Goal: Task Accomplishment & Management: Use online tool/utility

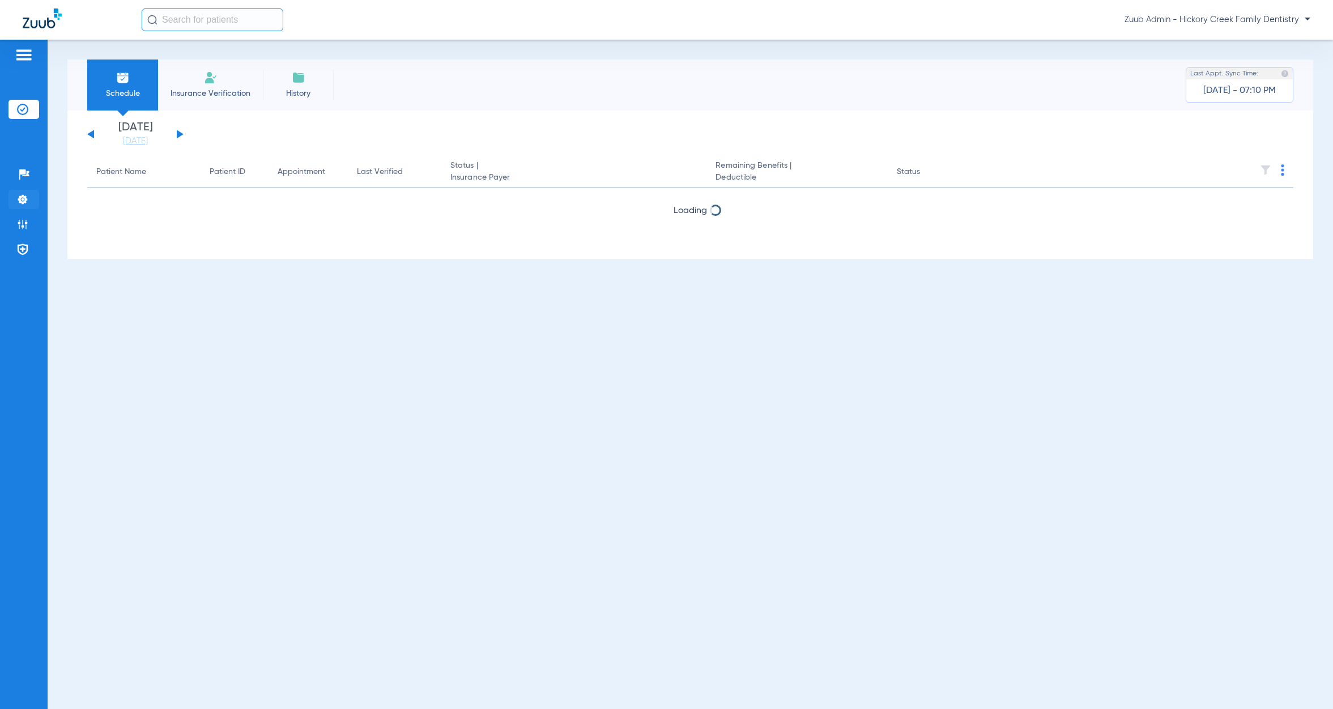
click at [35, 199] on li "Settings" at bounding box center [23, 199] width 31 height 19
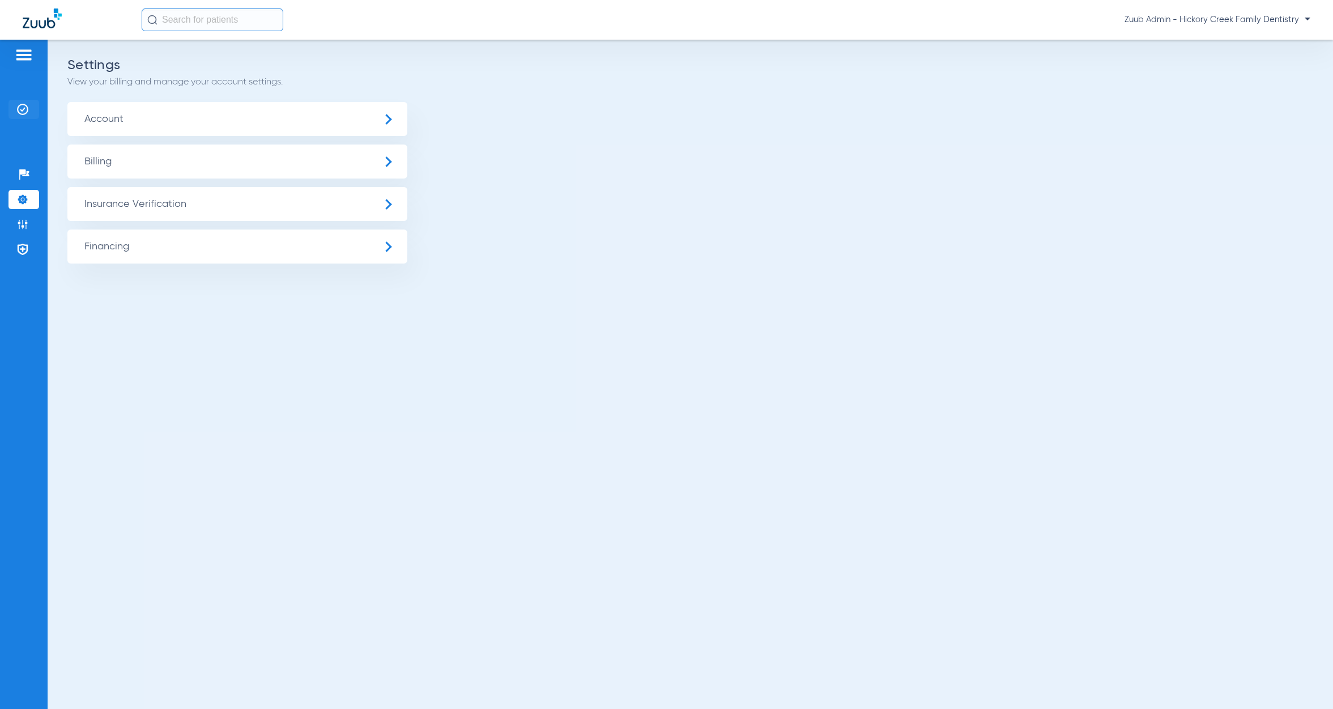
click at [27, 109] on img at bounding box center [22, 109] width 11 height 11
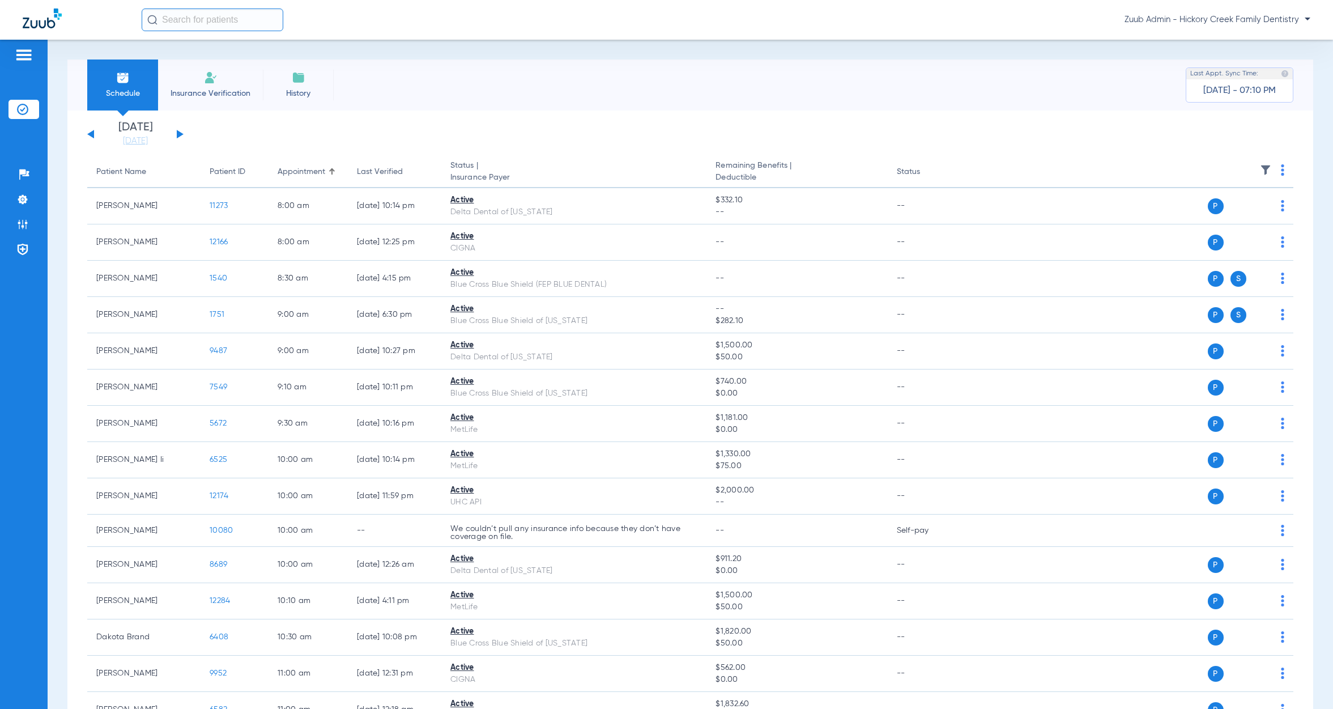
click at [1260, 164] on img at bounding box center [1265, 169] width 11 height 11
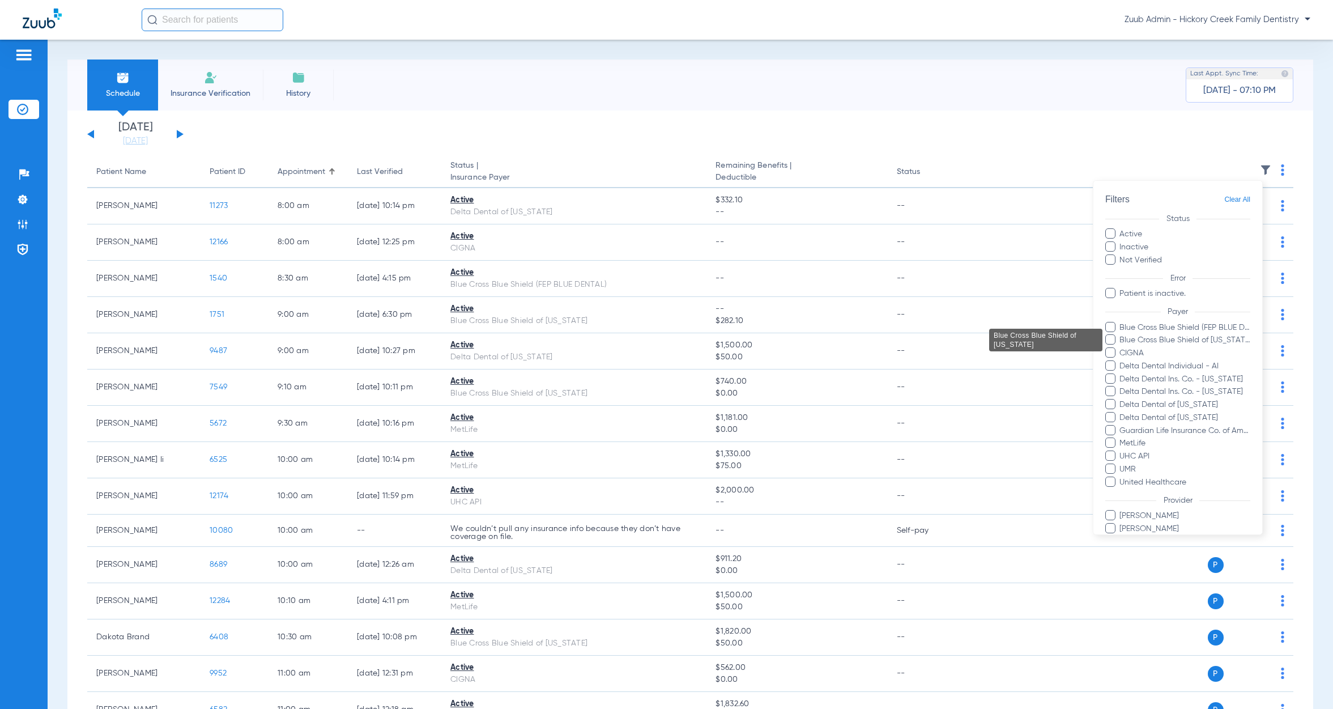
click at [1170, 339] on span "Blue Cross Blue Shield of [US_STATE]" at bounding box center [1184, 340] width 131 height 12
click at [1121, 348] on input "Blue Cross Blue Shield of [US_STATE]" at bounding box center [1121, 348] width 0 height 0
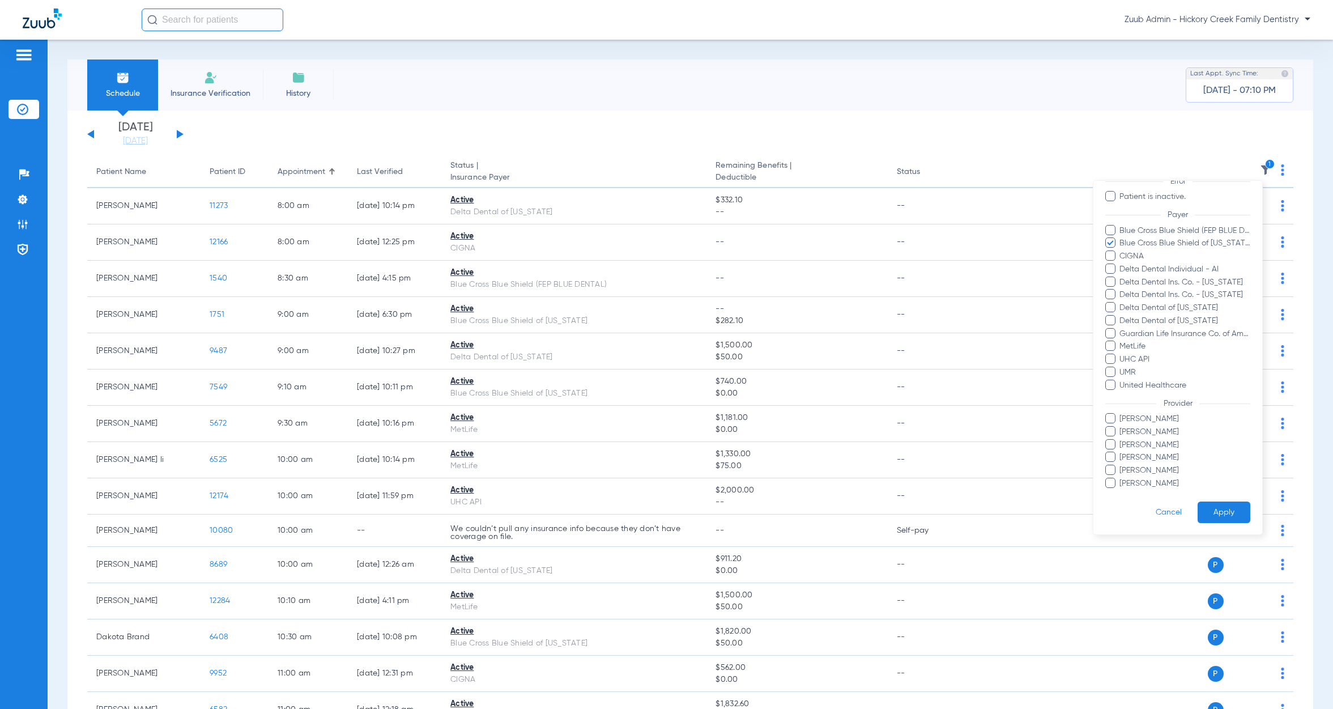
scroll to position [97, 0]
click at [1213, 512] on button "Apply" at bounding box center [1224, 511] width 53 height 22
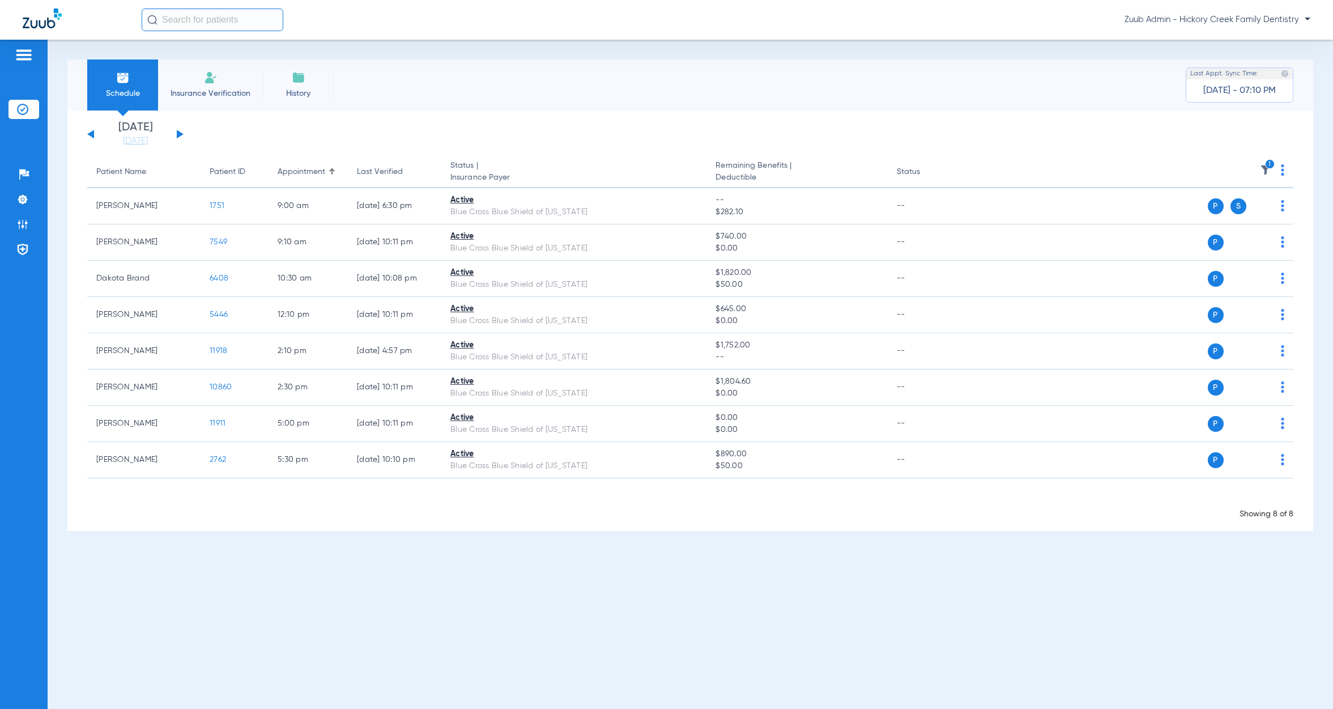
click at [180, 136] on div "[DATE] [DATE] [DATE] [DATE] [DATE] [DATE] [DATE] [DATE] [DATE] [DATE] [DATE] [D…" at bounding box center [135, 134] width 96 height 25
click at [180, 131] on div "[DATE] [DATE] [DATE] [DATE] [DATE] [DATE] [DATE] [DATE] [DATE] [DATE] [DATE] [D…" at bounding box center [135, 134] width 96 height 25
click at [181, 133] on button at bounding box center [180, 134] width 7 height 8
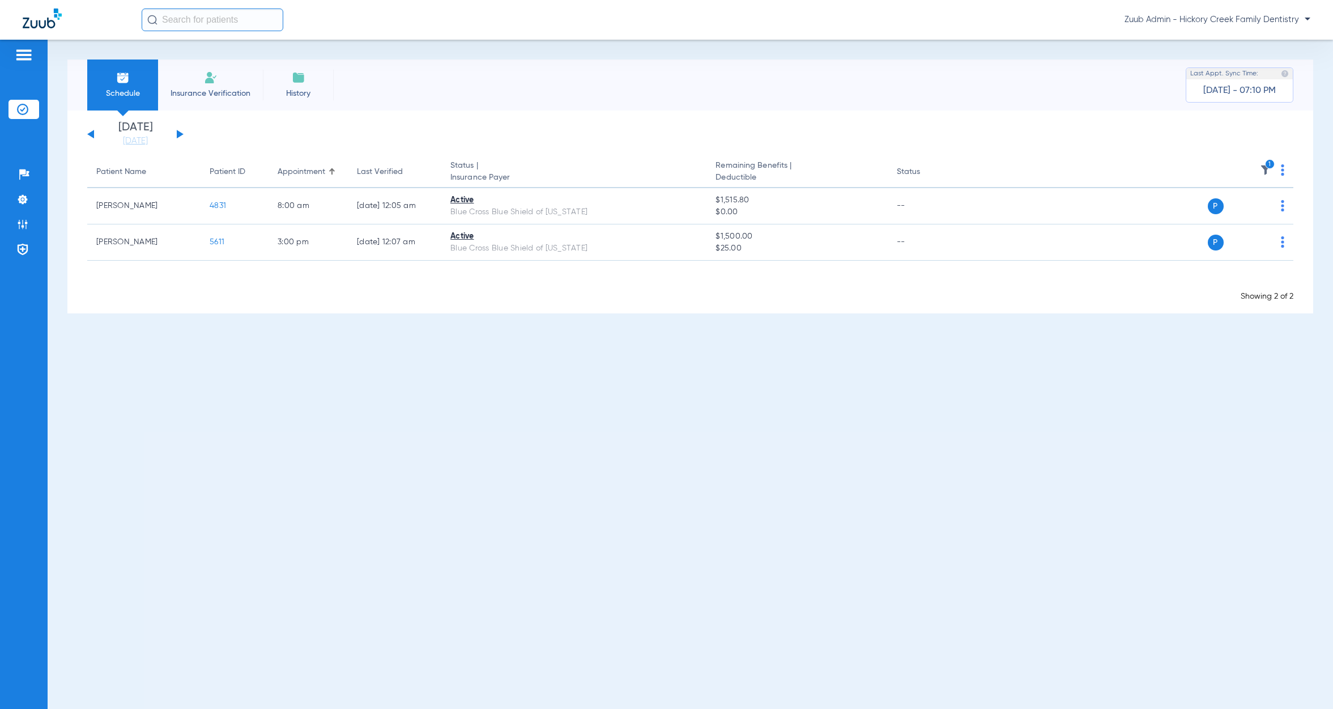
click at [181, 134] on button at bounding box center [180, 134] width 7 height 8
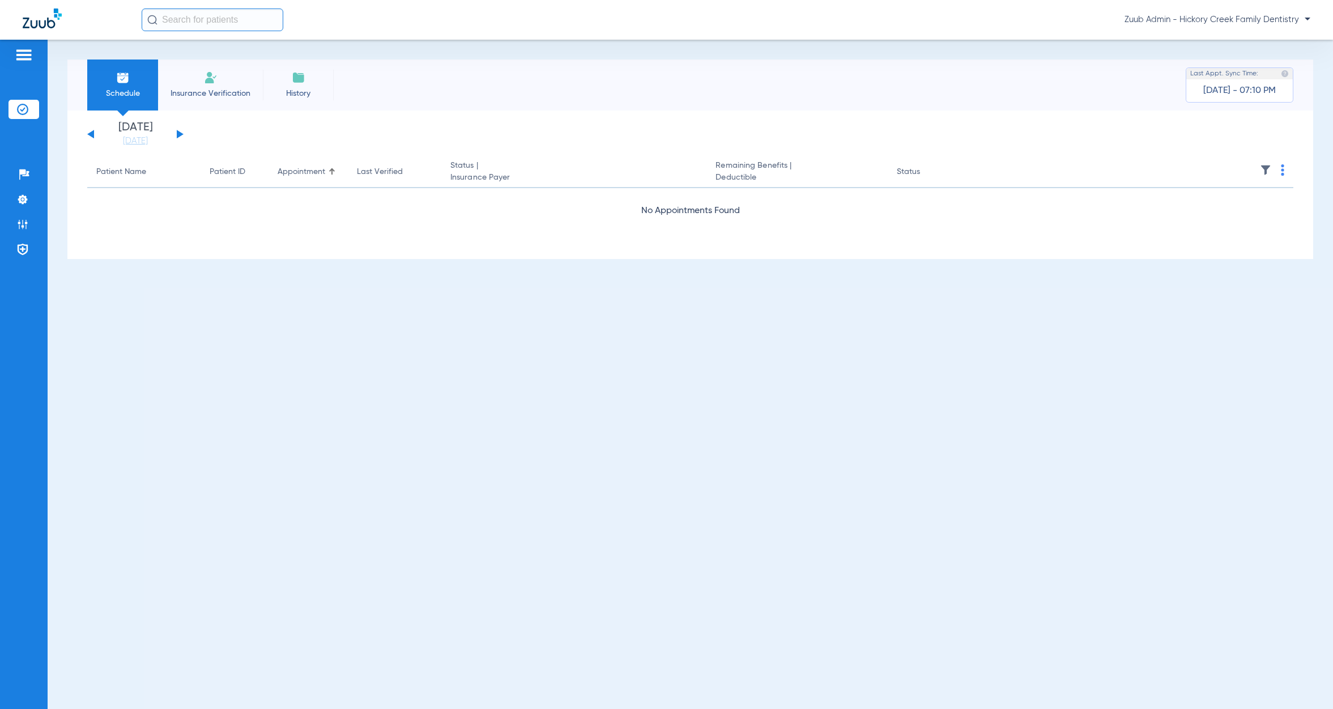
click at [181, 134] on button at bounding box center [180, 134] width 7 height 8
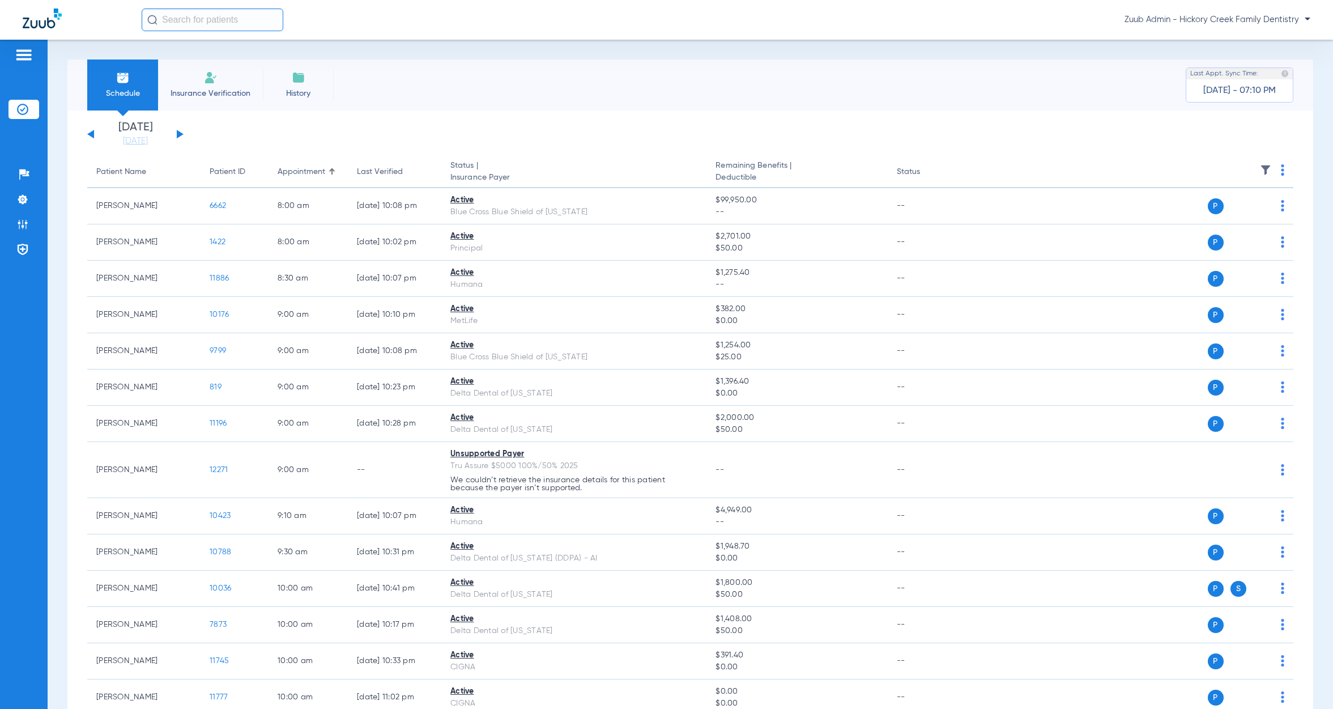
click at [1261, 169] on img at bounding box center [1265, 169] width 11 height 11
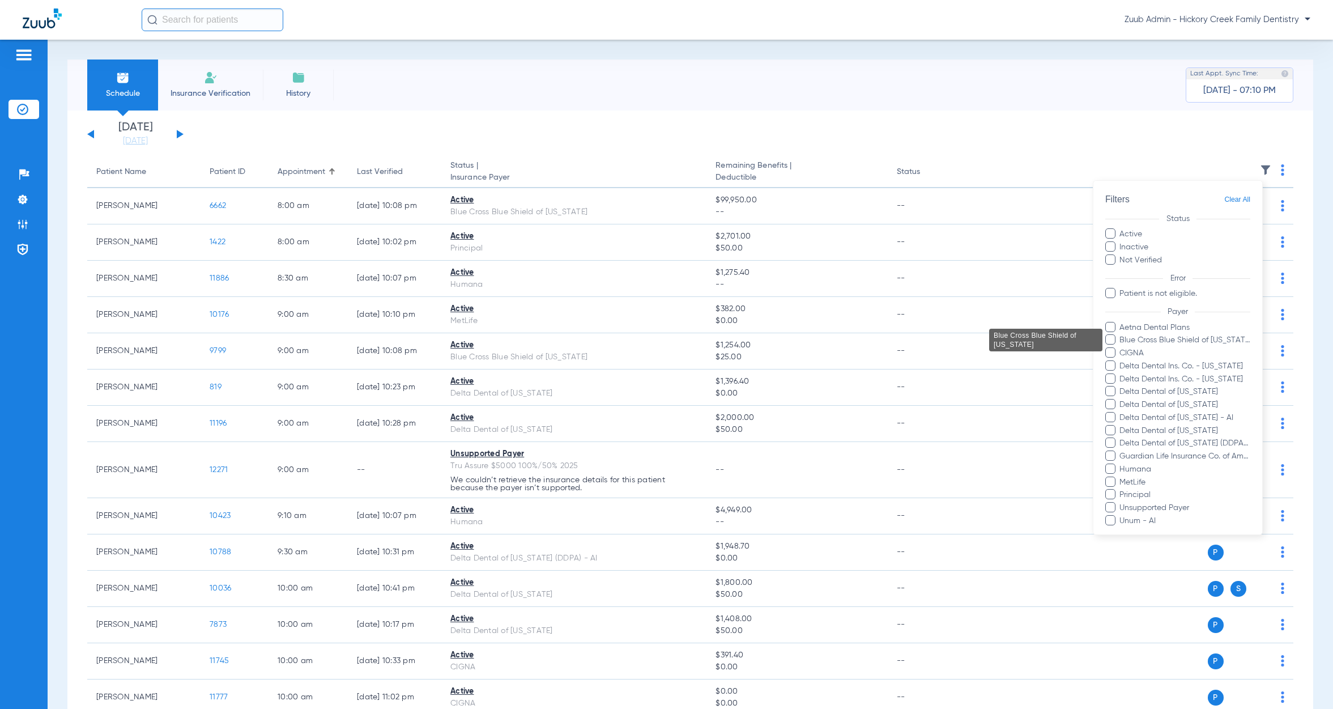
click at [1202, 338] on span "Blue Cross Blue Shield of [US_STATE]" at bounding box center [1184, 340] width 131 height 12
click at [1121, 348] on input "Blue Cross Blue Shield of [US_STATE]" at bounding box center [1121, 348] width 0 height 0
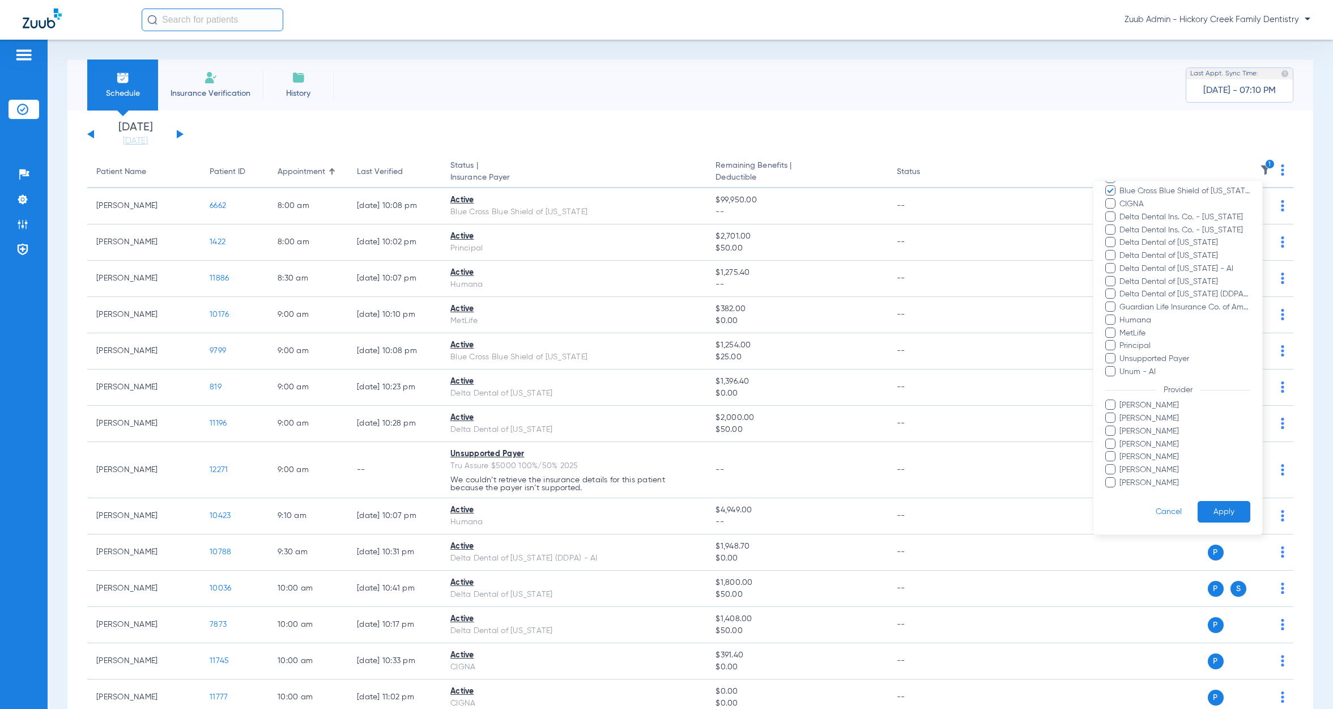
click at [1205, 513] on button "Apply" at bounding box center [1224, 511] width 53 height 22
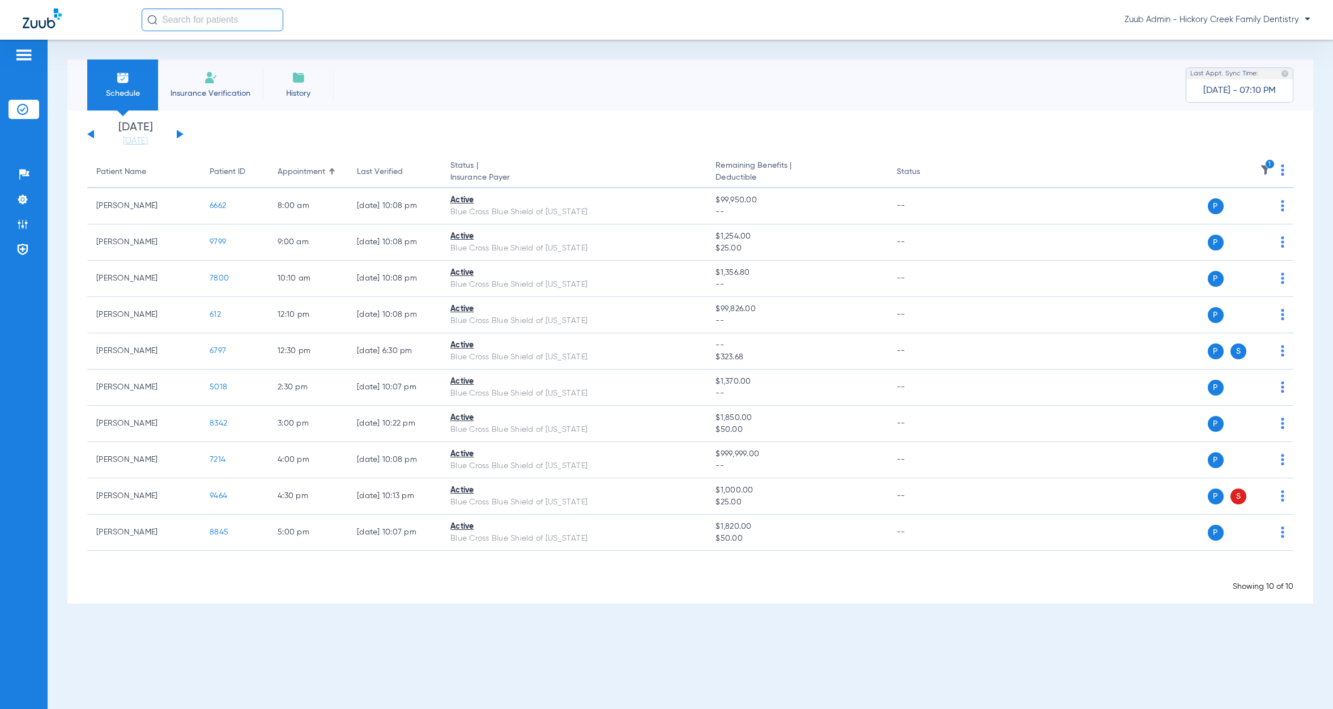
click at [178, 133] on button at bounding box center [180, 134] width 7 height 8
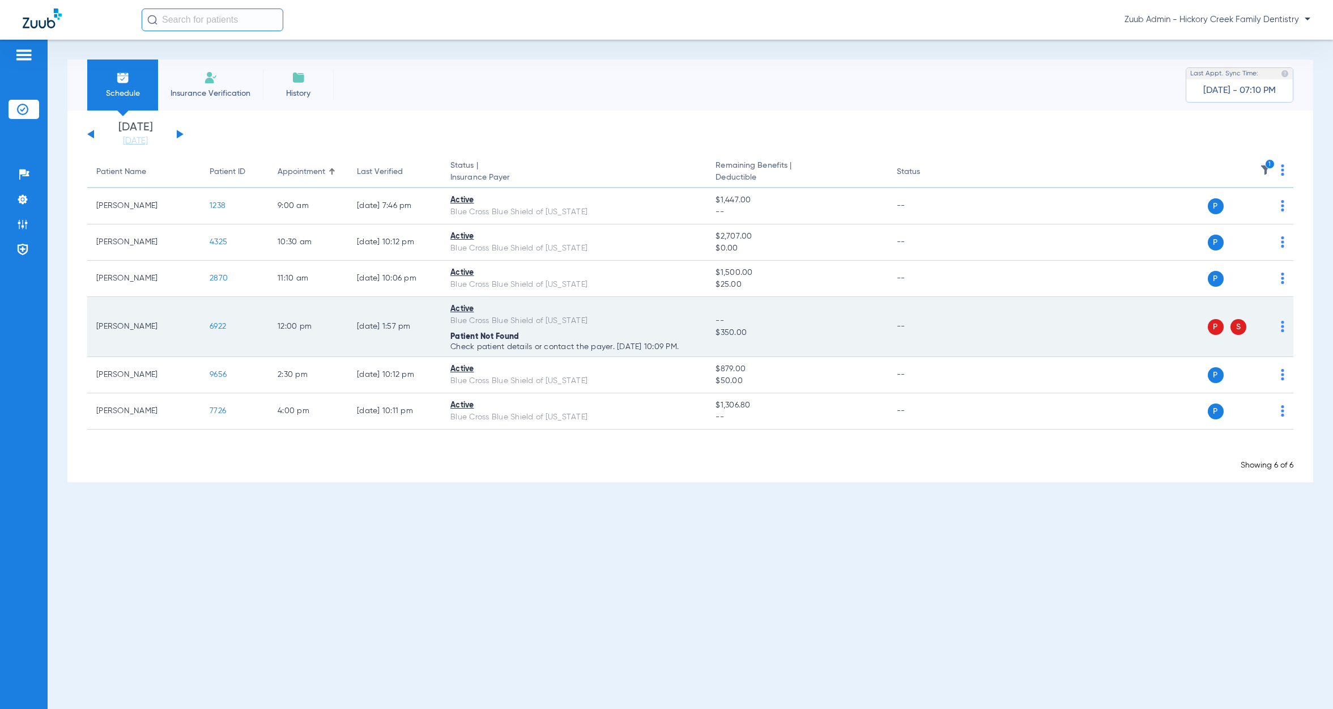
click at [213, 322] on span "6922" at bounding box center [218, 326] width 16 height 8
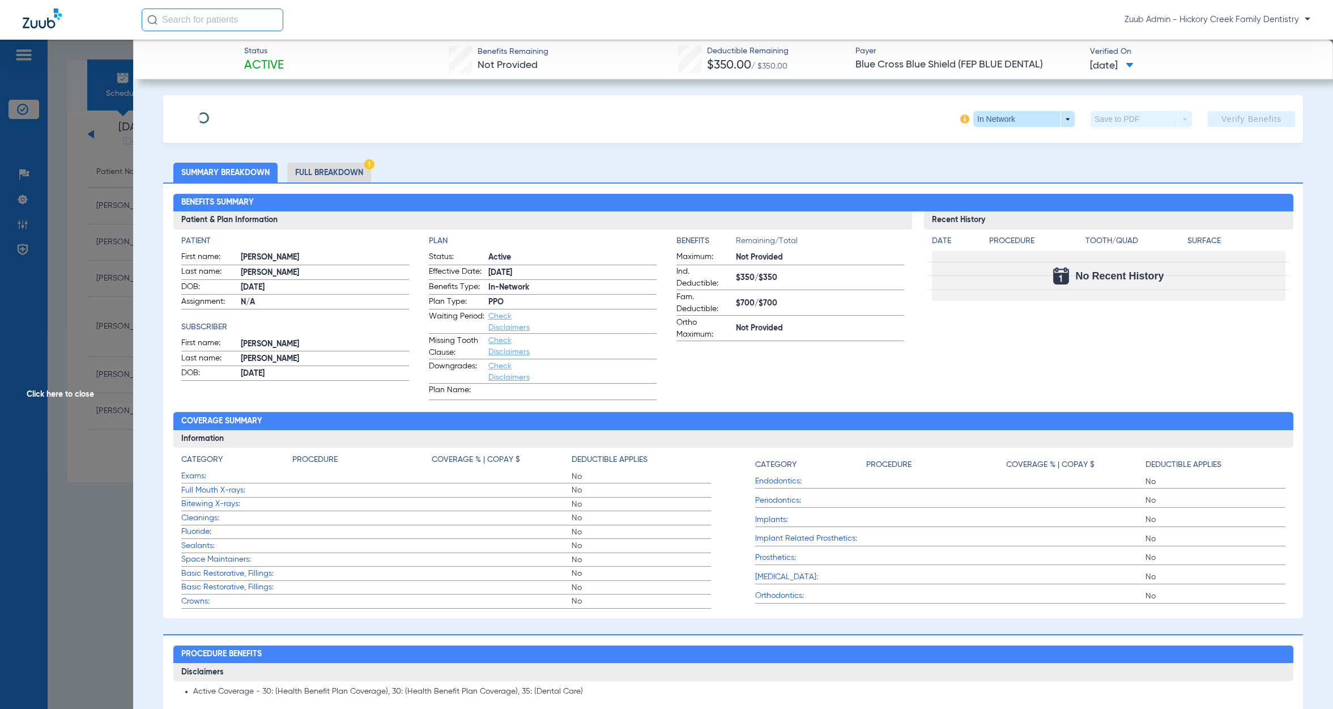
type input "[PERSON_NAME]"
type input "[DATE]"
type input "R58200443"
type input "104105106"
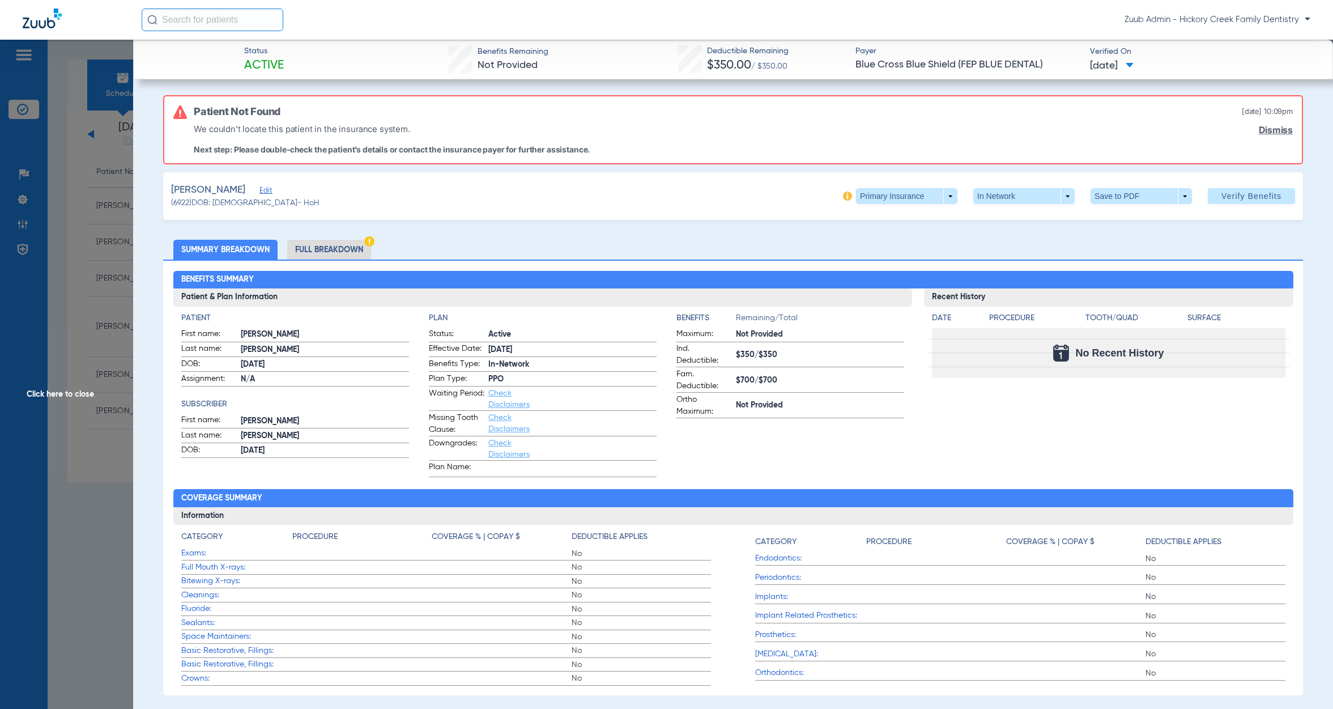
click at [260, 189] on span "Edit" at bounding box center [265, 191] width 10 height 11
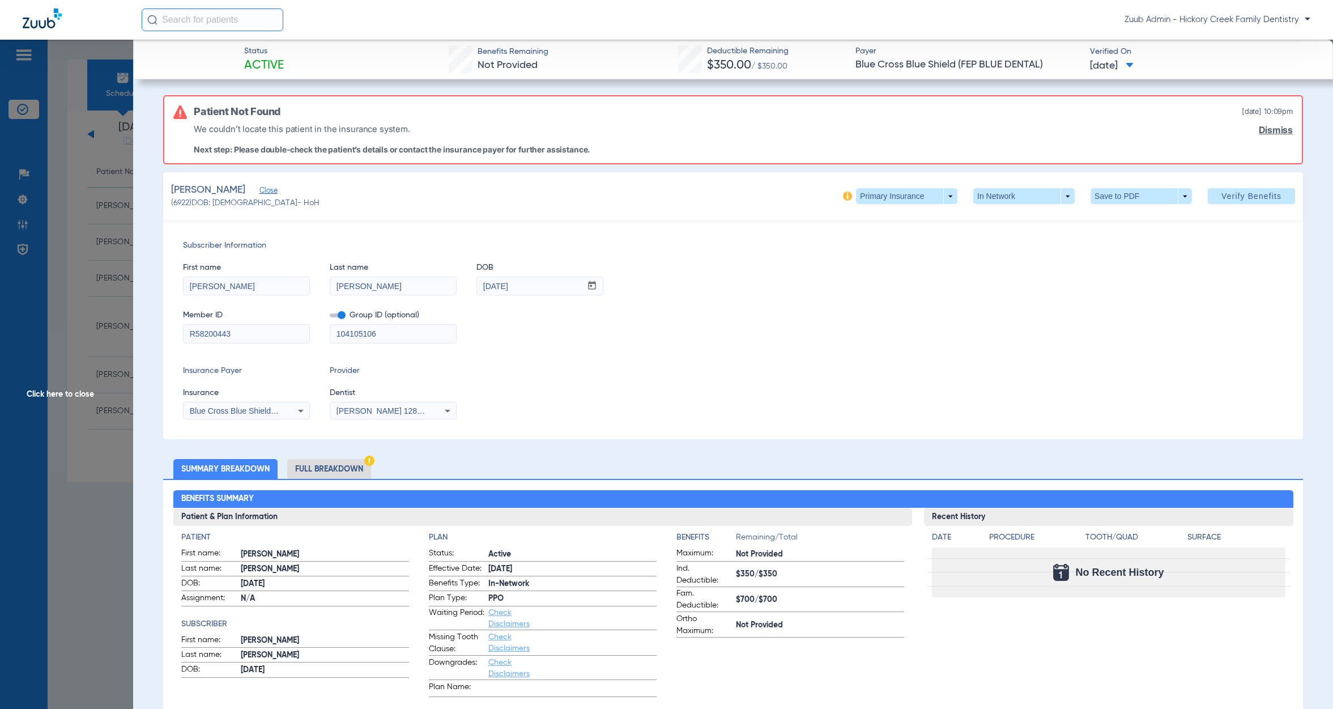
click at [241, 411] on span "Blue Cross Blue Shield Of [US_STATE]" at bounding box center [259, 410] width 138 height 9
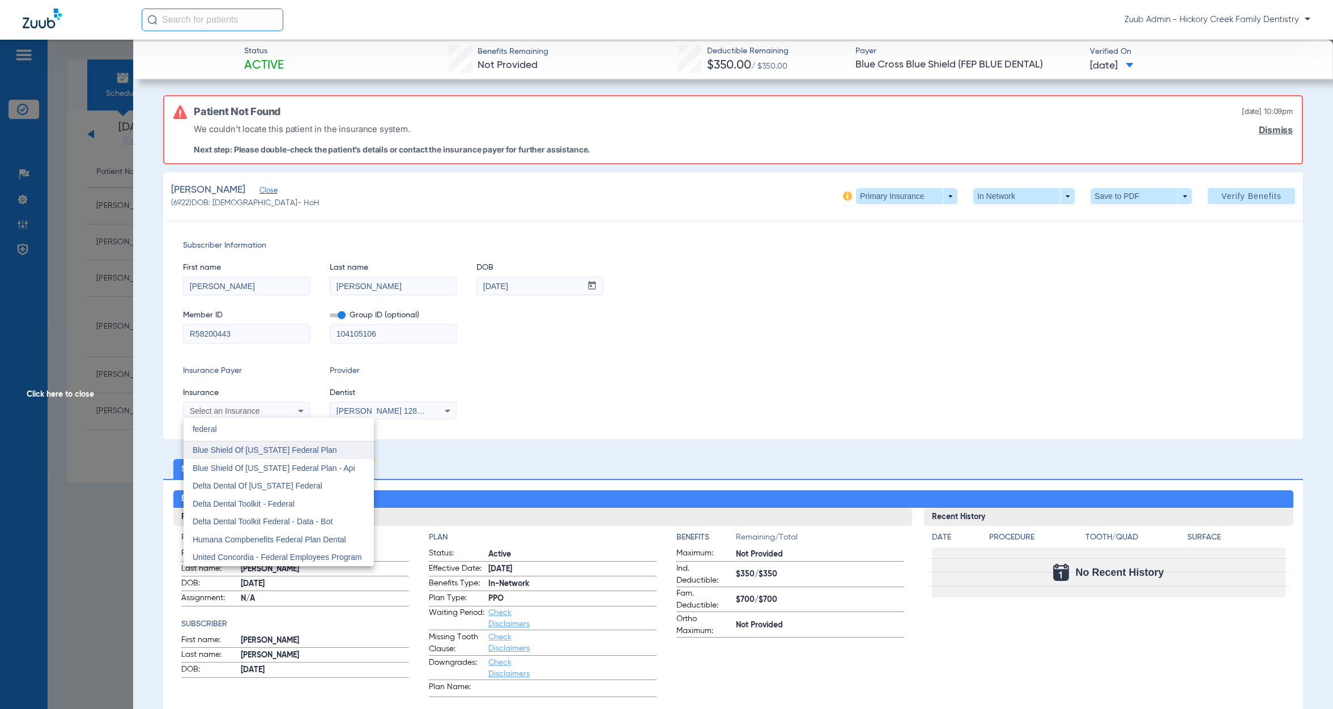
type input "federal"
click at [260, 448] on span "Blue Shield Of [US_STATE] Federal Plan" at bounding box center [265, 449] width 144 height 9
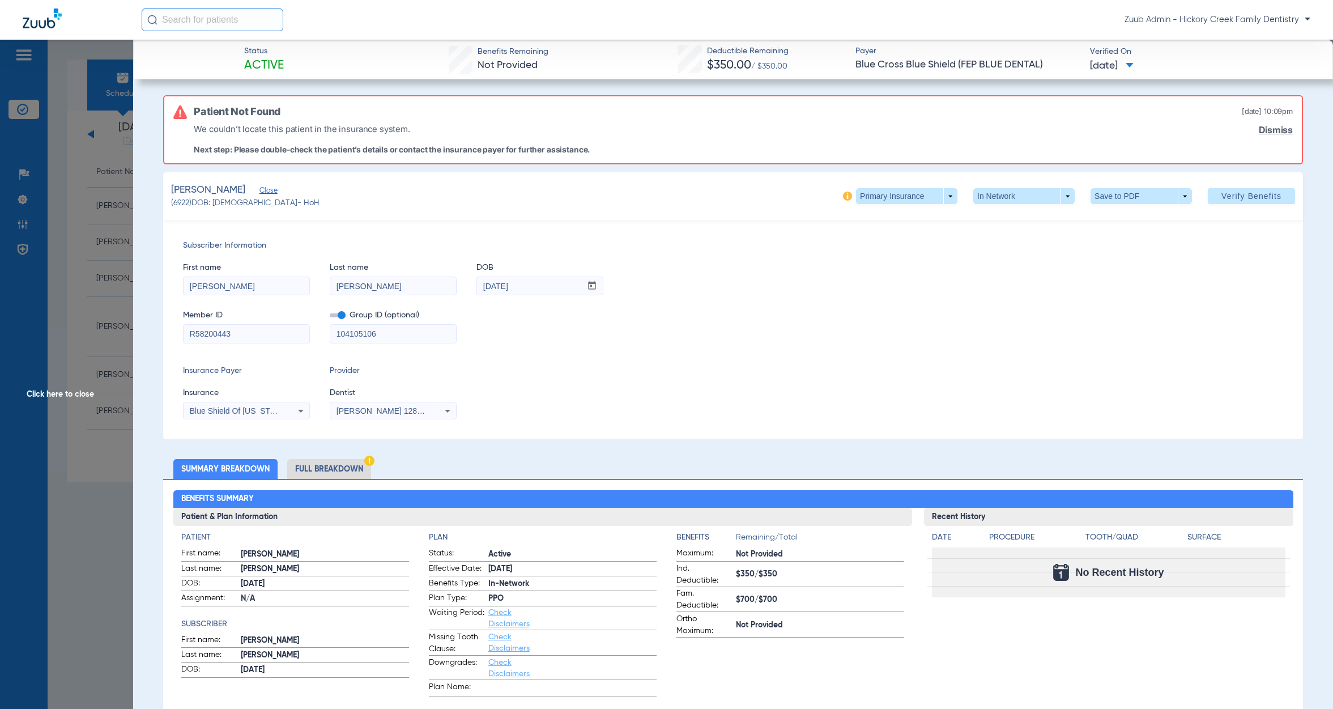
click at [1259, 127] on link "Dismiss" at bounding box center [1276, 130] width 34 height 11
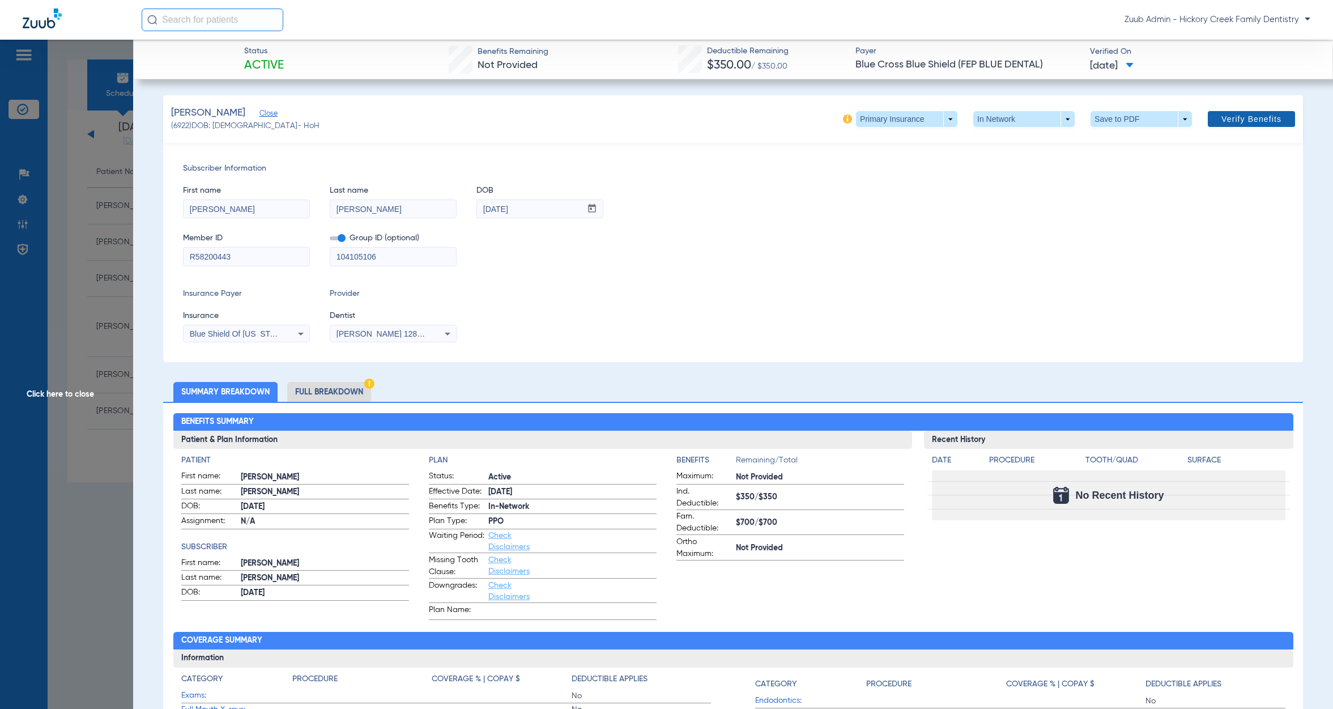
click at [1226, 120] on span "Verify Benefits" at bounding box center [1252, 118] width 60 height 9
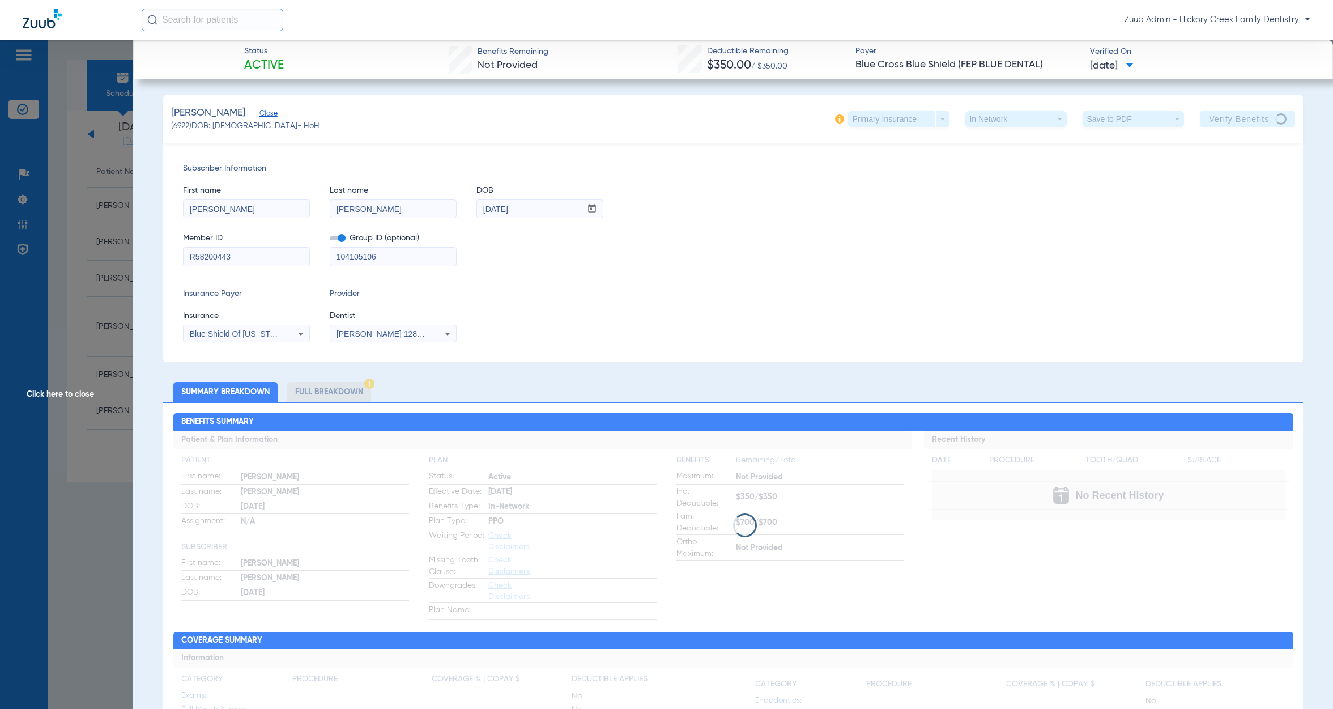
click at [68, 394] on span "Click here to close" at bounding box center [66, 394] width 133 height 709
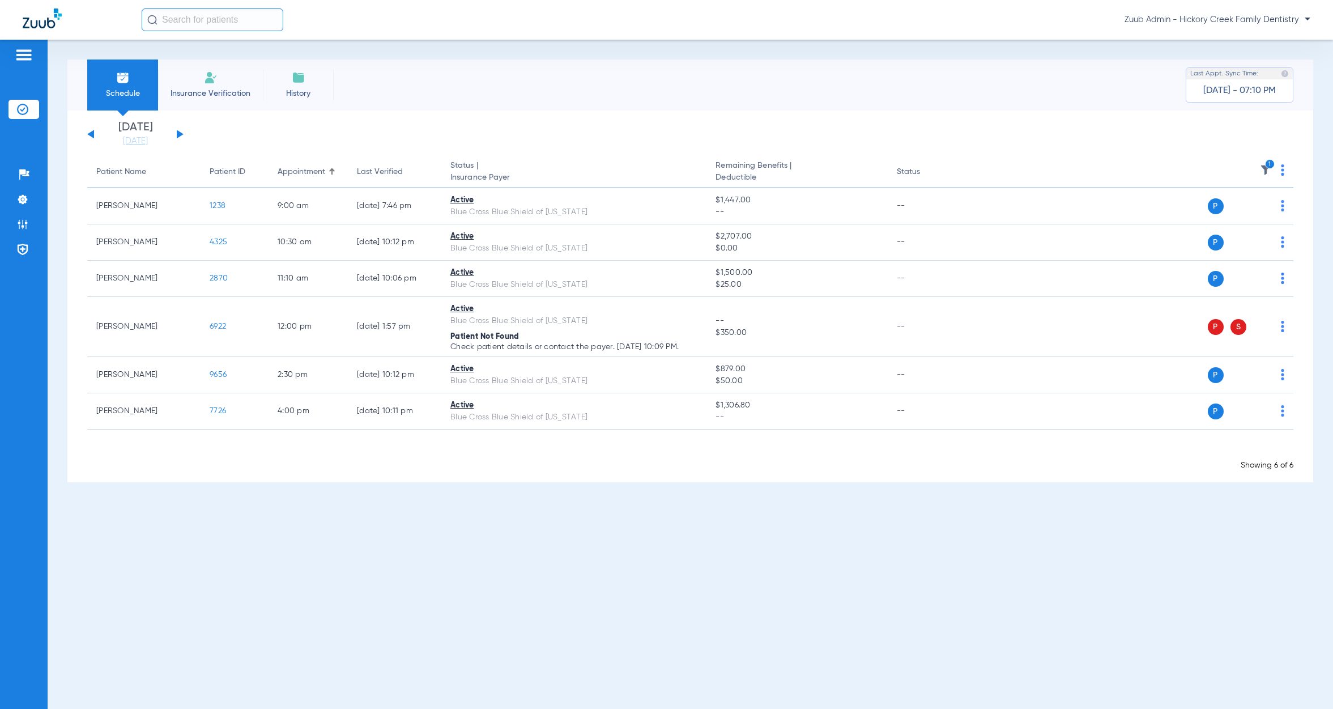
click at [181, 135] on button at bounding box center [180, 134] width 7 height 8
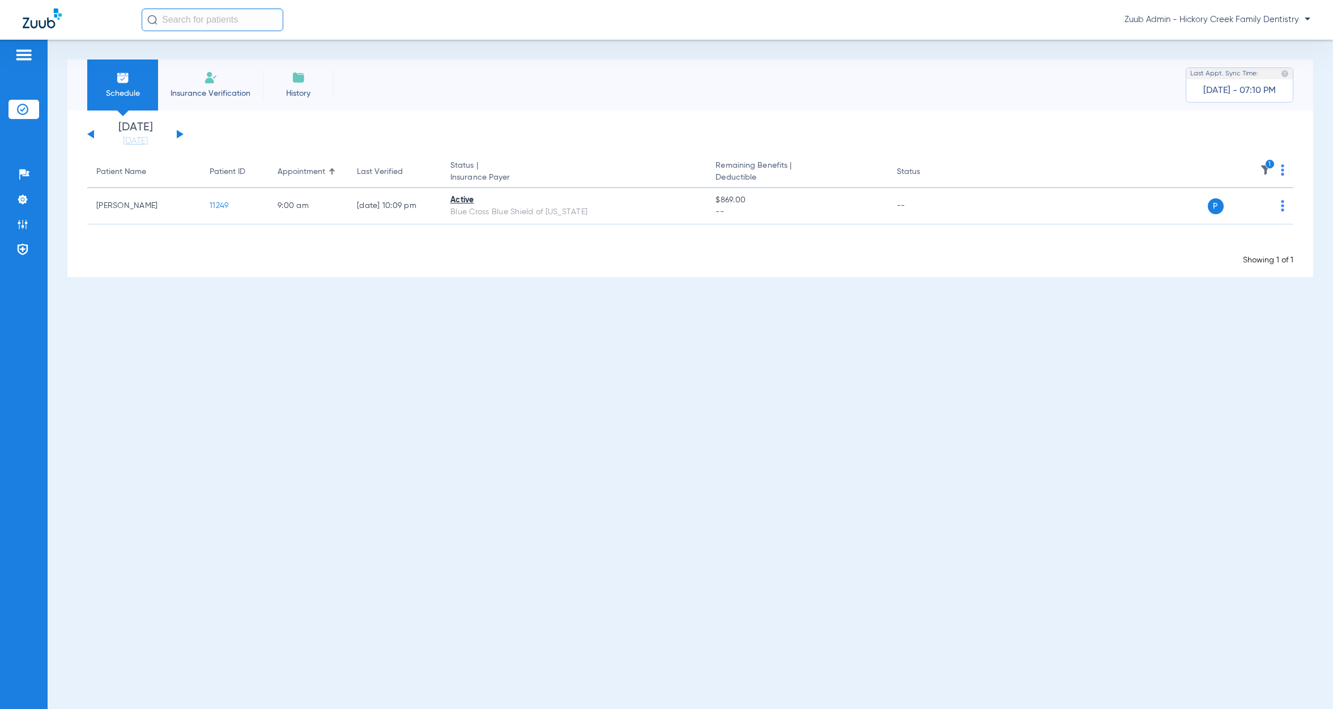
click at [181, 135] on button at bounding box center [180, 134] width 7 height 8
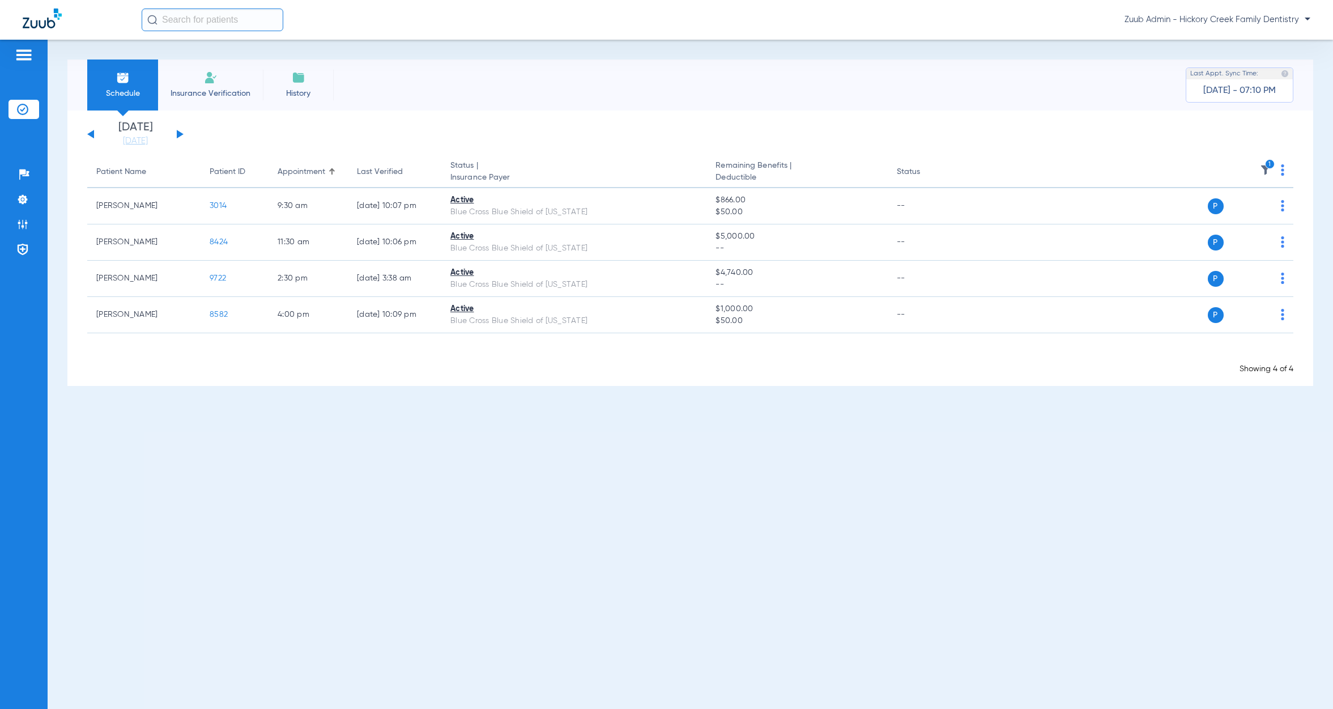
click at [181, 135] on button at bounding box center [180, 134] width 7 height 8
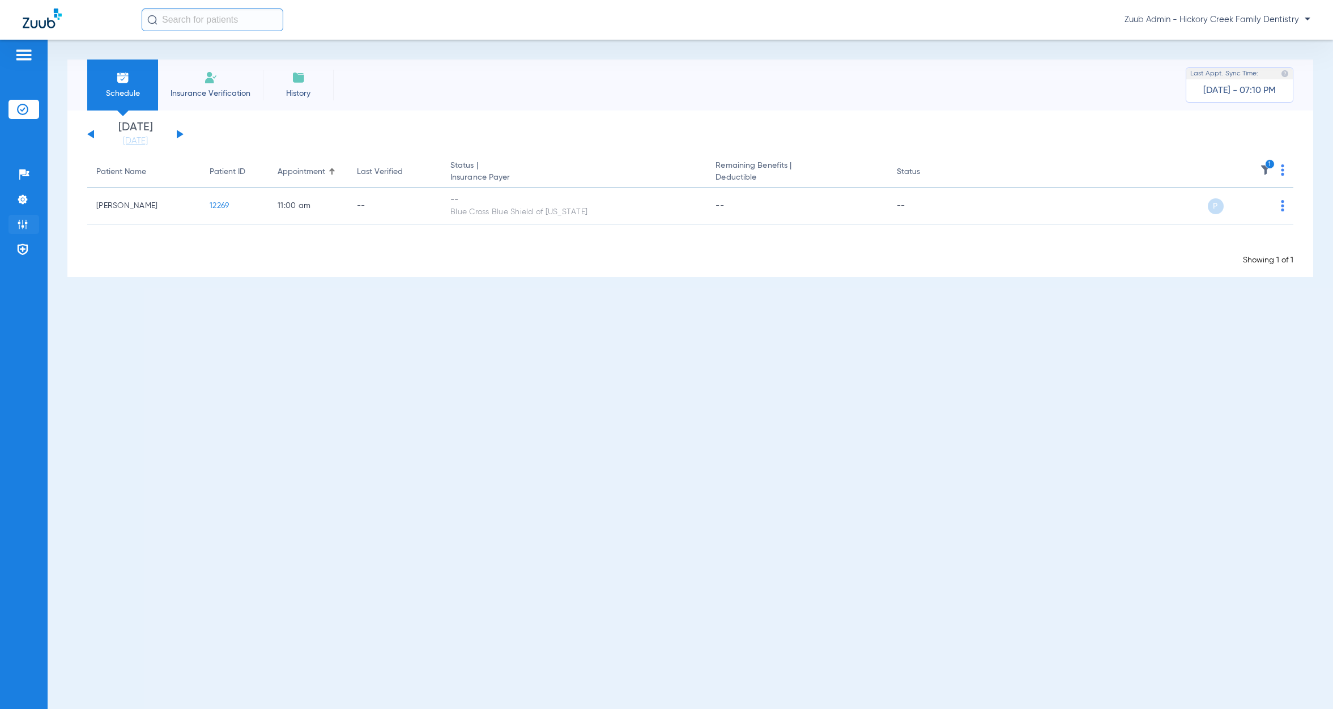
click at [33, 227] on li "Admin" at bounding box center [23, 224] width 31 height 19
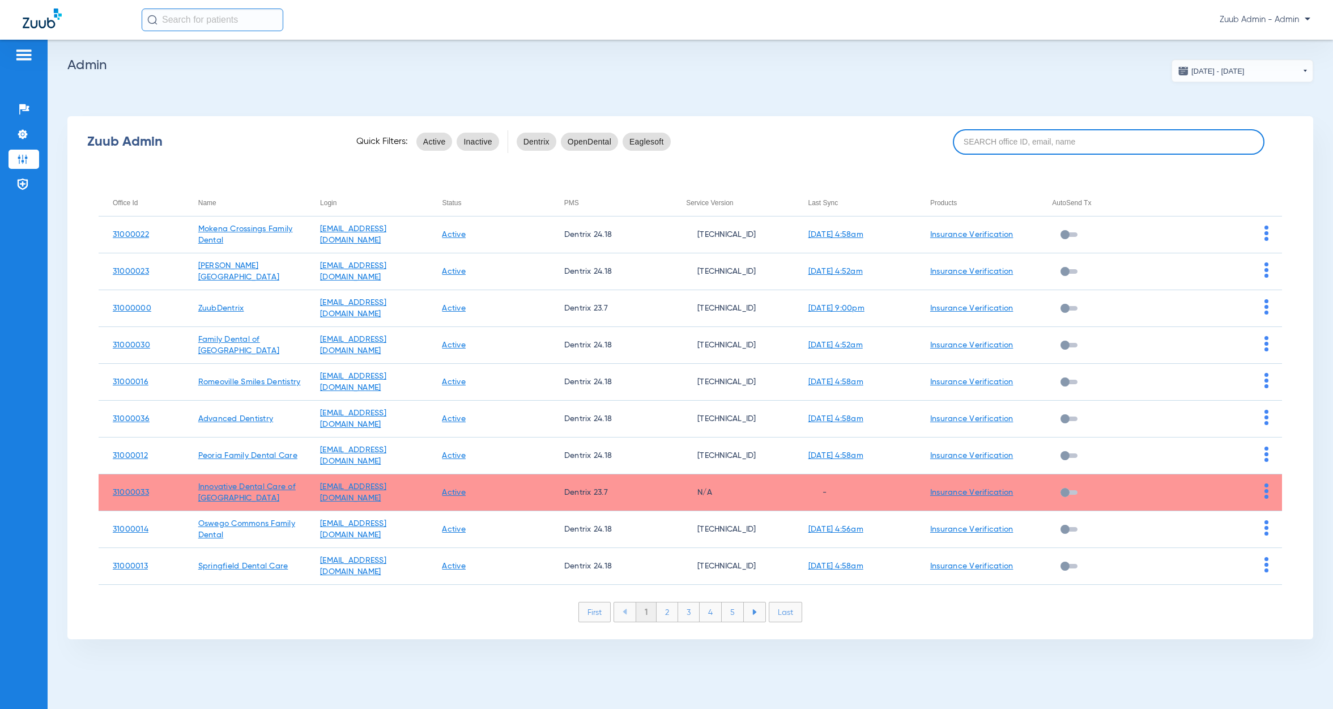
click at [1028, 137] on input at bounding box center [1109, 141] width 312 height 25
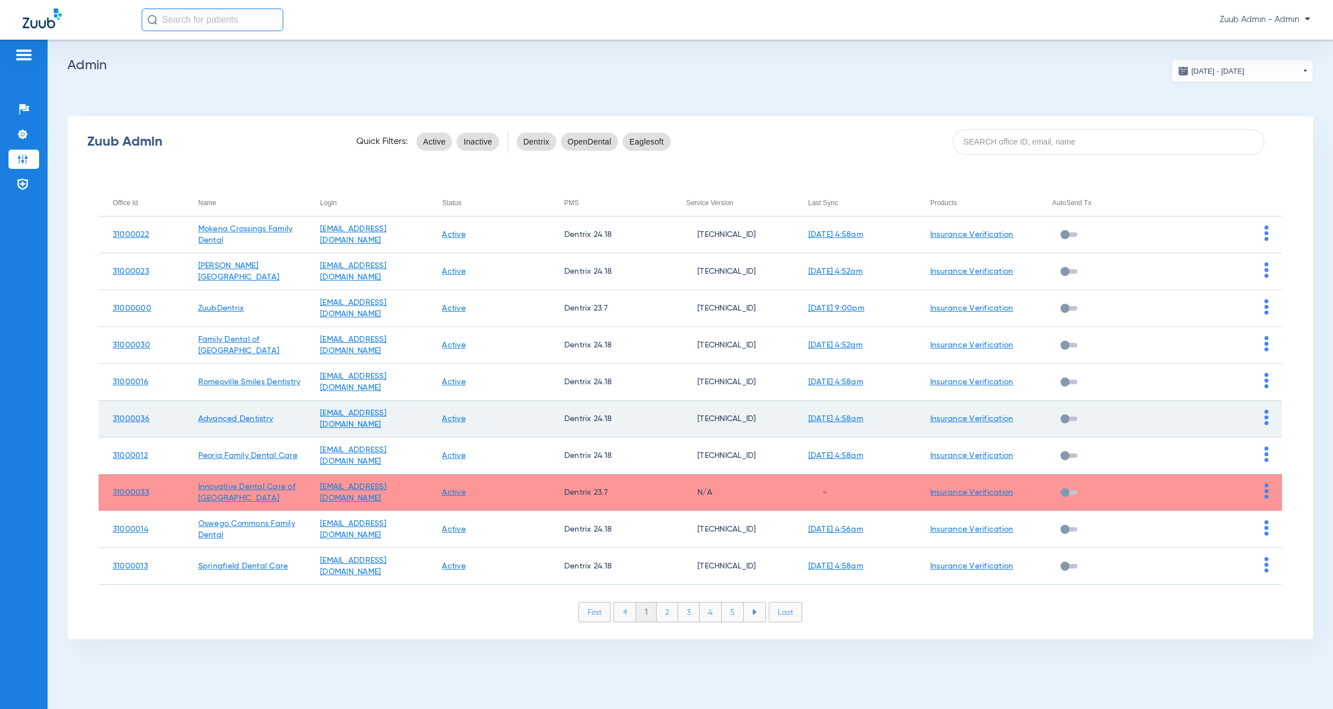
click at [1266, 417] on img at bounding box center [1267, 417] width 4 height 15
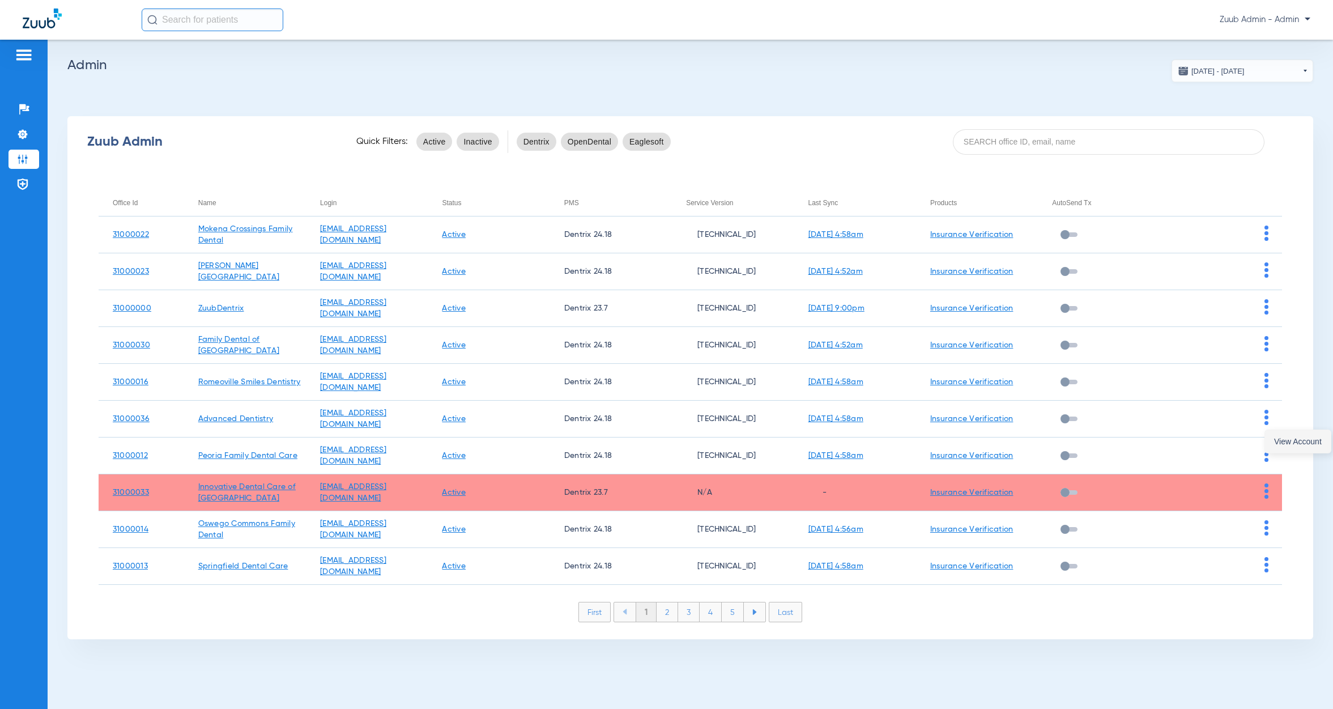
click at [1288, 443] on span "View Account" at bounding box center [1298, 441] width 48 height 8
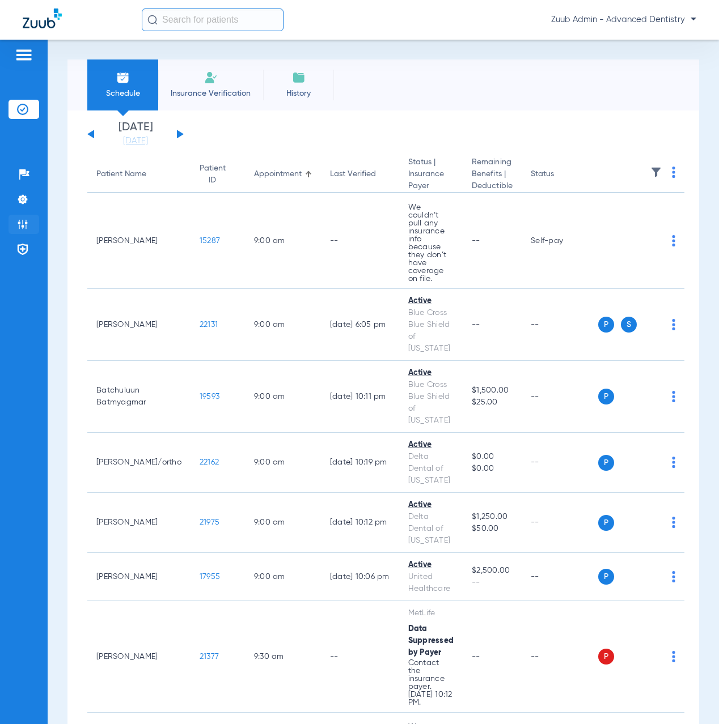
click at [29, 225] on li "Admin" at bounding box center [23, 224] width 31 height 19
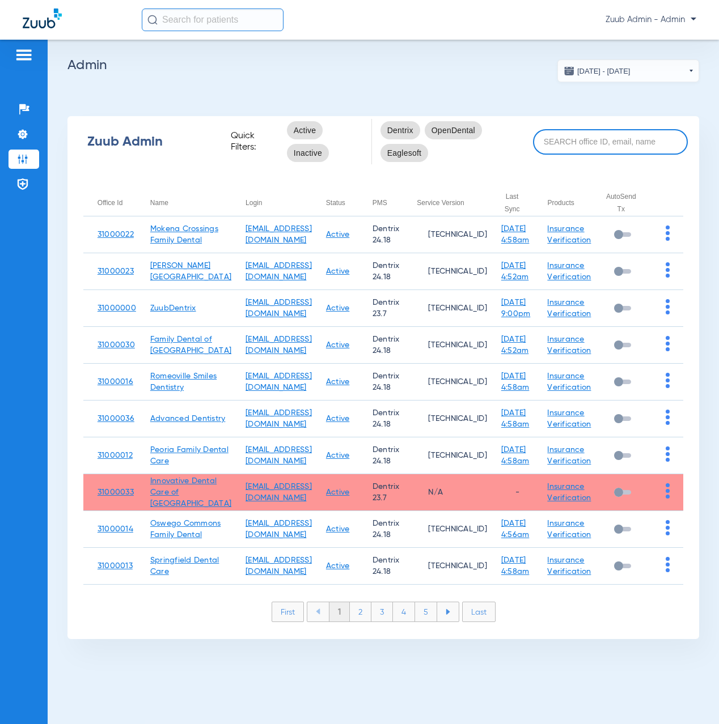
click at [572, 150] on input at bounding box center [610, 141] width 155 height 25
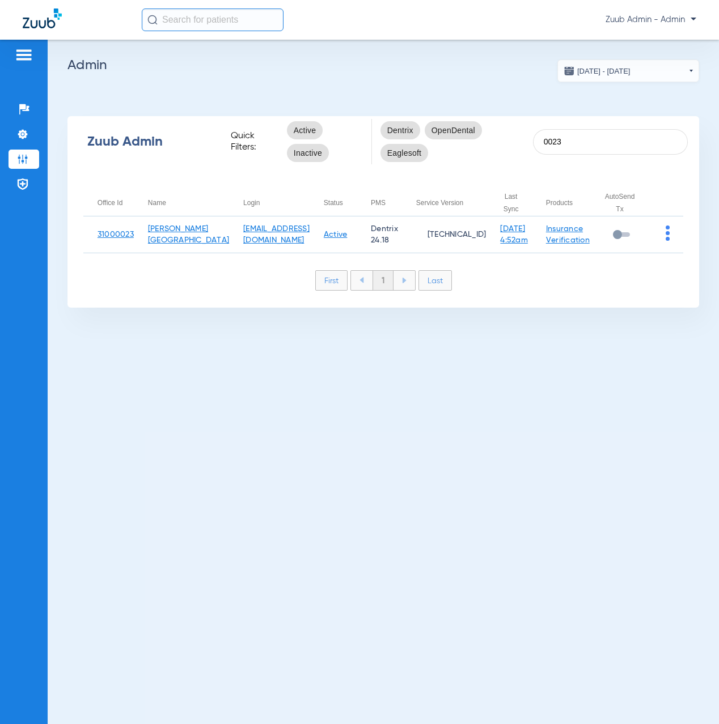
type input "0023"
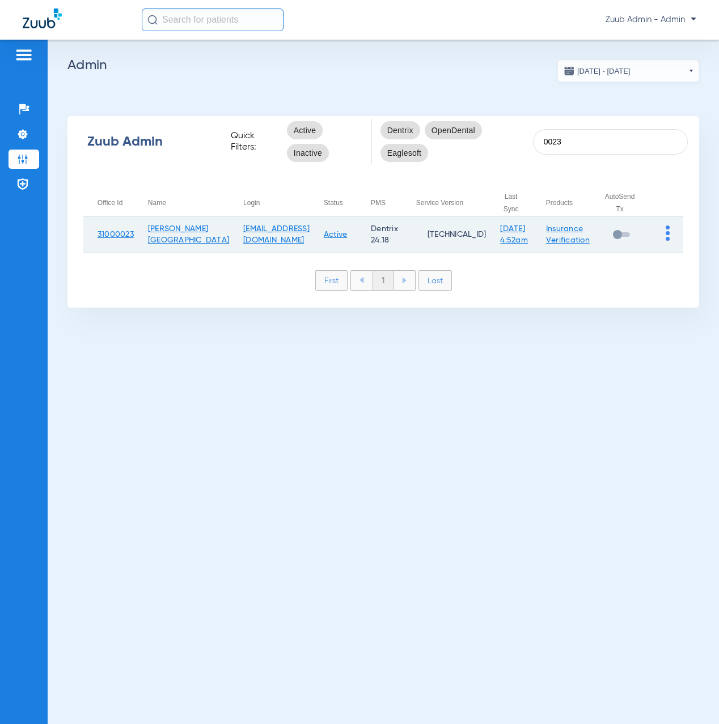
click at [665, 232] on img at bounding box center [667, 233] width 4 height 15
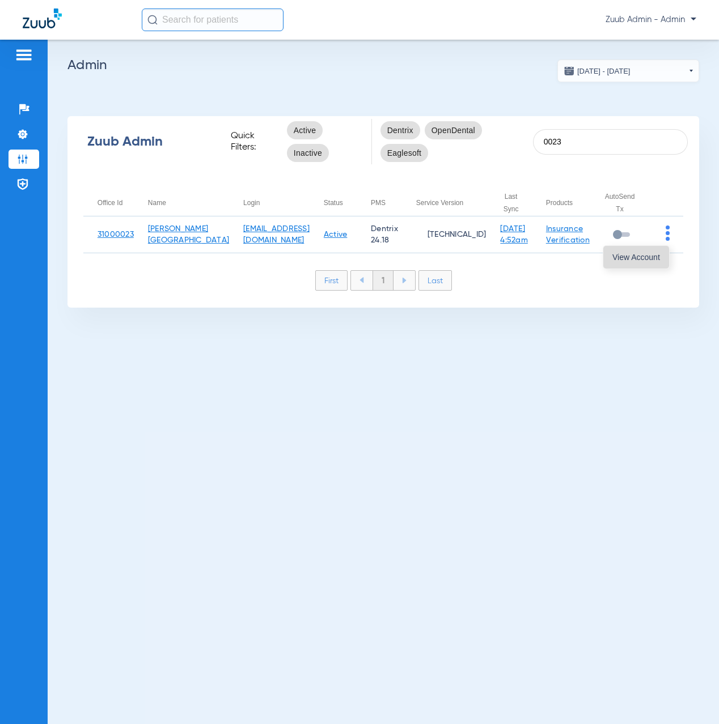
click at [634, 258] on span "View Account" at bounding box center [636, 257] width 48 height 8
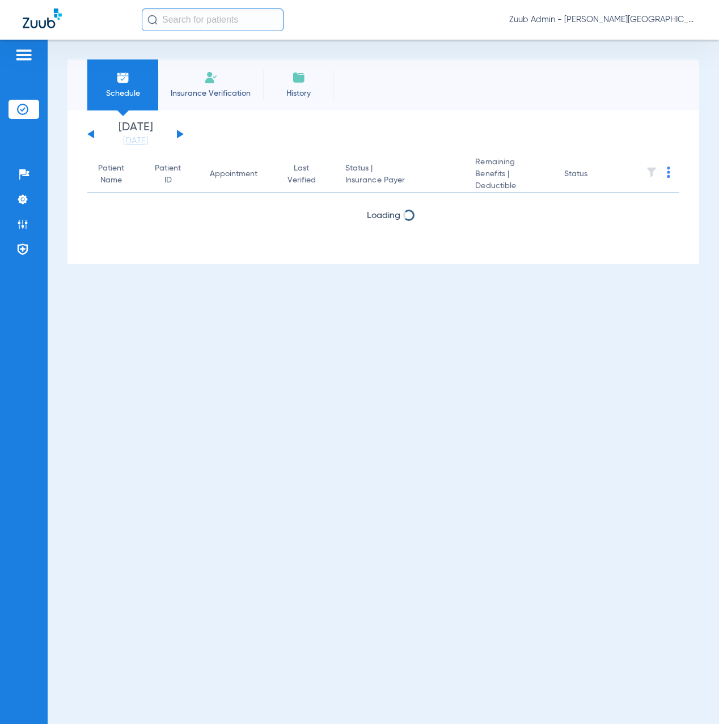
click at [188, 23] on input "text" at bounding box center [213, 19] width 142 height 23
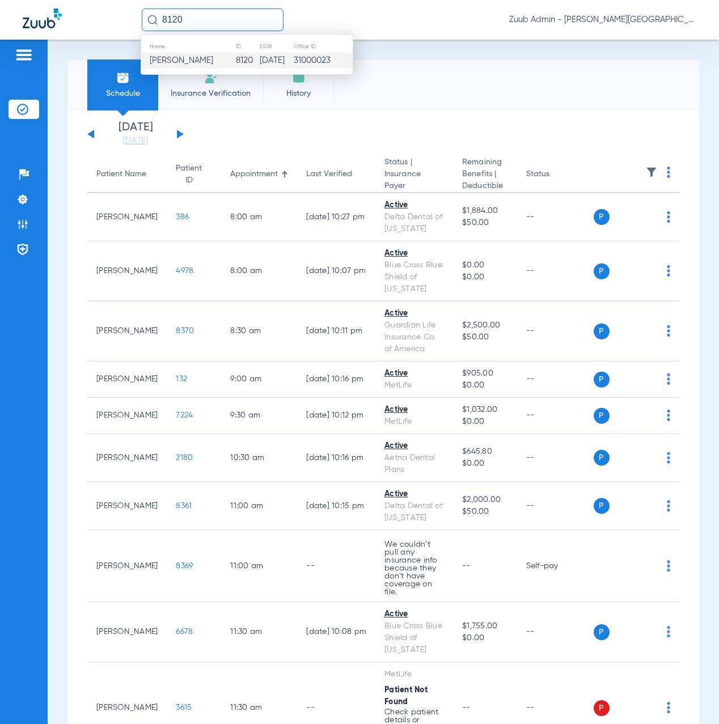
click at [212, 59] on span "[PERSON_NAME]" at bounding box center [181, 60] width 63 height 8
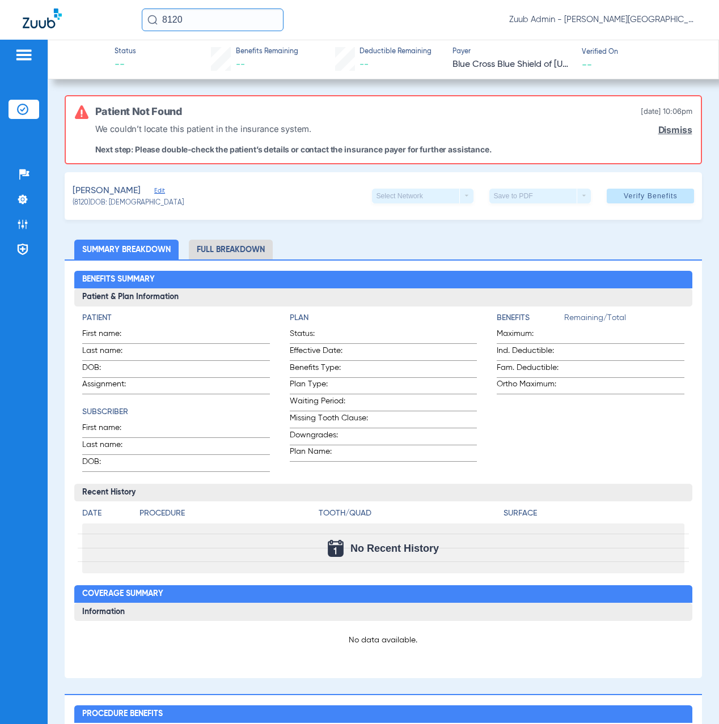
click at [154, 190] on span "Edit" at bounding box center [159, 192] width 10 height 11
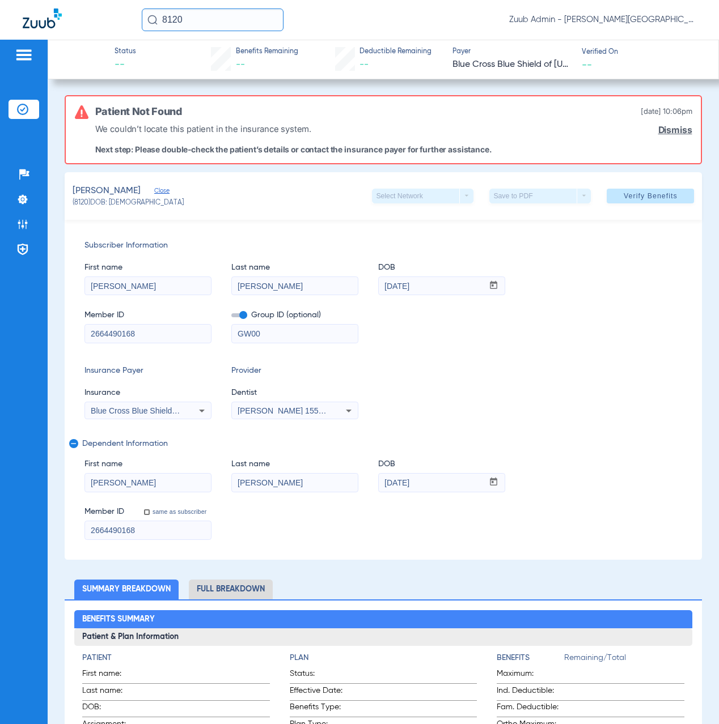
drag, startPoint x: 194, startPoint y: 18, endPoint x: 158, endPoint y: 15, distance: 36.4
click at [158, 15] on input "8120" at bounding box center [213, 19] width 142 height 23
type input "5361"
click at [194, 64] on td "[PERSON_NAME]" at bounding box center [188, 61] width 95 height 16
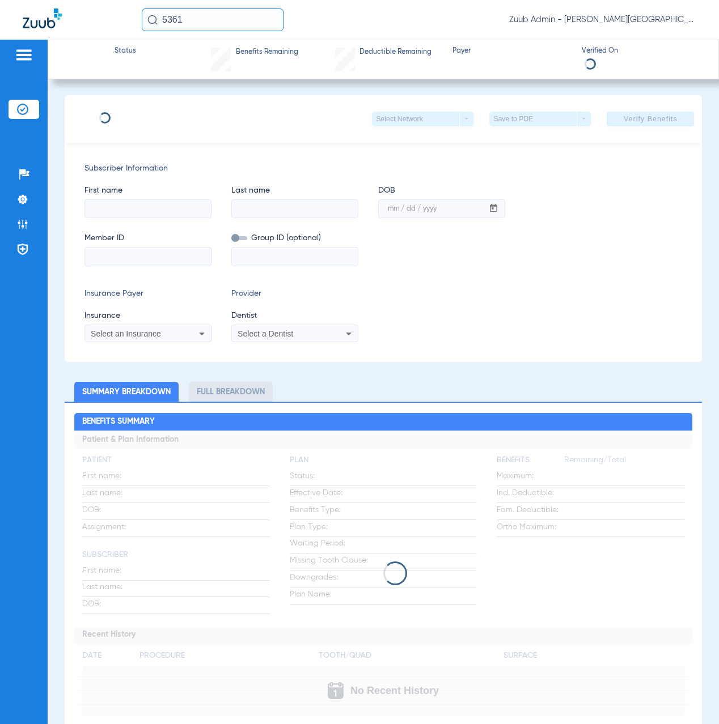
type input "[PERSON_NAME]"
type input "Hill"
type input "[DATE]"
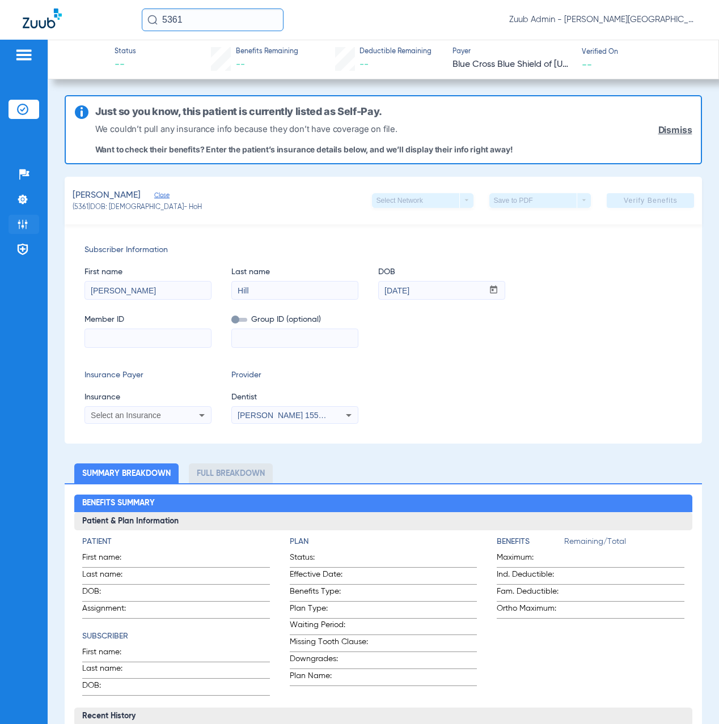
click at [29, 224] on li "Admin" at bounding box center [23, 224] width 31 height 19
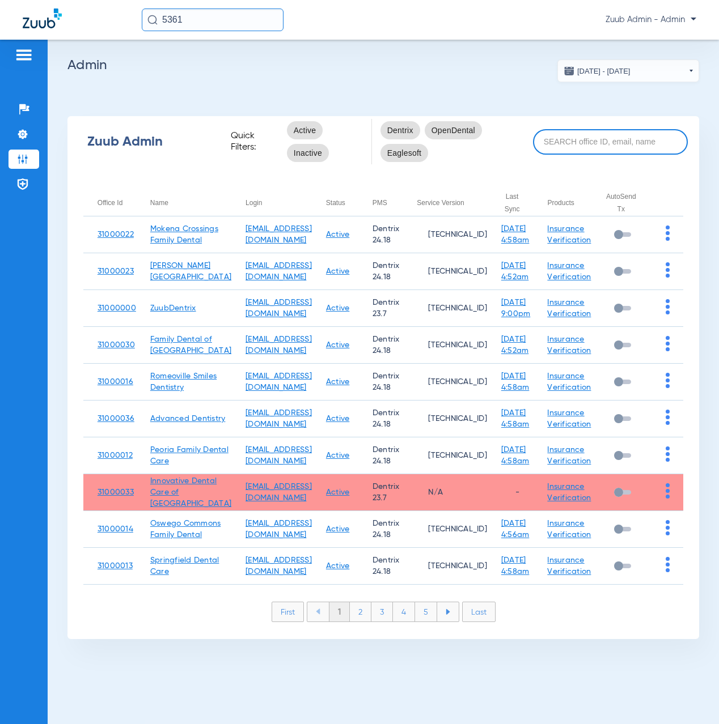
click at [586, 141] on input at bounding box center [610, 141] width 155 height 25
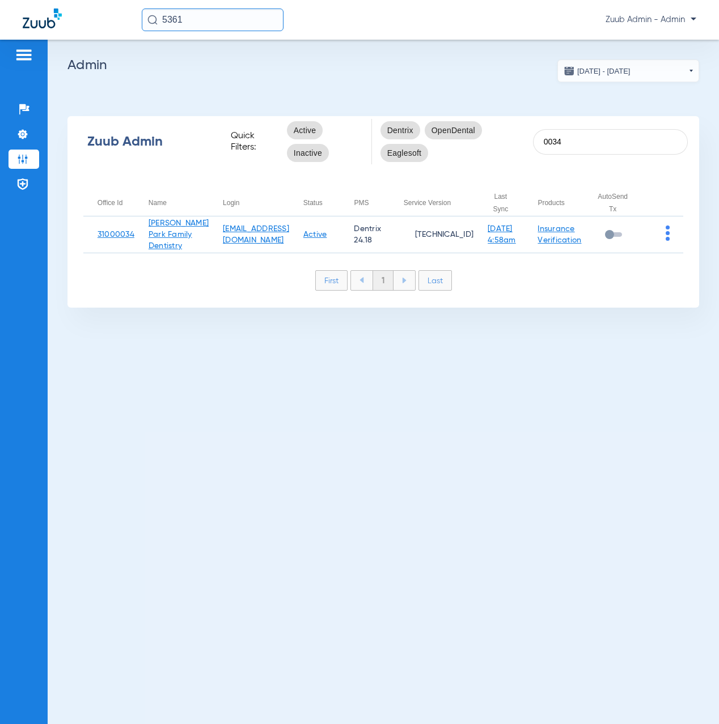
type input "0034"
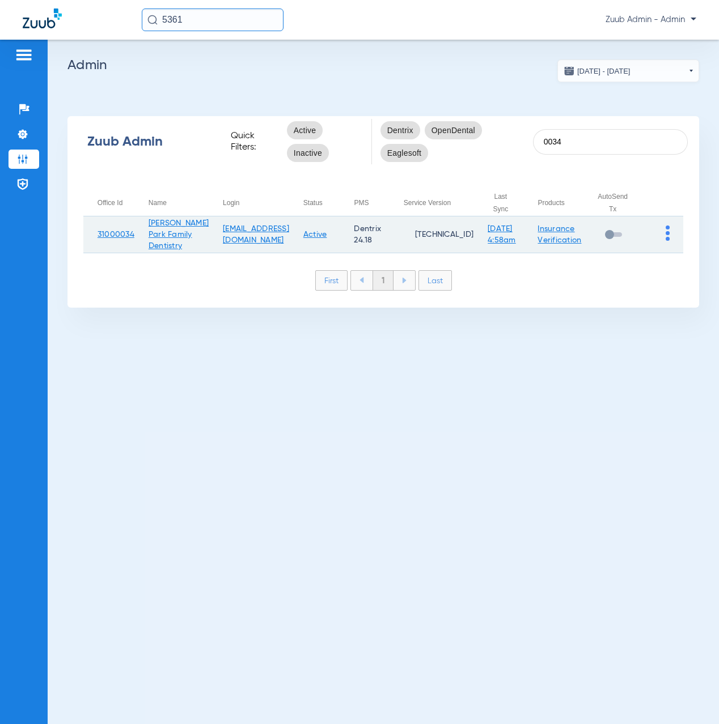
click at [666, 241] on img at bounding box center [667, 233] width 4 height 15
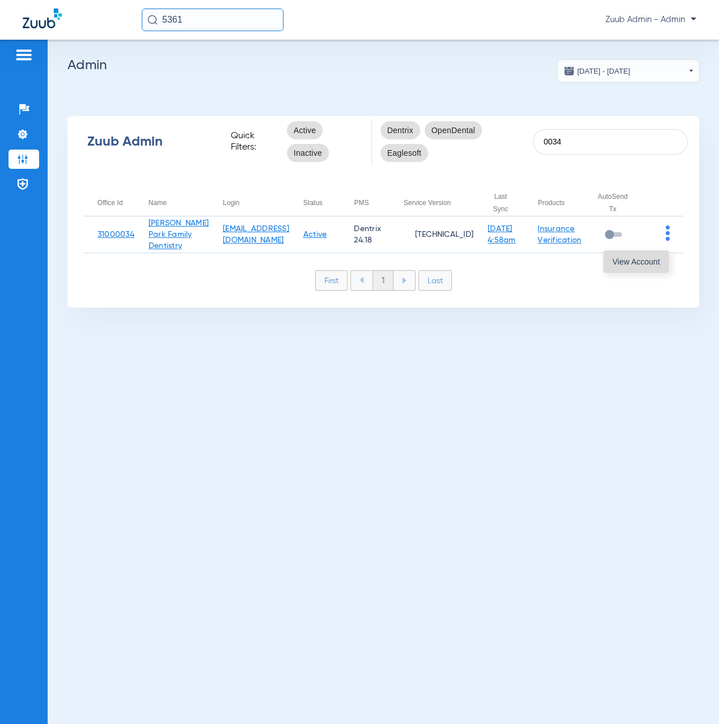
click at [639, 267] on button "View Account" at bounding box center [636, 261] width 66 height 23
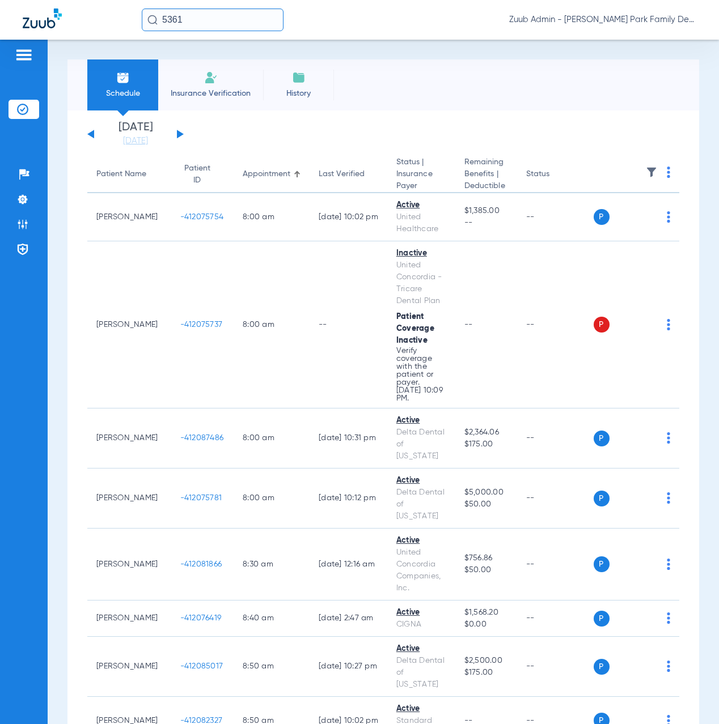
drag, startPoint x: 191, startPoint y: 19, endPoint x: 159, endPoint y: 15, distance: 31.9
click at [159, 15] on input "5361" at bounding box center [213, 19] width 142 height 23
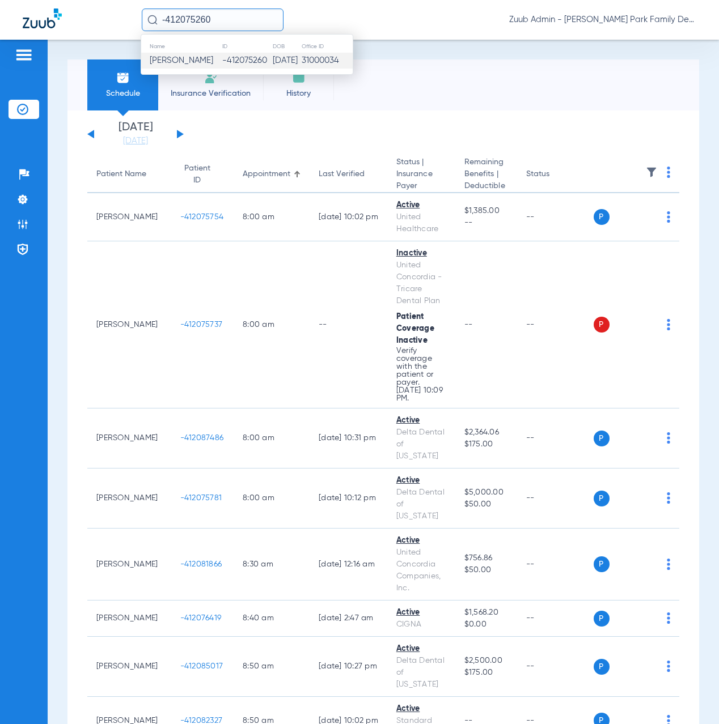
type input "-412075260"
click at [176, 57] on span "[PERSON_NAME]" at bounding box center [181, 60] width 63 height 8
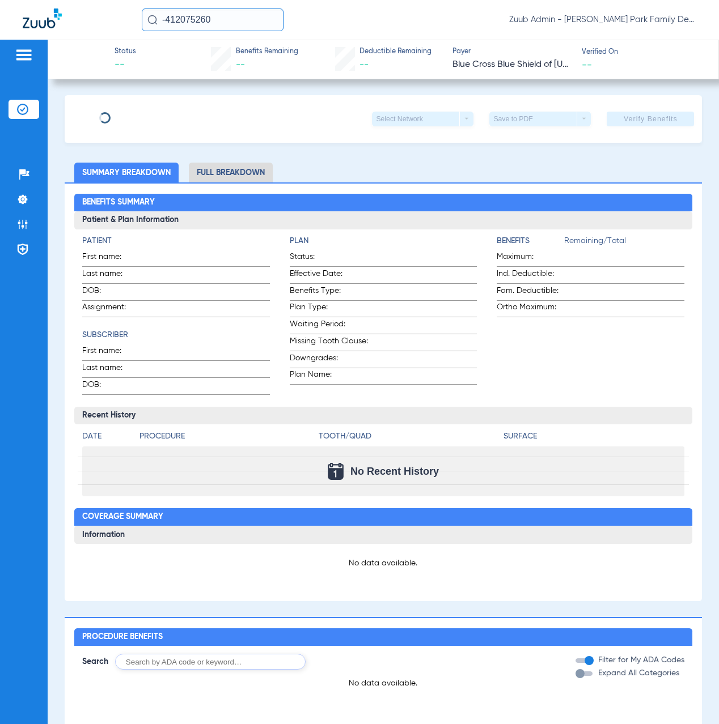
type input "[PERSON_NAME]"
type input "[DATE]"
type input "296862500"
type input "SD00C27890"
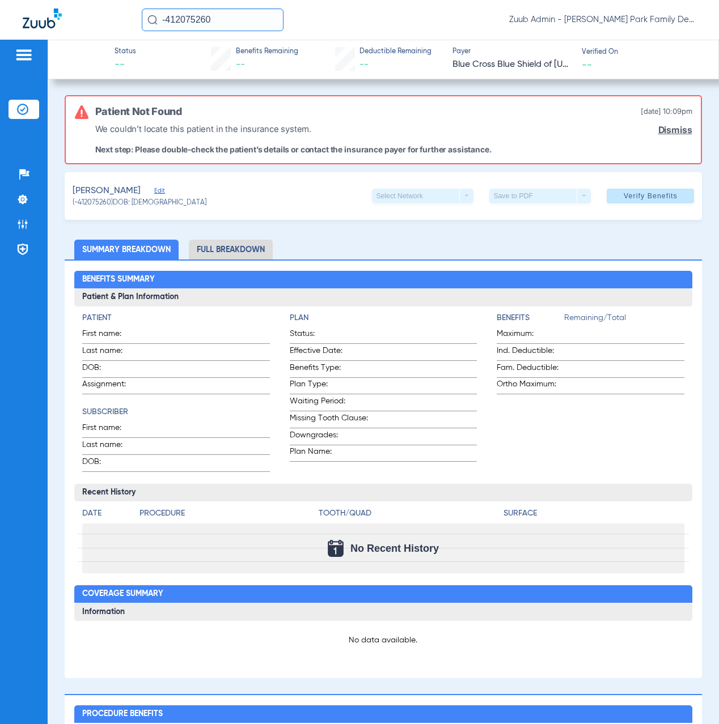
click at [164, 192] on span "Edit" at bounding box center [159, 192] width 10 height 11
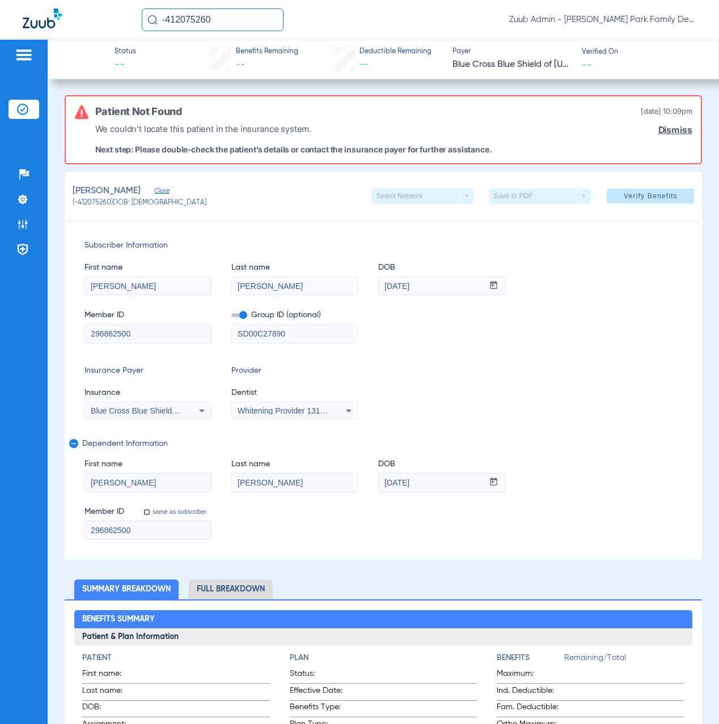
drag, startPoint x: 112, startPoint y: 201, endPoint x: 76, endPoint y: 200, distance: 35.2
click at [76, 200] on span "(-412075260) DOB: [DEMOGRAPHIC_DATA]" at bounding box center [140, 203] width 134 height 10
drag, startPoint x: 112, startPoint y: 201, endPoint x: 71, endPoint y: 201, distance: 41.4
click at [71, 201] on div "[PERSON_NAME] (-412075260) DOB: [DEMOGRAPHIC_DATA] Select Network arrow_drop_do…" at bounding box center [383, 196] width 637 height 48
copy span "(-412075260)"
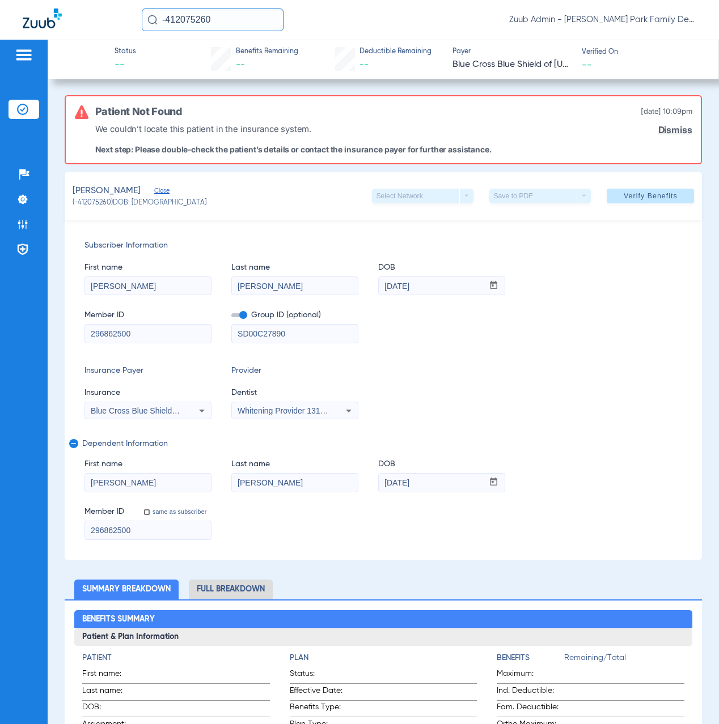
drag, startPoint x: 229, startPoint y: 18, endPoint x: 125, endPoint y: 14, distance: 104.3
click at [125, 14] on div "-412075260 Zuub Admin - [PERSON_NAME] Park Family Dentistry" at bounding box center [359, 20] width 719 height 40
paste input "3779"
click at [228, 19] on input "-412073779" at bounding box center [213, 19] width 142 height 23
type input "-412073779"
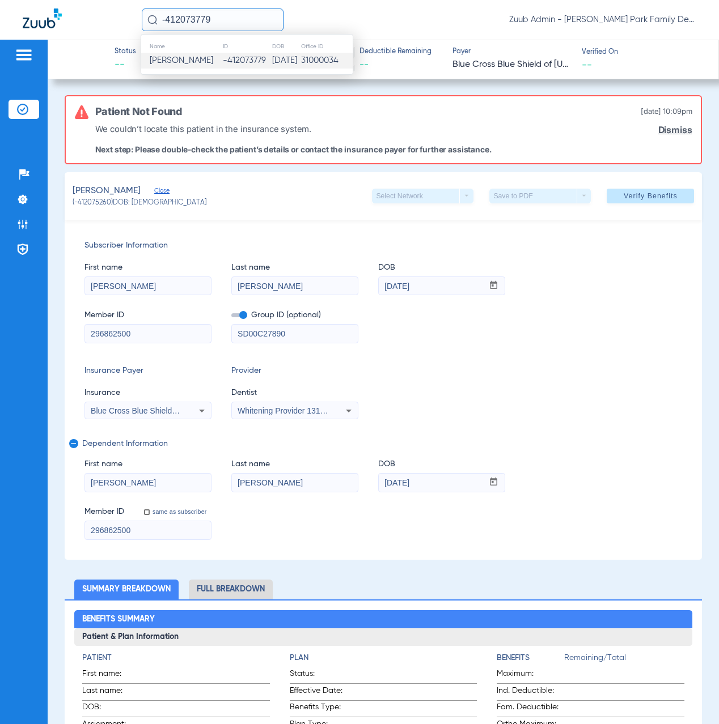
click at [224, 61] on td "-412073779" at bounding box center [246, 61] width 49 height 16
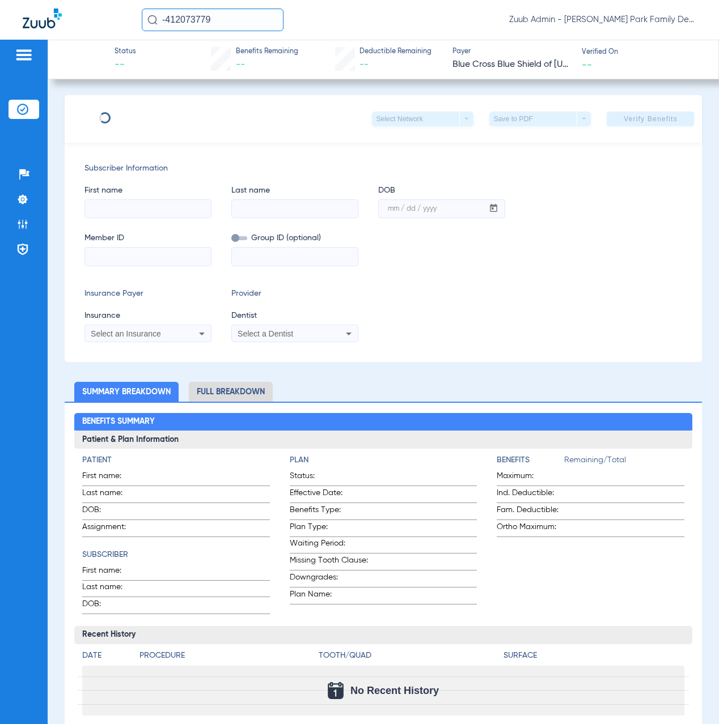
type input "[PERSON_NAME]"
type input "[DATE]"
type input "812523320"
type input "285494"
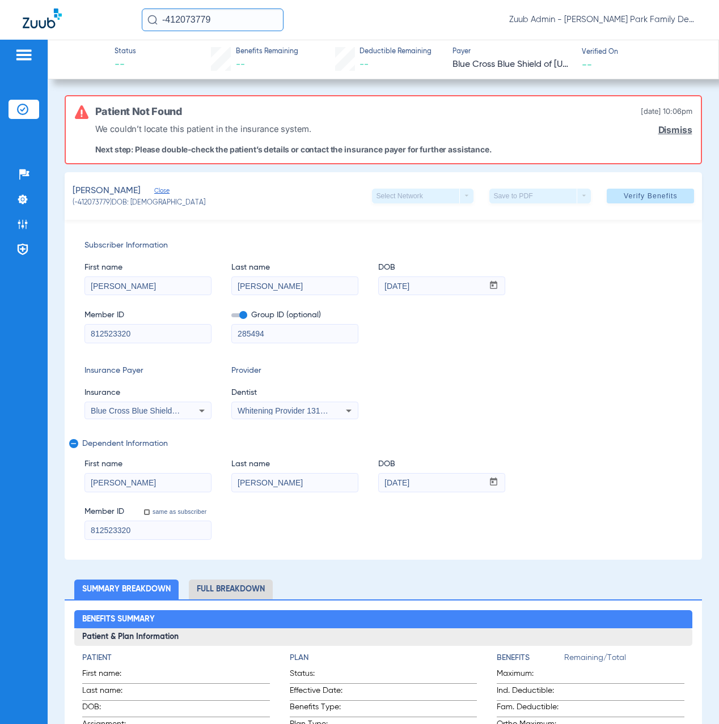
drag, startPoint x: 111, startPoint y: 201, endPoint x: 69, endPoint y: 202, distance: 41.9
click at [69, 202] on div "[PERSON_NAME] (-412073779) DOB: [DEMOGRAPHIC_DATA] Select Network arrow_drop_do…" at bounding box center [383, 196] width 637 height 48
copy span "(-412073779)"
drag, startPoint x: 223, startPoint y: 20, endPoint x: 133, endPoint y: 14, distance: 90.8
click at [133, 14] on div "-412073779 Zuub Admin - [PERSON_NAME] Park Family Dentistry" at bounding box center [359, 20] width 719 height 40
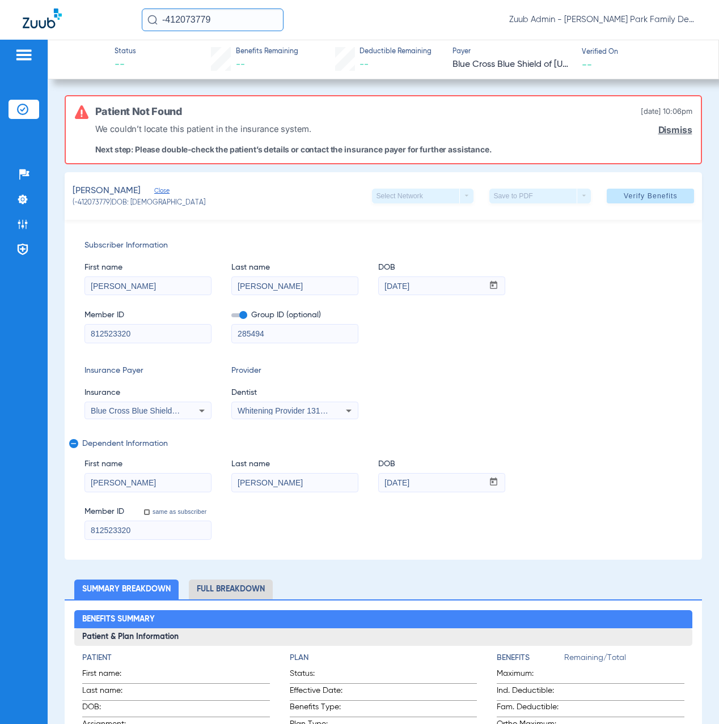
paste input "4164"
type input "-412074164"
click at [219, 17] on input "-412074164" at bounding box center [213, 19] width 142 height 23
click at [226, 62] on td "-412074164" at bounding box center [247, 61] width 50 height 16
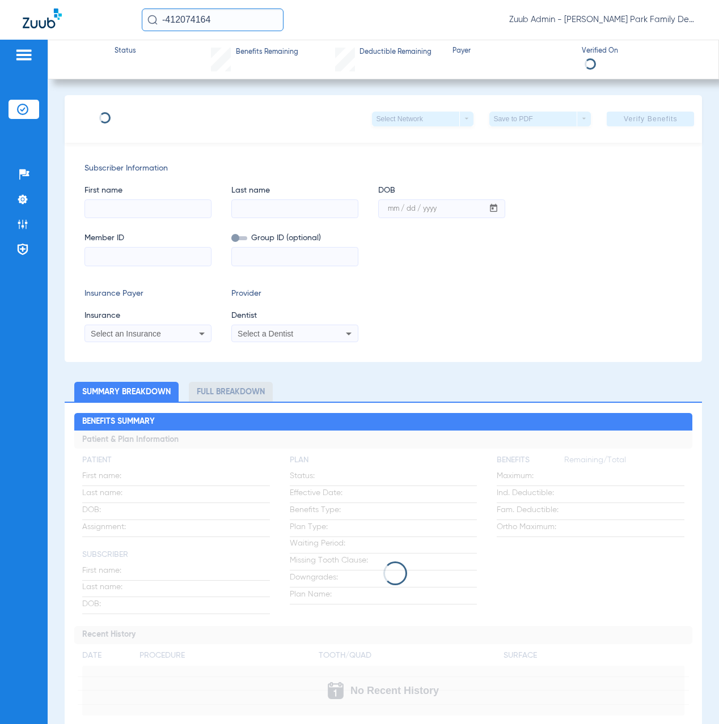
type input "KellyMar"
type input "[PERSON_NAME]"
type input "[DATE]"
type input "840774461"
type input "285494"
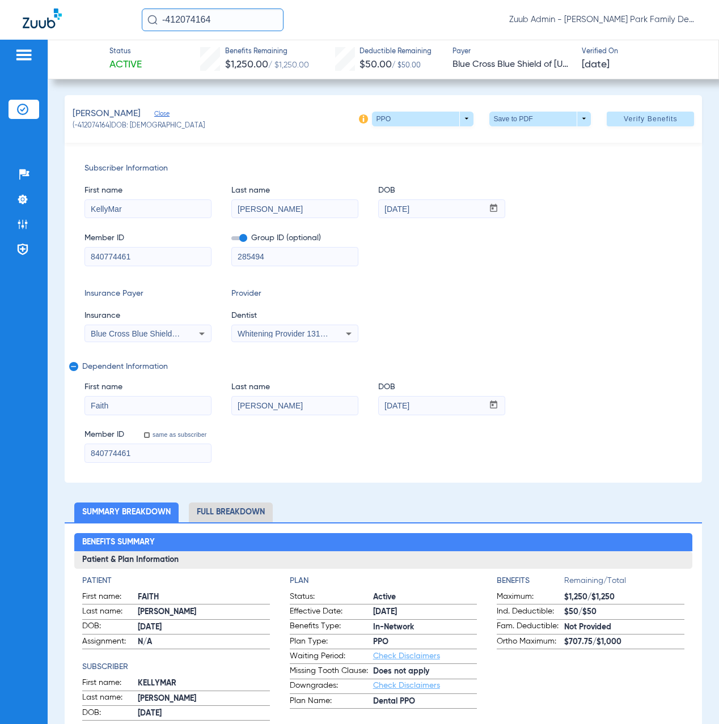
click at [238, 18] on input "-412074164" at bounding box center [213, 19] width 142 height 23
paste input "3695"
type input "-412073695"
click at [231, 66] on td "-412073695" at bounding box center [247, 61] width 50 height 16
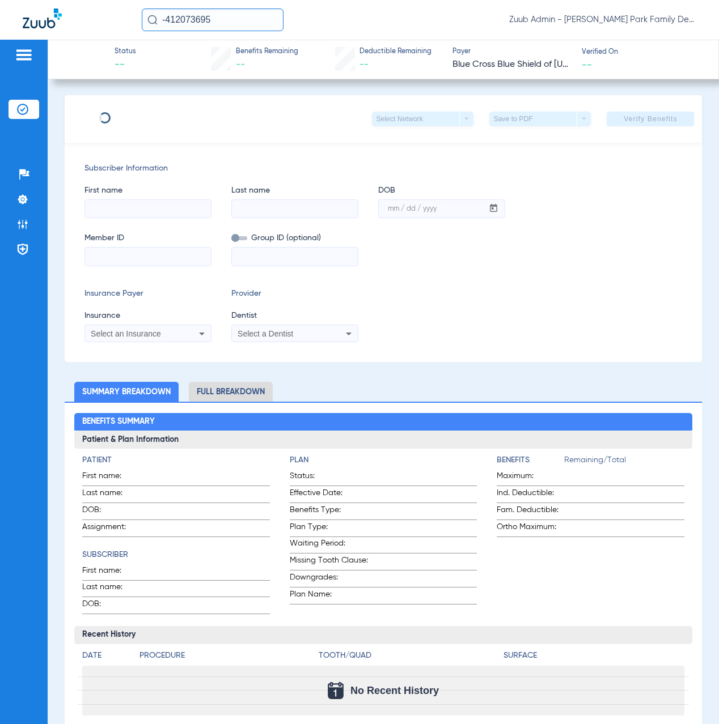
type input "Tee"
type input "[PERSON_NAME]"
type input "[DATE]"
type input "91344604"
type input "285494"
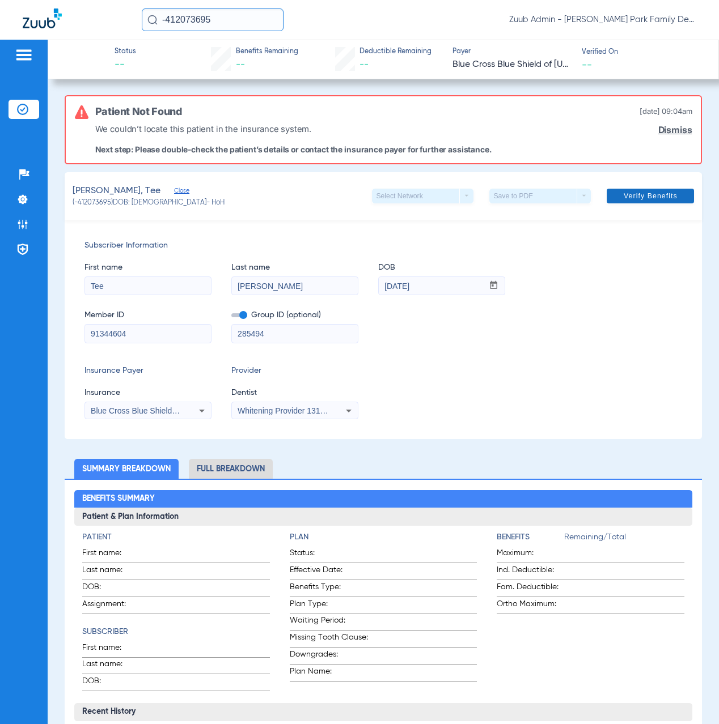
click at [648, 201] on span at bounding box center [649, 195] width 87 height 27
drag, startPoint x: 135, startPoint y: 334, endPoint x: 77, endPoint y: 331, distance: 57.9
click at [77, 331] on div "Subscriber Information First name Tee Last name [PERSON_NAME] mm / dd / yyyy [D…" at bounding box center [383, 329] width 637 height 219
drag, startPoint x: 434, startPoint y: 284, endPoint x: 375, endPoint y: 283, distance: 58.9
click at [375, 283] on div "First name Tee Last name [PERSON_NAME] mm / dd / yyyy [DATE]" at bounding box center [383, 274] width 598 height 44
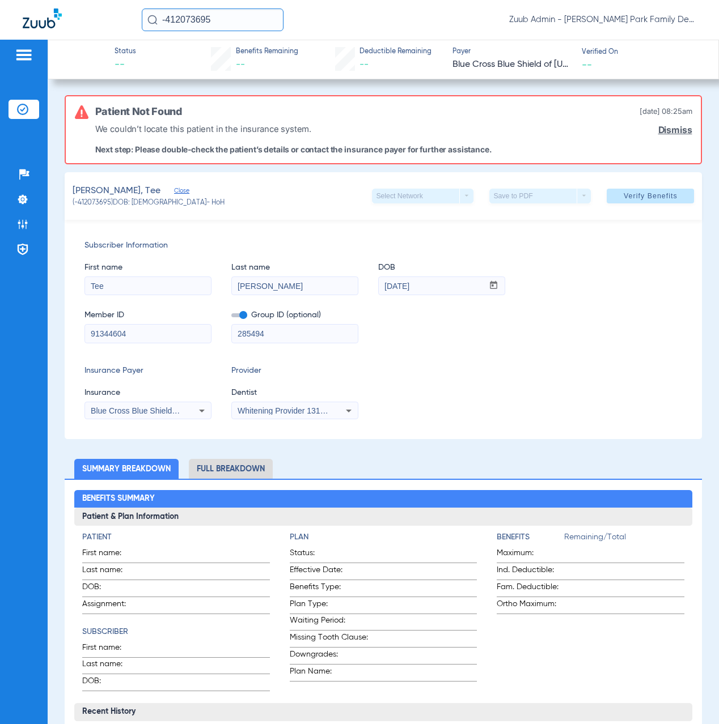
drag, startPoint x: 227, startPoint y: 20, endPoint x: 144, endPoint y: 16, distance: 82.8
click at [144, 16] on input "-412073695" at bounding box center [213, 19] width 142 height 23
paste input "771"
type input "-412077715"
click at [197, 66] on td "[PERSON_NAME]" at bounding box center [182, 61] width 82 height 16
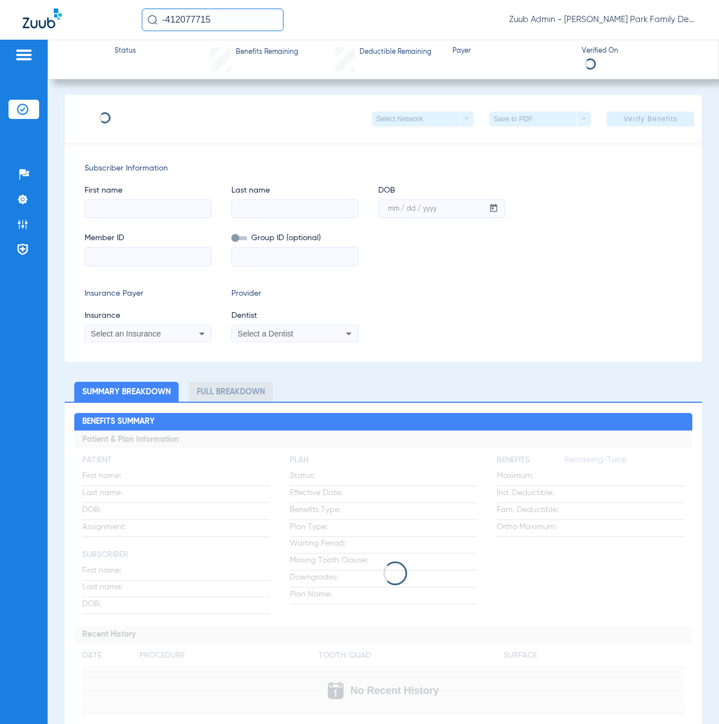
type input "[PERSON_NAME]"
type input "[DATE]"
type input "W241605233"
type input "0285630"
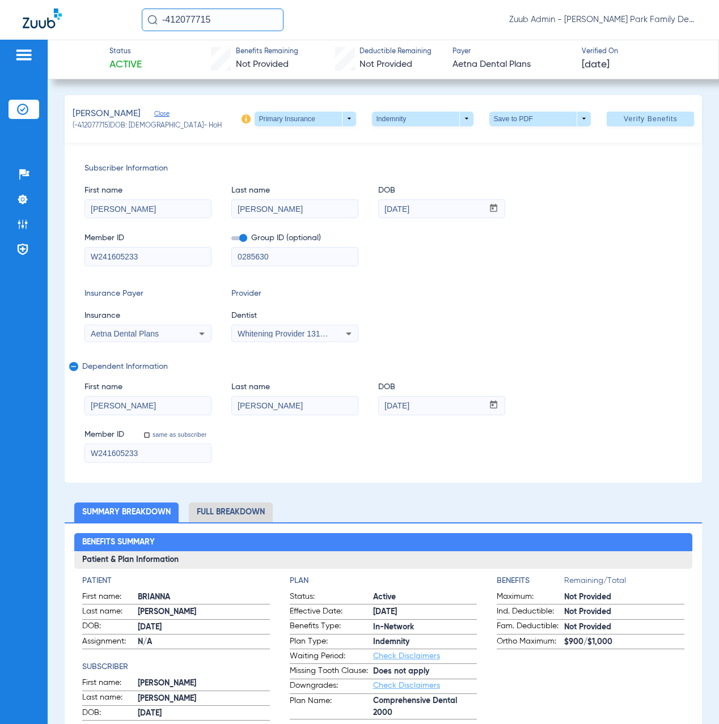
drag, startPoint x: 216, startPoint y: 16, endPoint x: 154, endPoint y: 15, distance: 62.3
click at [154, 15] on div "-412077715" at bounding box center [213, 19] width 142 height 23
paste input "2591"
type input "2591"
click at [188, 65] on td "[PERSON_NAME]" at bounding box center [188, 61] width 94 height 16
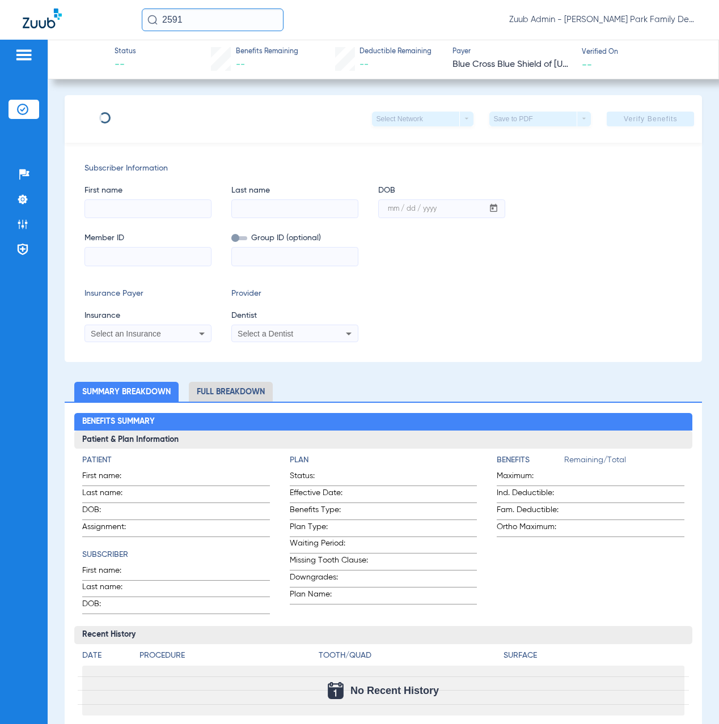
type input "[PERSON_NAME]"
type input "[DATE]"
type input "FAD990000719"
type input "P25748"
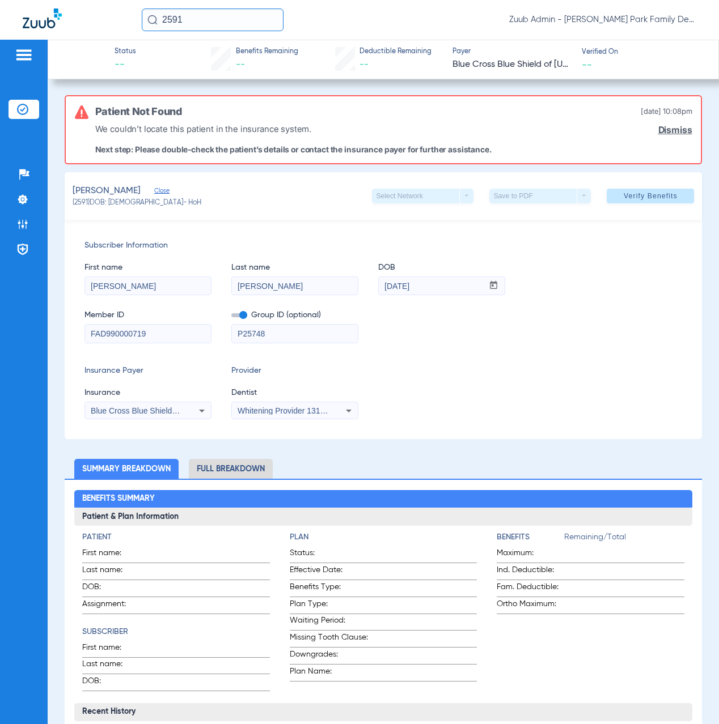
drag, startPoint x: 435, startPoint y: 285, endPoint x: 362, endPoint y: 285, distance: 72.5
click at [362, 285] on div "First name [PERSON_NAME] name [PERSON_NAME] mm / dd / yyyy [DATE]" at bounding box center [383, 274] width 598 height 44
click at [24, 226] on img at bounding box center [22, 224] width 11 height 11
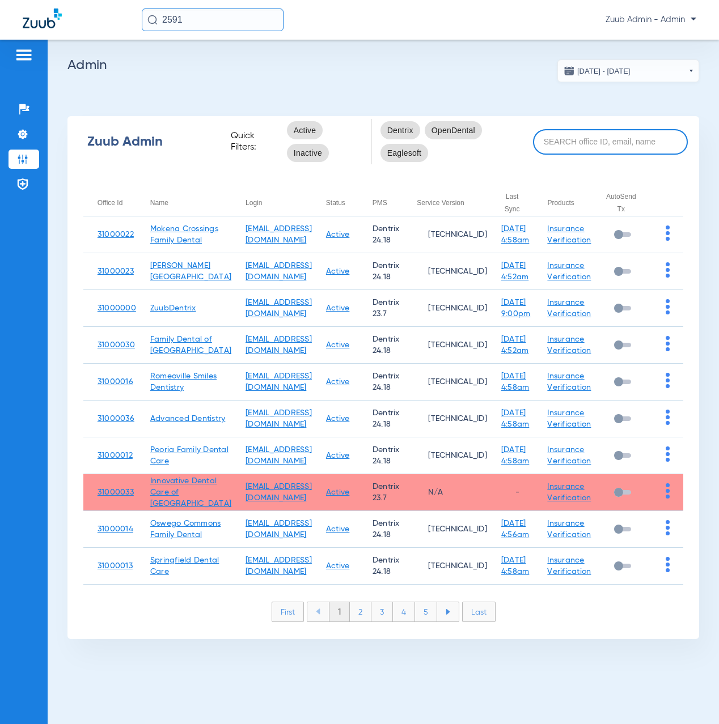
click at [565, 139] on input at bounding box center [610, 141] width 155 height 25
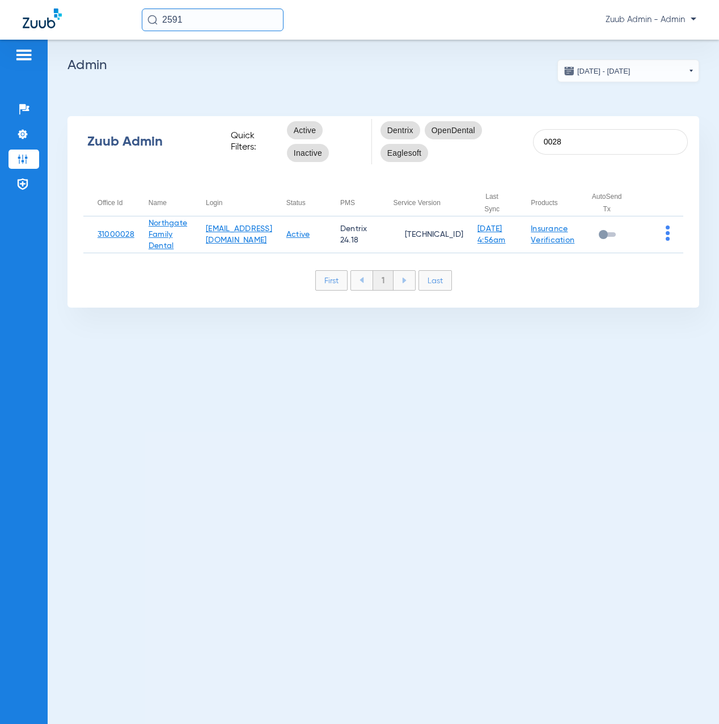
type input "0028"
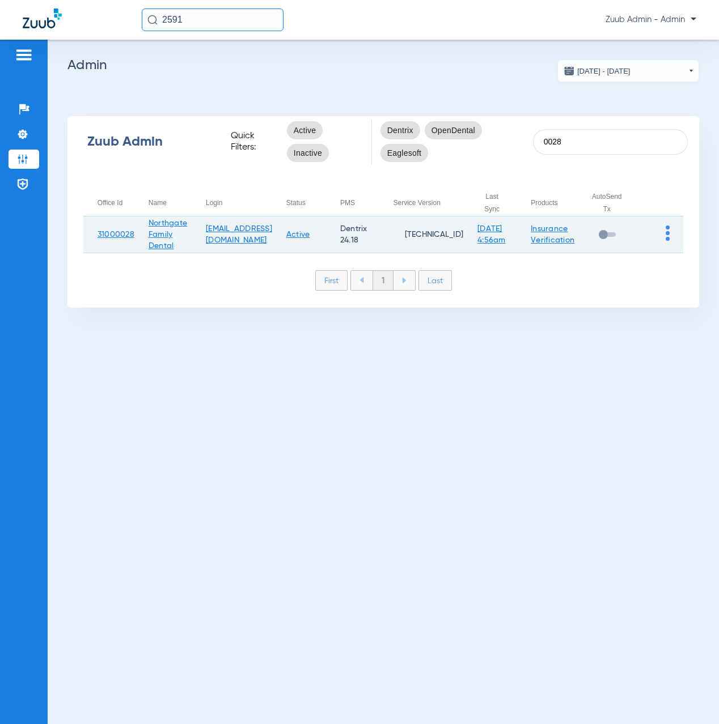
click at [670, 231] on td at bounding box center [658, 234] width 49 height 37
click at [667, 234] on img at bounding box center [667, 233] width 4 height 15
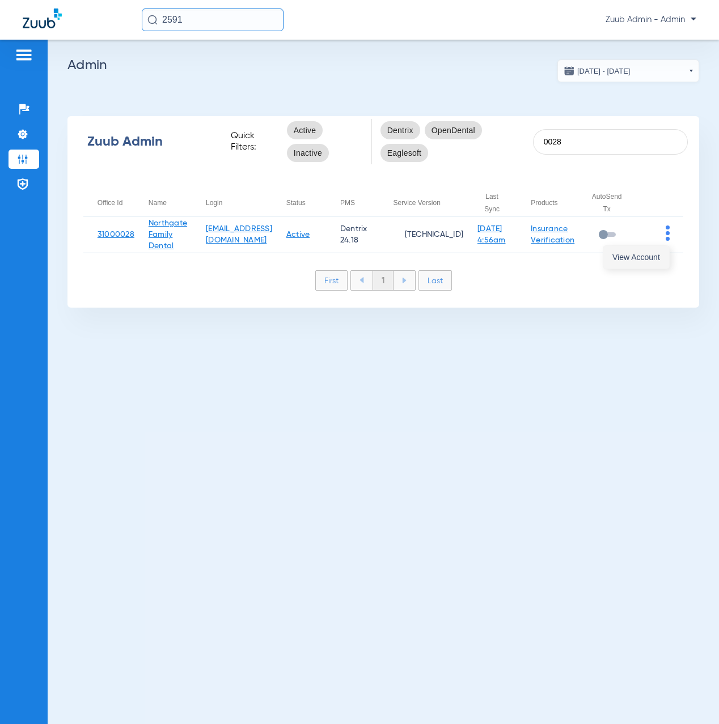
click at [645, 260] on span "View Account" at bounding box center [636, 257] width 48 height 8
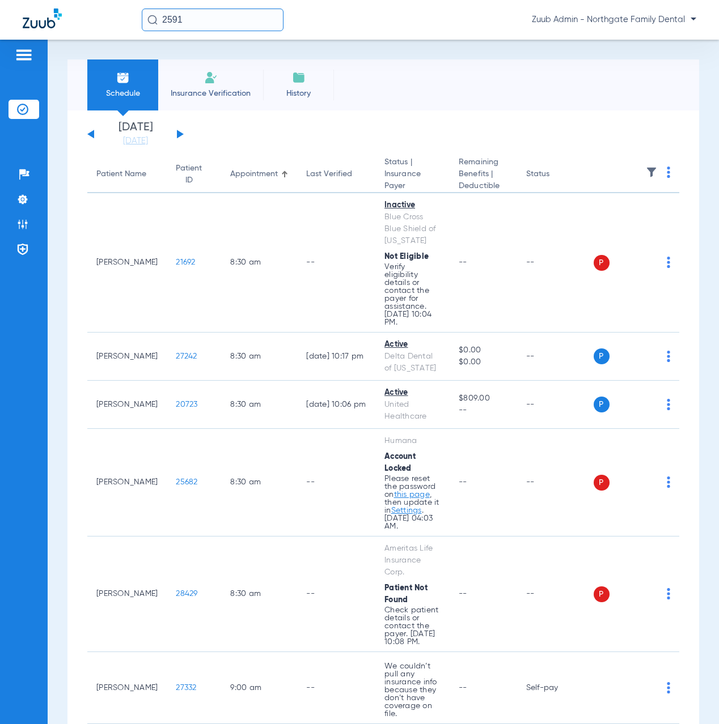
drag, startPoint x: 201, startPoint y: 22, endPoint x: 152, endPoint y: 18, distance: 48.9
click at [152, 18] on div "2591" at bounding box center [213, 19] width 142 height 23
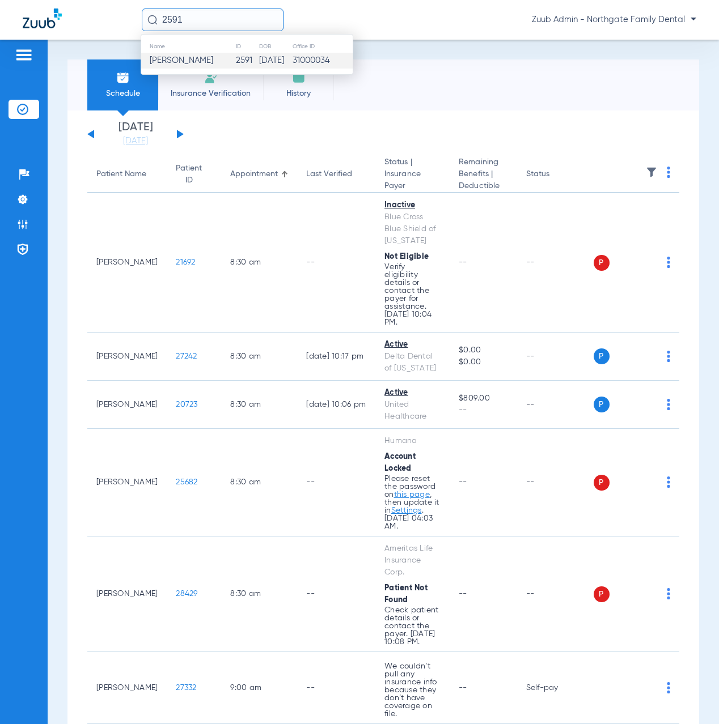
paste input "8376"
click at [202, 58] on td "[PERSON_NAME]" at bounding box center [186, 61] width 91 height 16
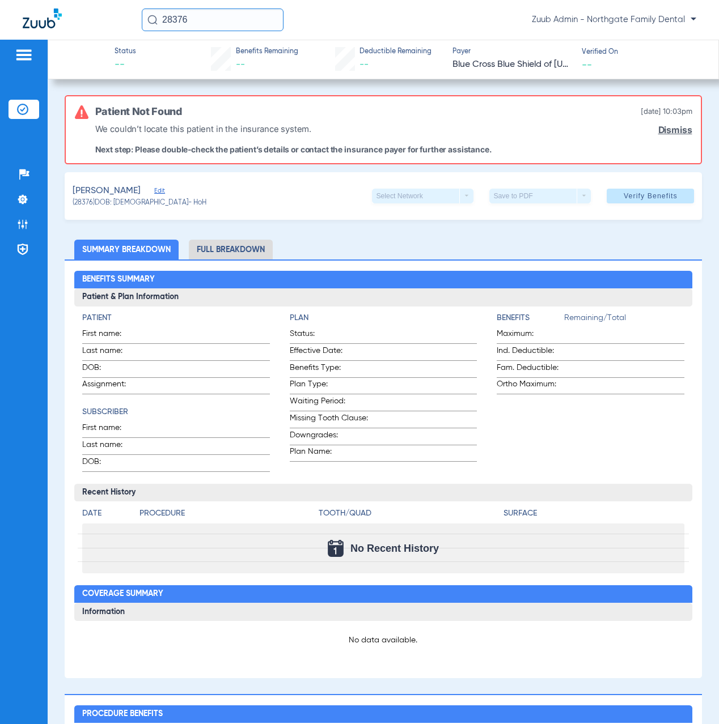
click at [154, 189] on span "Edit" at bounding box center [159, 192] width 10 height 11
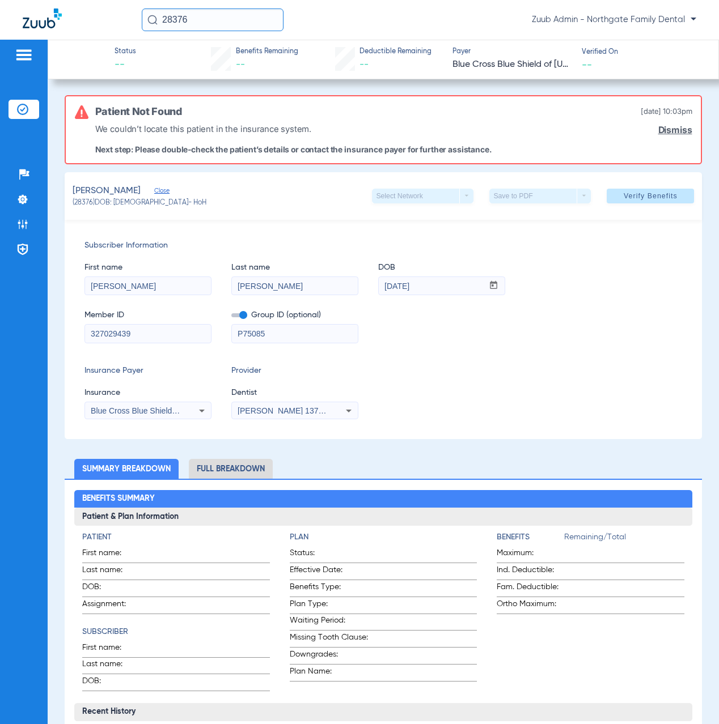
click at [668, 127] on link "Dismiss" at bounding box center [675, 130] width 34 height 11
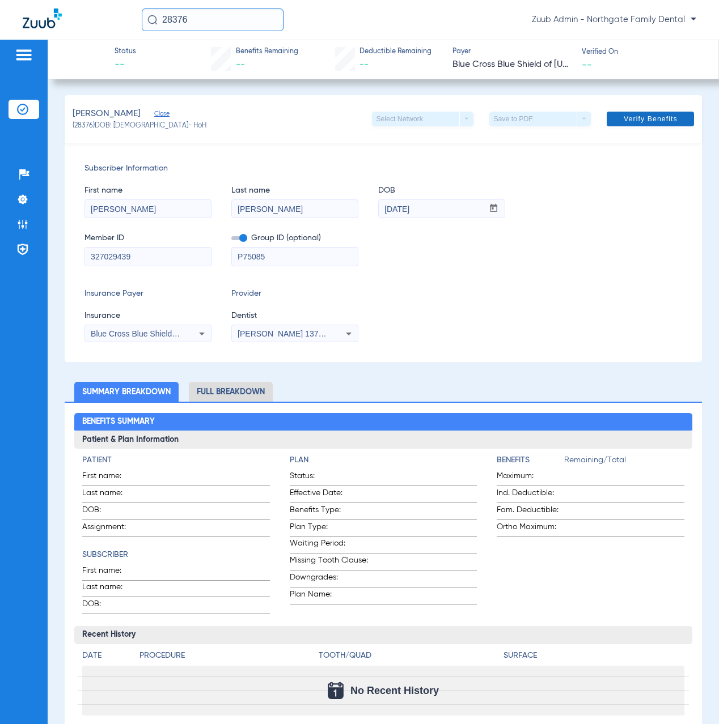
click at [647, 120] on span "Verify Benefits" at bounding box center [650, 118] width 54 height 9
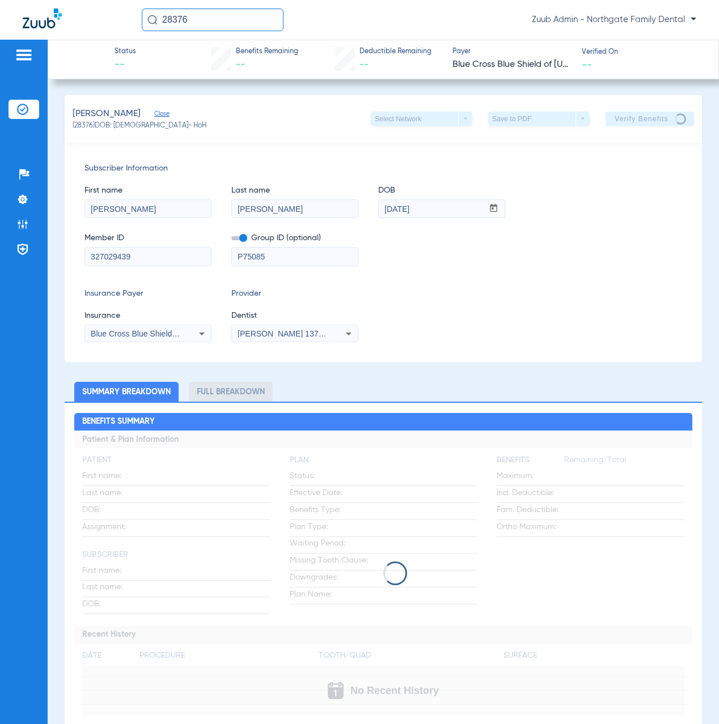
drag, startPoint x: 159, startPoint y: 256, endPoint x: 73, endPoint y: 252, distance: 85.7
click at [73, 252] on div "Subscriber Information First name [PERSON_NAME] Last name [PERSON_NAME] mm / dd…" at bounding box center [383, 252] width 637 height 219
drag, startPoint x: 427, startPoint y: 212, endPoint x: 352, endPoint y: 207, distance: 74.4
click at [352, 207] on div "First name [PERSON_NAME] Last name [PERSON_NAME] mm / dd / yyyy [DATE]" at bounding box center [383, 197] width 598 height 44
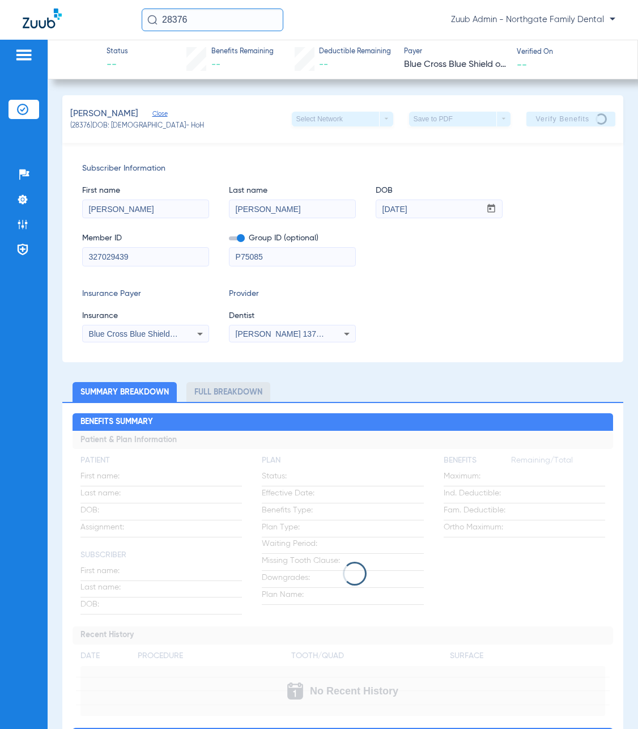
drag, startPoint x: 202, startPoint y: 22, endPoint x: 148, endPoint y: 17, distance: 54.0
click at [148, 17] on div "28376" at bounding box center [213, 19] width 142 height 23
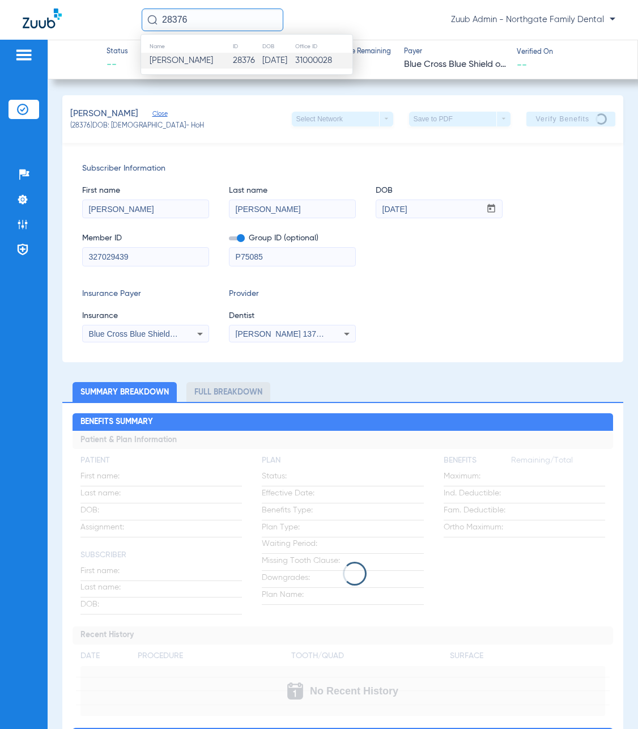
paste input "458"
type input "24586"
click at [194, 65] on td "[PERSON_NAME]" at bounding box center [186, 61] width 91 height 16
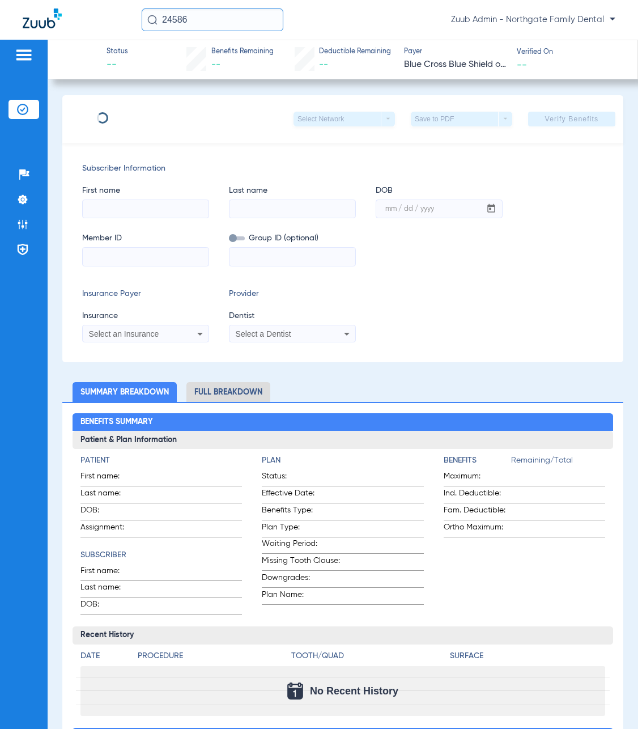
type input "[PERSON_NAME]"
type input "Purham"
type input "[DATE]"
type input "803180066"
type input "P79813"
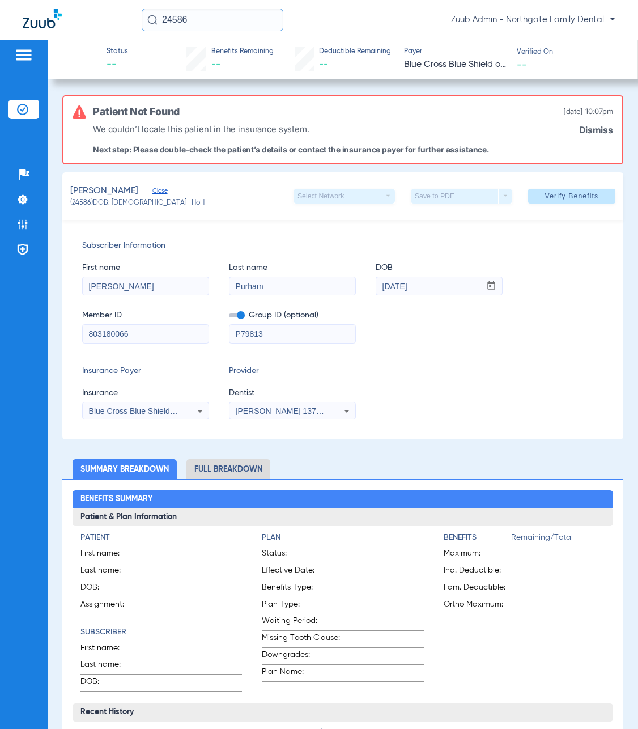
drag, startPoint x: 158, startPoint y: 333, endPoint x: 70, endPoint y: 334, distance: 87.8
click at [70, 334] on div "Subscriber Information First name [PERSON_NAME] Last name [PERSON_NAME] DOB mm …" at bounding box center [342, 329] width 561 height 219
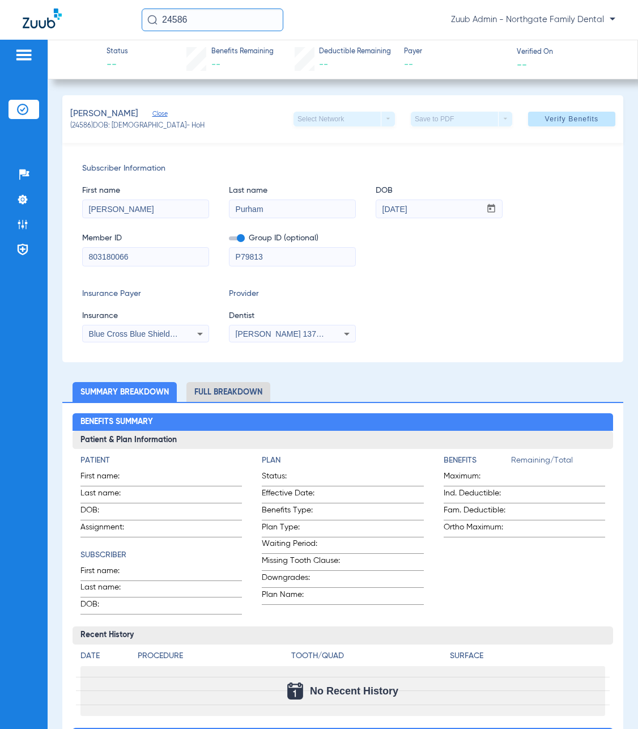
drag, startPoint x: 432, startPoint y: 207, endPoint x: 375, endPoint y: 203, distance: 57.4
click at [375, 203] on div "First name [PERSON_NAME] Last name [PERSON_NAME] DOB mm / dd / yyyy [DATE]" at bounding box center [342, 197] width 521 height 44
drag, startPoint x: 197, startPoint y: 20, endPoint x: 130, endPoint y: 16, distance: 67.0
click at [130, 16] on div "24586 Zuub Admin - Northgate Family Dental" at bounding box center [319, 20] width 638 height 40
paste input "8288"
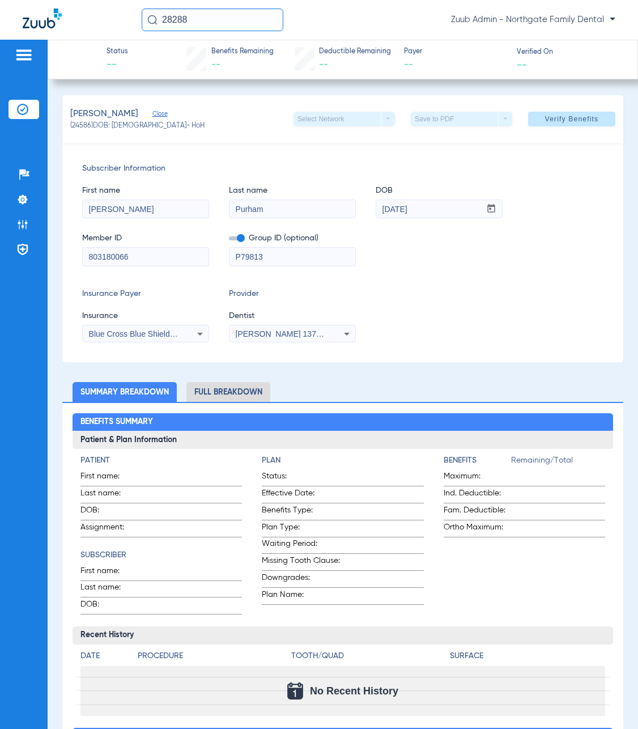
click at [220, 23] on input "28288" at bounding box center [213, 19] width 142 height 23
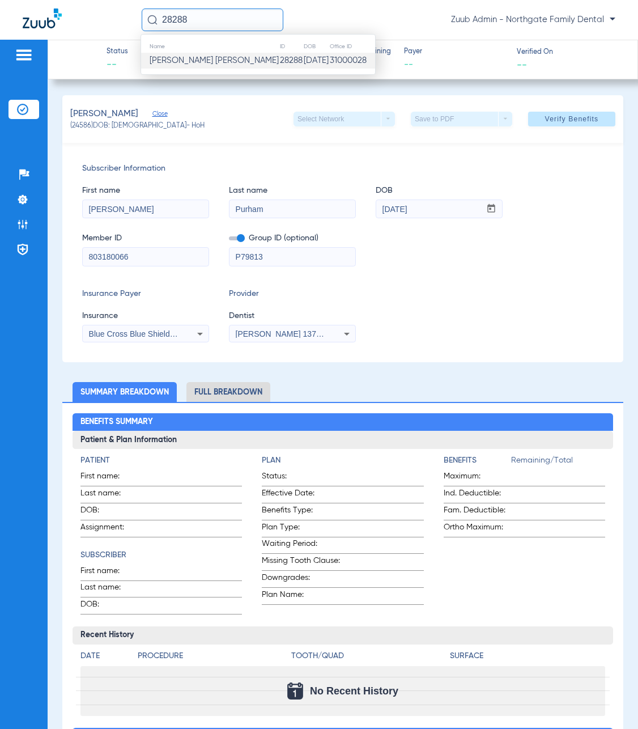
type input "28288"
click at [212, 66] on td "[PERSON_NAME] [PERSON_NAME]" at bounding box center [210, 61] width 138 height 16
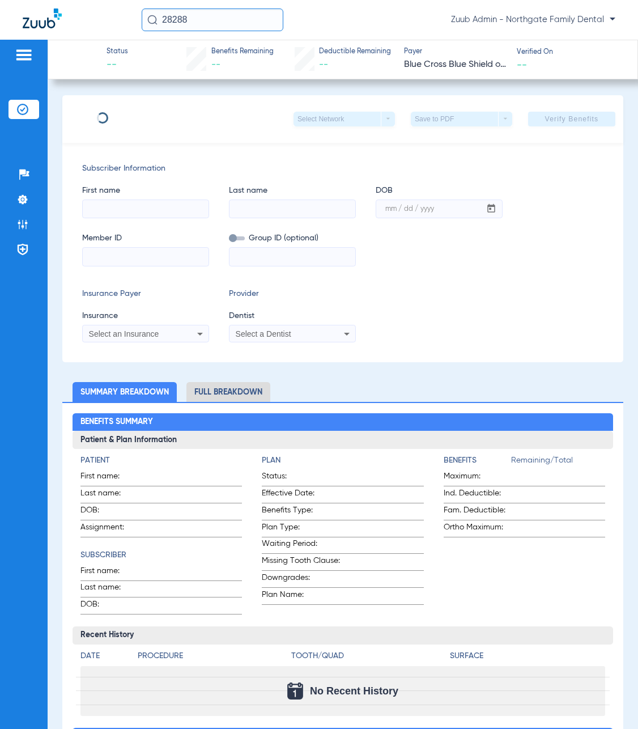
type input "[PERSON_NAME]"
type input "Borland"
type input "[DATE]"
type input "NEC801197388"
type input "P75085"
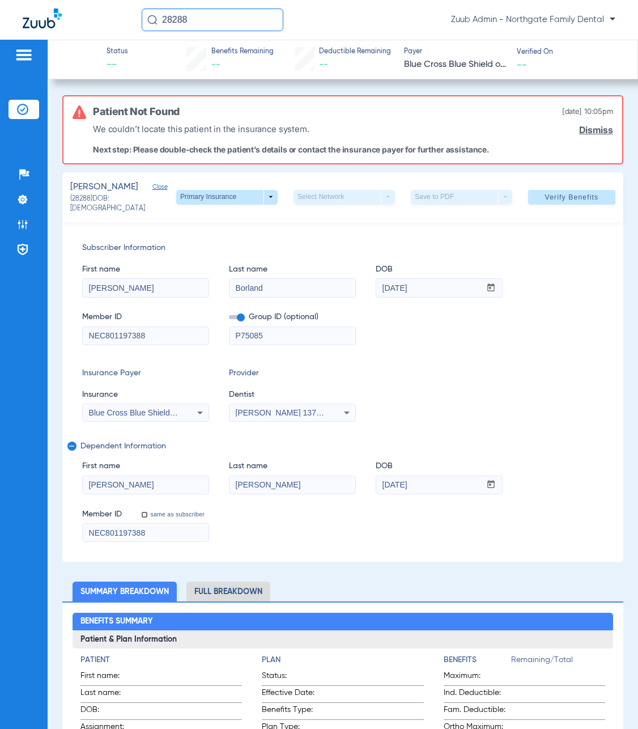
drag, startPoint x: 154, startPoint y: 537, endPoint x: 73, endPoint y: 536, distance: 81.0
click at [73, 536] on div "Subscriber Information First name [PERSON_NAME] Last name [PERSON_NAME] DOB mm …" at bounding box center [342, 392] width 561 height 340
drag, startPoint x: 435, startPoint y: 489, endPoint x: 381, endPoint y: 485, distance: 54.5
click at [381, 485] on input "[DATE]" at bounding box center [428, 485] width 104 height 18
click at [266, 528] on div "Member ID same as subscriber NEC801197388" at bounding box center [342, 520] width 521 height 44
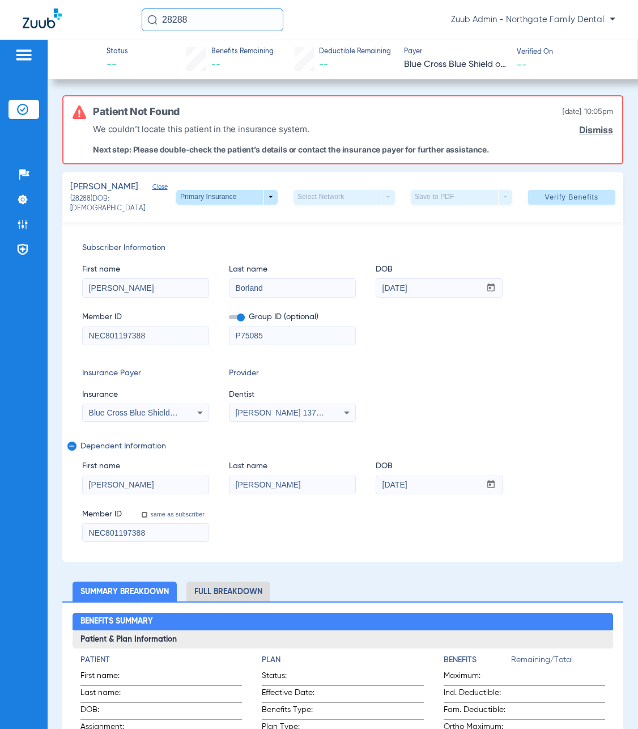
drag, startPoint x: 137, startPoint y: 536, endPoint x: 53, endPoint y: 534, distance: 83.3
drag, startPoint x: 199, startPoint y: 20, endPoint x: 120, endPoint y: 20, distance: 79.3
click at [120, 20] on div "28288 Zuub Admin - Northgate Family Dental" at bounding box center [319, 20] width 638 height 40
paste input "6349"
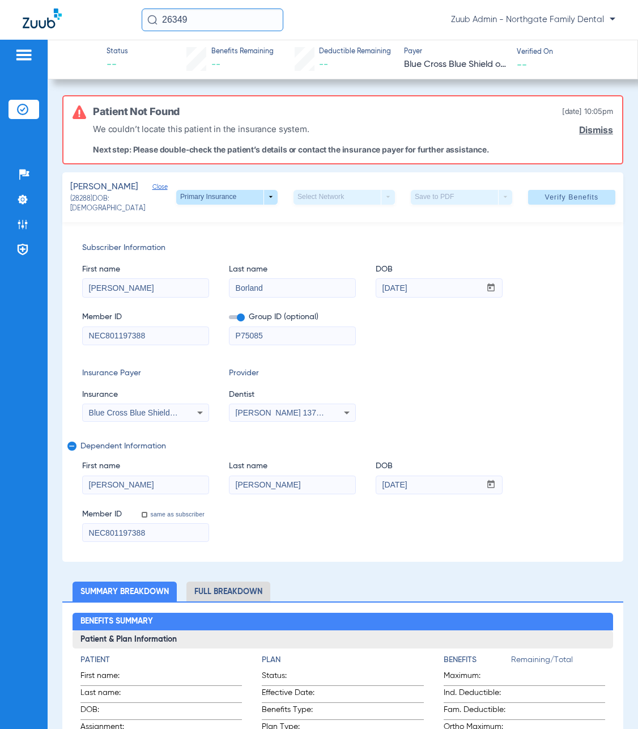
click at [196, 19] on input "26349" at bounding box center [213, 19] width 142 height 23
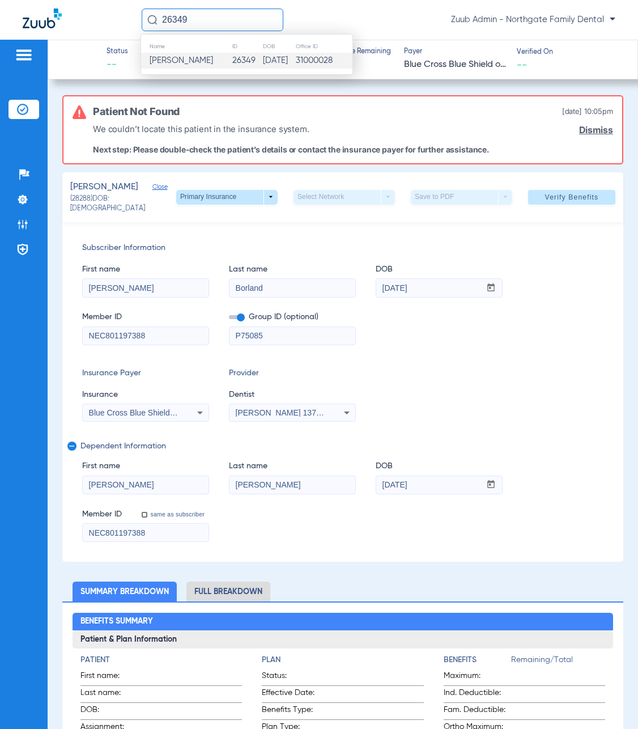
type input "26349"
click at [203, 63] on span "[PERSON_NAME]" at bounding box center [181, 60] width 63 height 8
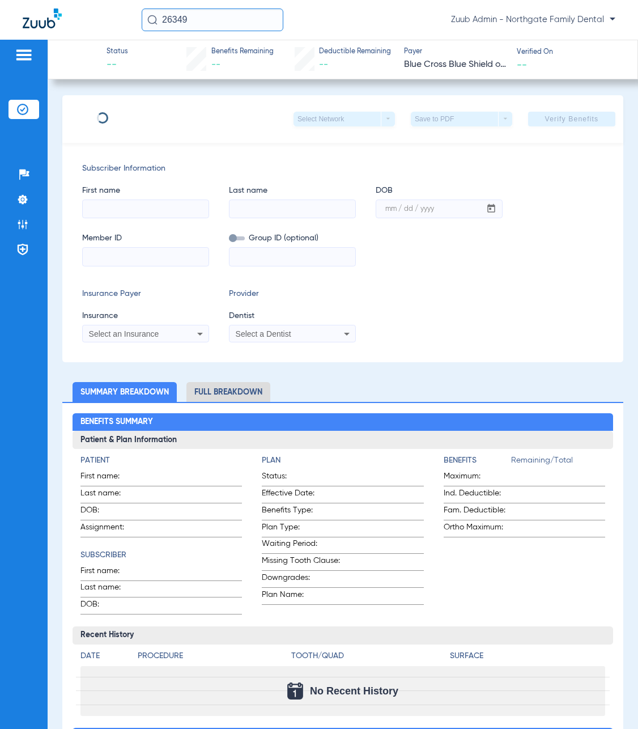
type input "[PERSON_NAME]"
type input "[DATE]"
type input "W288061737"
type input "023709801000003"
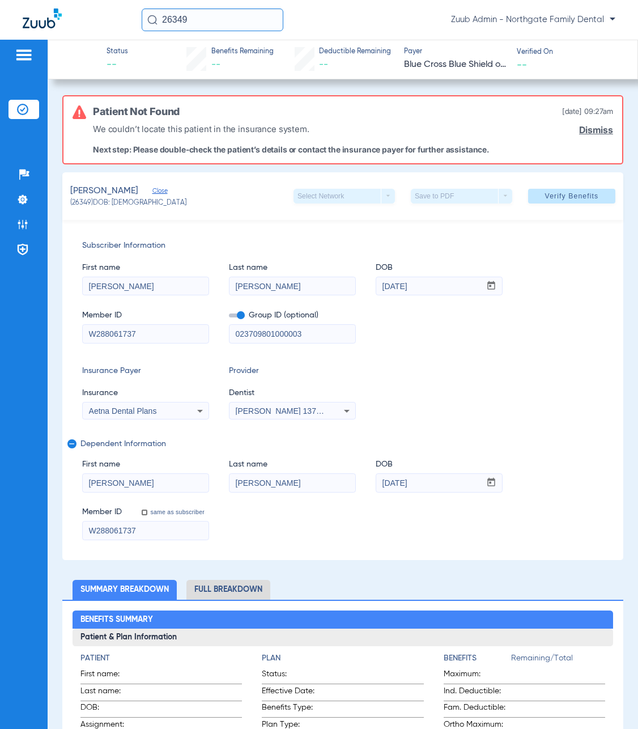
drag, startPoint x: 155, startPoint y: 336, endPoint x: 74, endPoint y: 335, distance: 81.6
click at [74, 335] on div "Subscriber Information First name [PERSON_NAME] Last name [PERSON_NAME] DOB mm …" at bounding box center [342, 390] width 561 height 340
drag, startPoint x: 435, startPoint y: 486, endPoint x: 374, endPoint y: 483, distance: 61.3
click at [374, 483] on div "First name [PERSON_NAME] Last name [PERSON_NAME] DOB mm / dd / yyyy [DATE]" at bounding box center [342, 470] width 521 height 44
click at [145, 530] on input "W288061737" at bounding box center [146, 530] width 126 height 18
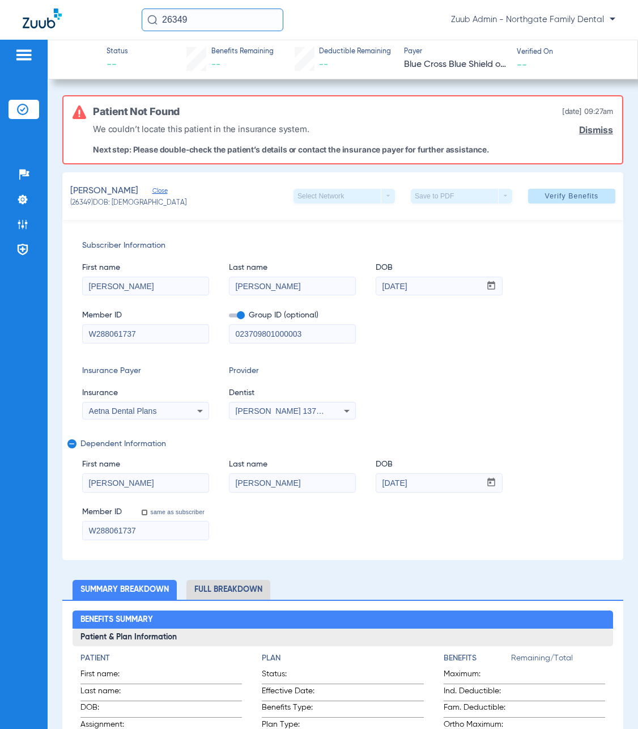
drag, startPoint x: 150, startPoint y: 530, endPoint x: 69, endPoint y: 529, distance: 80.5
click at [69, 529] on div "Subscriber Information First name [PERSON_NAME] Last name [PERSON_NAME] DOB mm …" at bounding box center [342, 390] width 561 height 340
click at [581, 127] on link "Dismiss" at bounding box center [596, 130] width 34 height 11
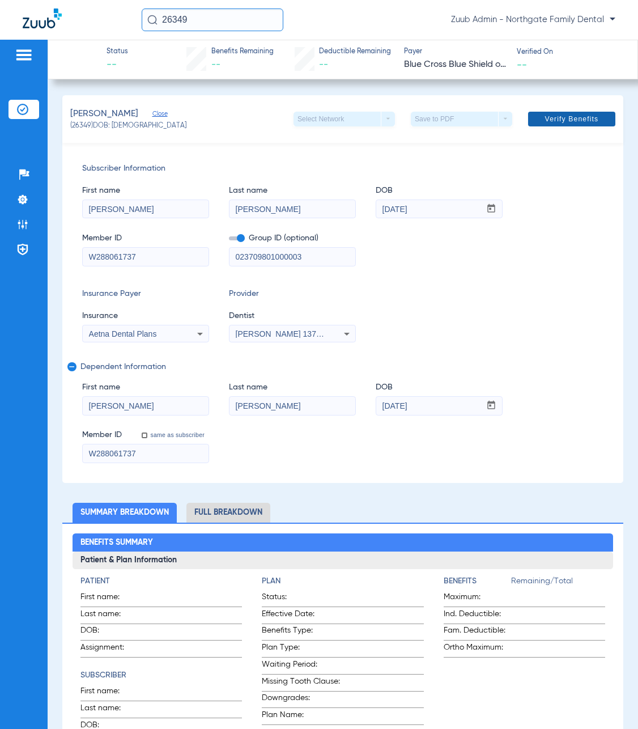
click at [564, 118] on span "Verify Benefits" at bounding box center [572, 118] width 54 height 9
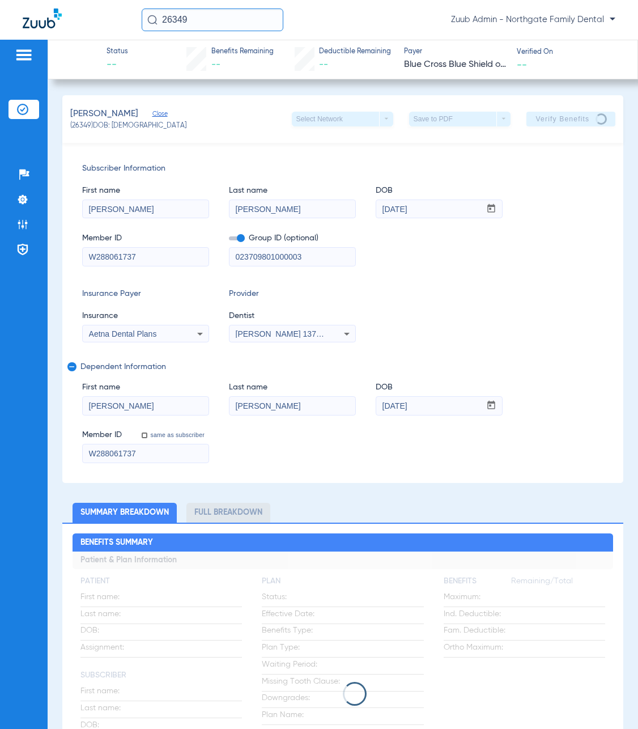
click at [227, 22] on input "26349" at bounding box center [213, 19] width 142 height 23
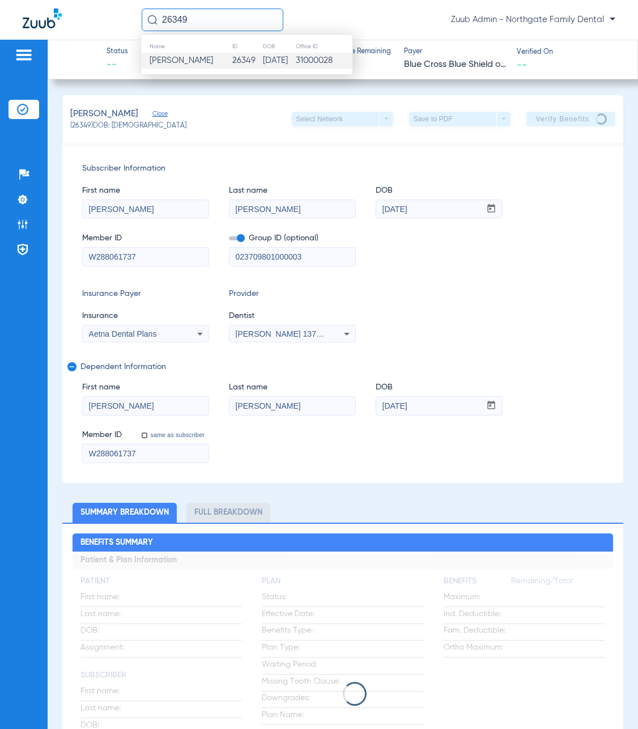
drag, startPoint x: 193, startPoint y: 22, endPoint x: 138, endPoint y: 23, distance: 55.0
click at [138, 23] on div "26349 Name ID DOB Office ID [PERSON_NAME] 26349 [DATE] 31000028 Zuub Admin - No…" at bounding box center [319, 20] width 638 height 40
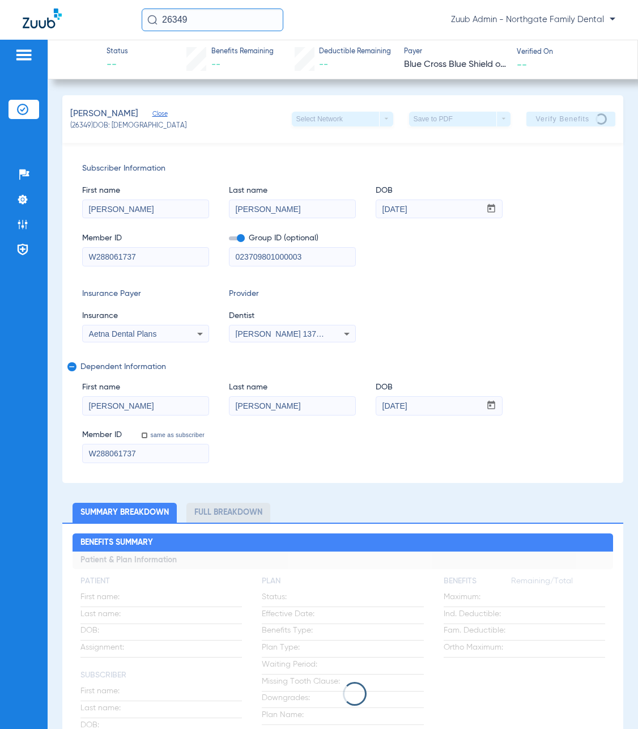
paste input "8344"
click at [215, 20] on input "28344" at bounding box center [213, 19] width 142 height 23
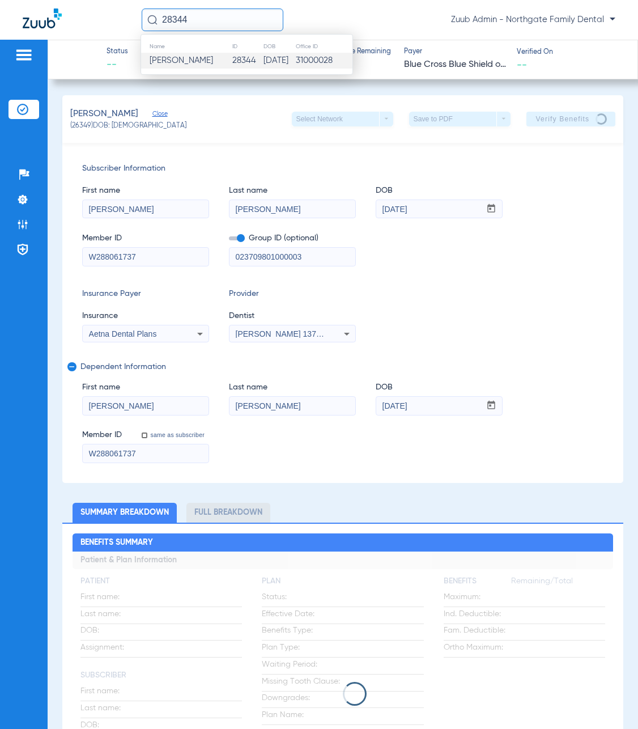
type input "28344"
click at [205, 61] on span "[PERSON_NAME]" at bounding box center [181, 60] width 63 height 8
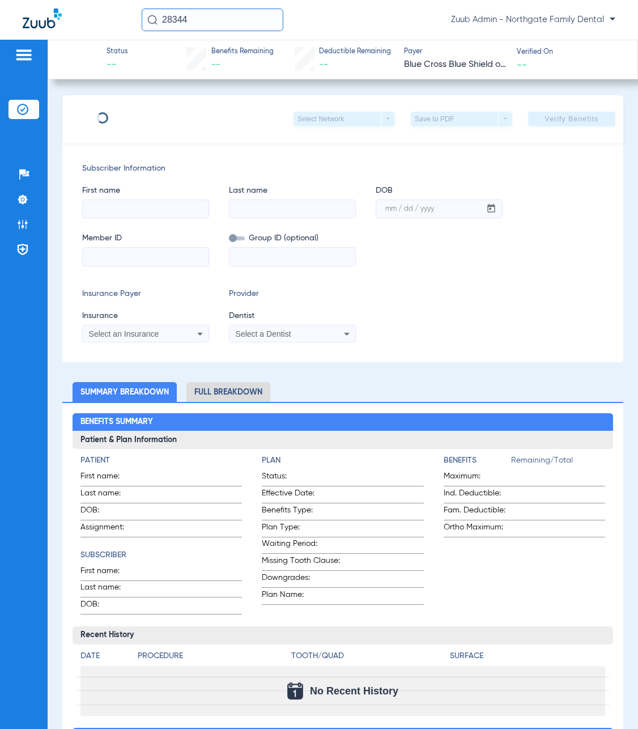
type input "[PERSON_NAME]"
type input "[DATE]"
type input "LCB825263970"
type input "P14602"
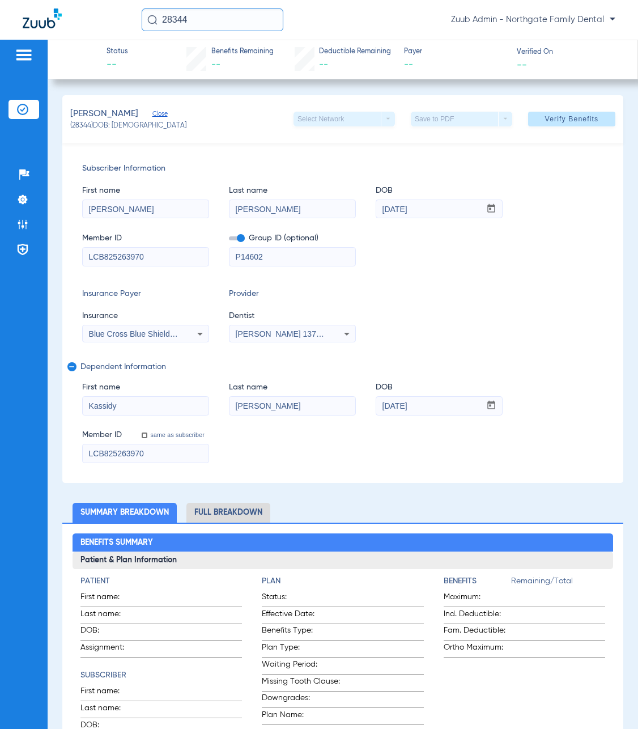
drag, startPoint x: 163, startPoint y: 458, endPoint x: 63, endPoint y: 449, distance: 99.6
click at [63, 449] on div "Subscriber Information First name [PERSON_NAME] Last name [PERSON_NAME] DOB mm …" at bounding box center [342, 313] width 561 height 340
drag, startPoint x: 426, startPoint y: 406, endPoint x: 378, endPoint y: 402, distance: 47.7
click at [378, 402] on input "[DATE]" at bounding box center [428, 406] width 104 height 18
drag, startPoint x: 186, startPoint y: 18, endPoint x: 161, endPoint y: 16, distance: 25.6
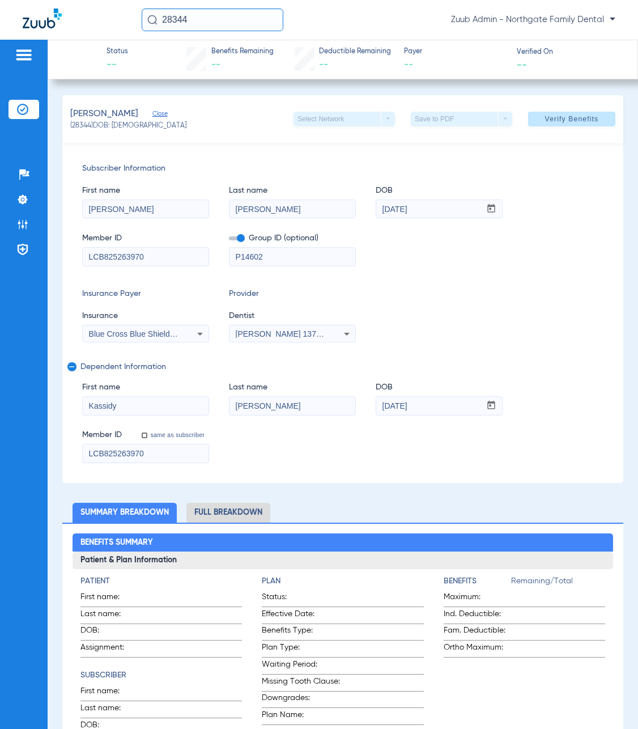
click at [161, 16] on input "28344" at bounding box center [213, 19] width 142 height 23
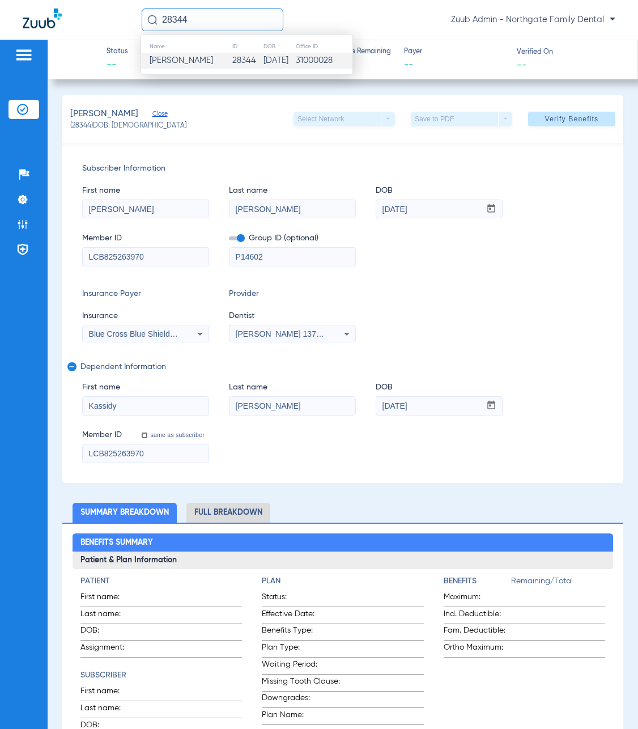
paste input "5947"
type input "25947"
click at [203, 62] on span "[PERSON_NAME]" at bounding box center [181, 60] width 63 height 8
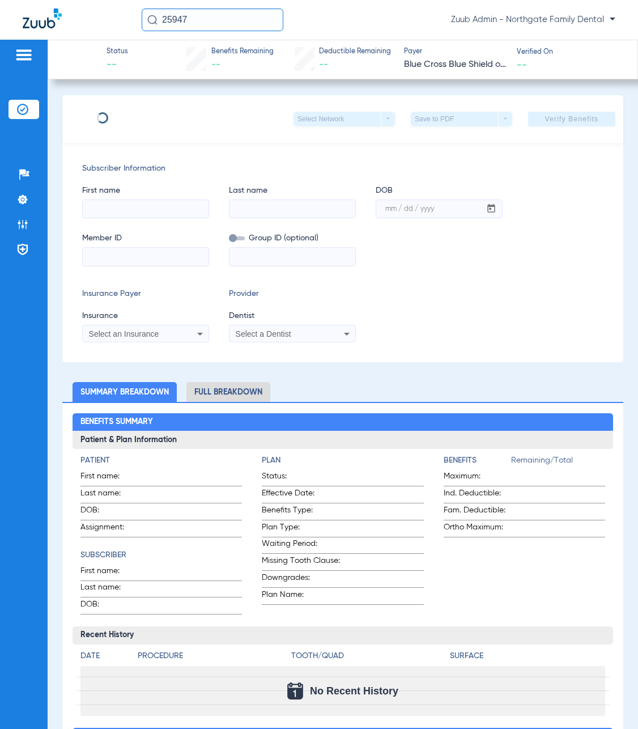
type input "[PERSON_NAME]"
type input "[DATE]"
type input "MNW287659964"
type input "09821"
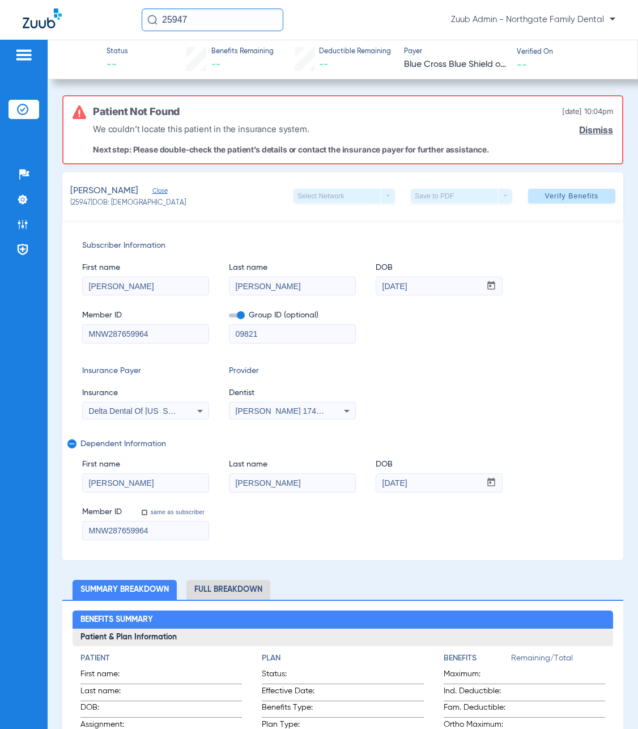
drag, startPoint x: 435, startPoint y: 487, endPoint x: 348, endPoint y: 487, distance: 86.1
click at [348, 487] on div "First name [PERSON_NAME] Last name [PERSON_NAME] DOB mm / dd / yyyy [DATE]" at bounding box center [342, 470] width 521 height 44
drag, startPoint x: 426, startPoint y: 483, endPoint x: 371, endPoint y: 483, distance: 54.4
click at [371, 483] on div "First name [PERSON_NAME] Last name [PERSON_NAME] DOB mm / dd / yyyy [DATE]" at bounding box center [342, 470] width 521 height 44
drag, startPoint x: 202, startPoint y: 19, endPoint x: 153, endPoint y: 16, distance: 48.8
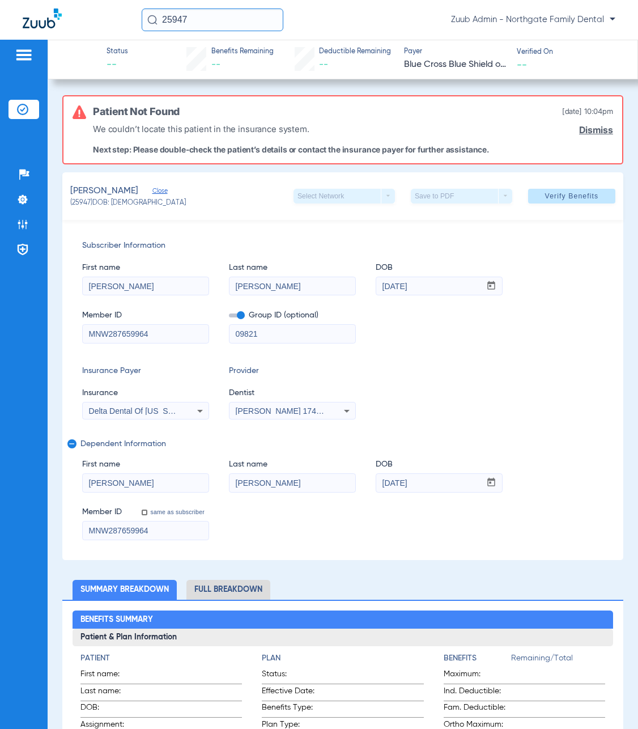
click at [153, 16] on div "25947" at bounding box center [213, 19] width 142 height 23
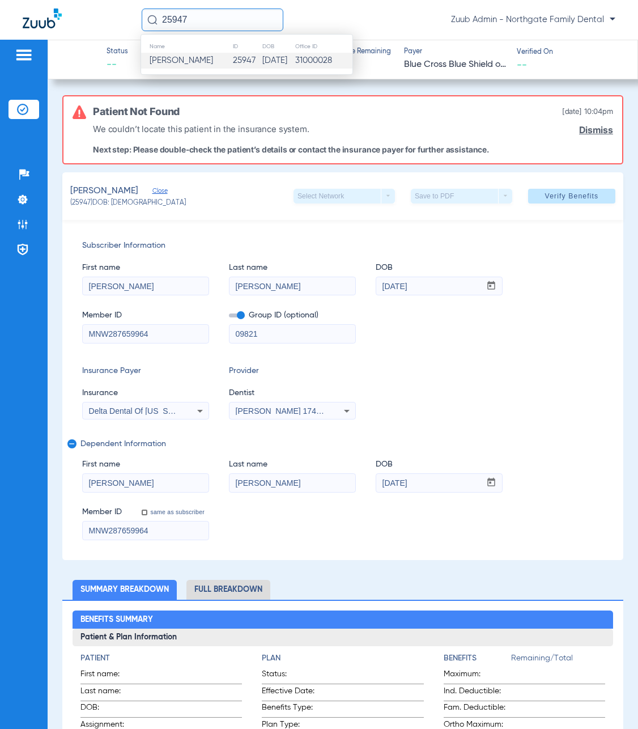
paste input "8202"
type input "28202"
click at [196, 65] on td "[PERSON_NAME] [PERSON_NAME]" at bounding box center [210, 61] width 138 height 16
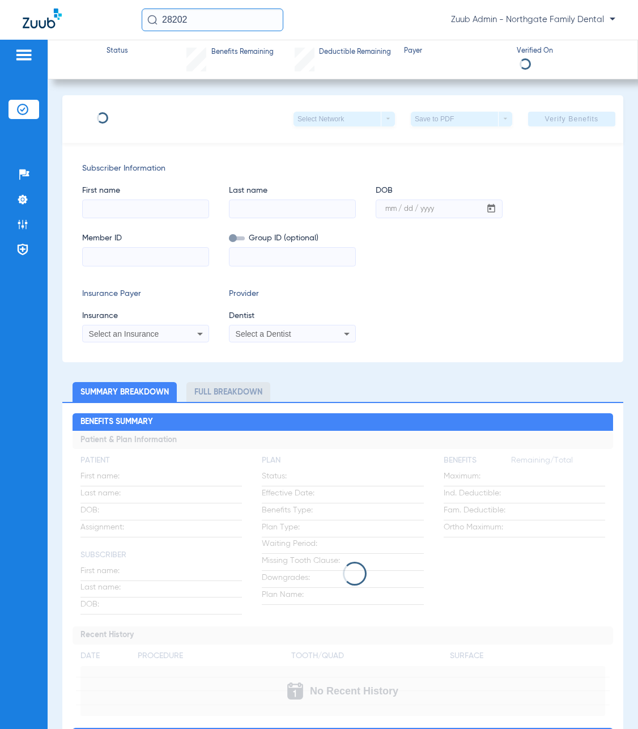
type input "[PERSON_NAME]"
type input "[DATE]"
type input "822749374"
type input "326093"
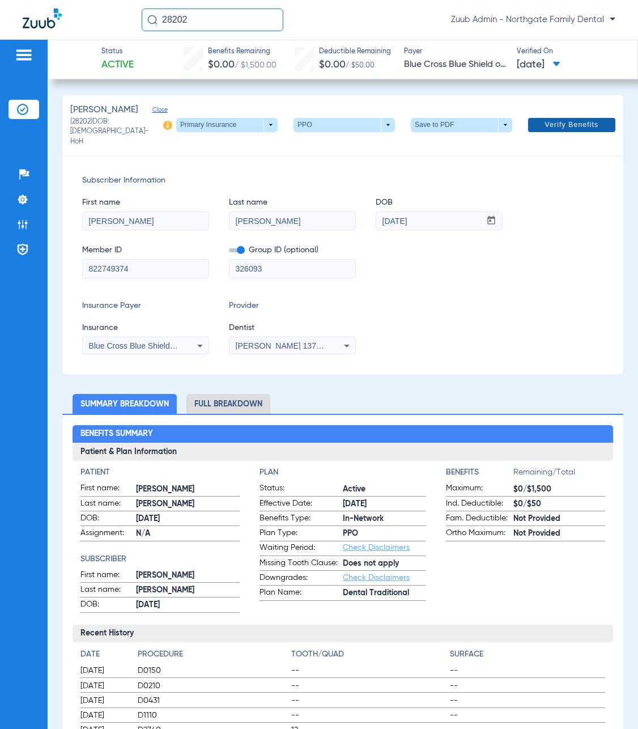
click at [558, 129] on span "Verify Benefits" at bounding box center [572, 124] width 54 height 9
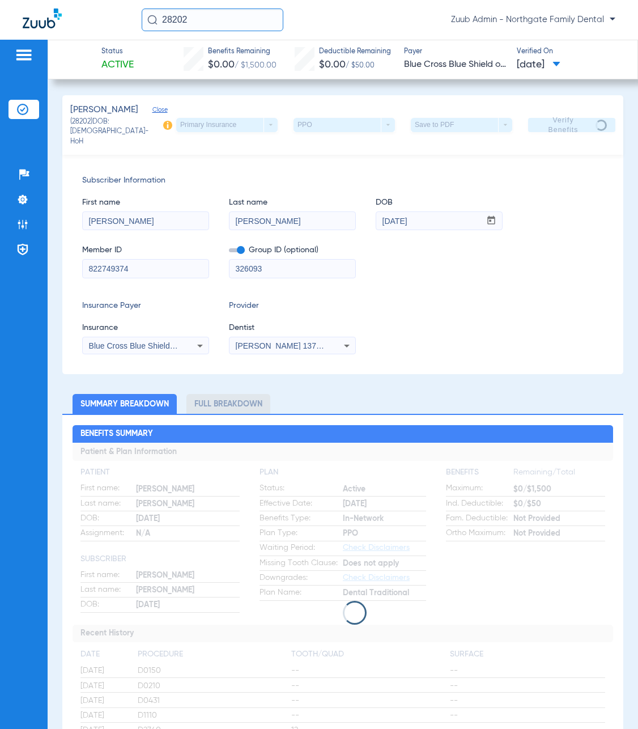
drag, startPoint x: 140, startPoint y: 273, endPoint x: 80, endPoint y: 268, distance: 60.3
click at [80, 268] on div "Subscriber Information First name [PERSON_NAME] Last name [PERSON_NAME] DOB mm …" at bounding box center [342, 264] width 561 height 219
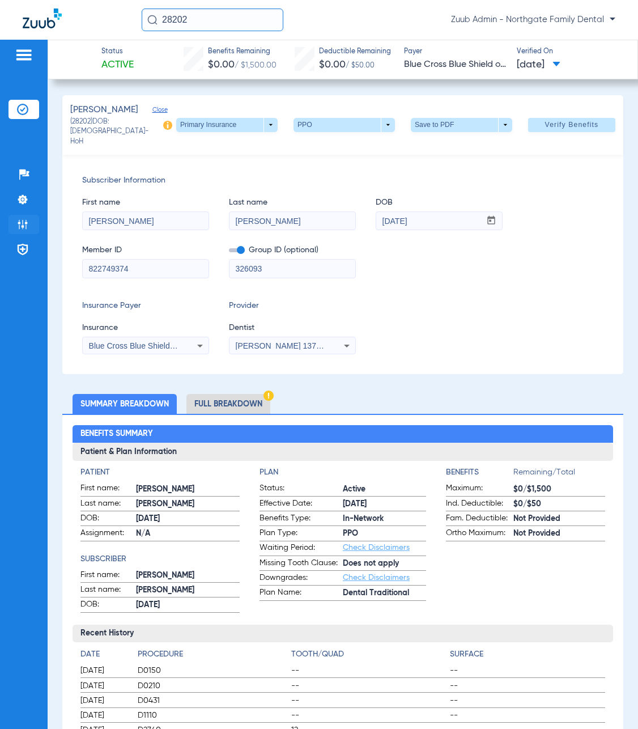
click at [24, 227] on img at bounding box center [22, 224] width 11 height 11
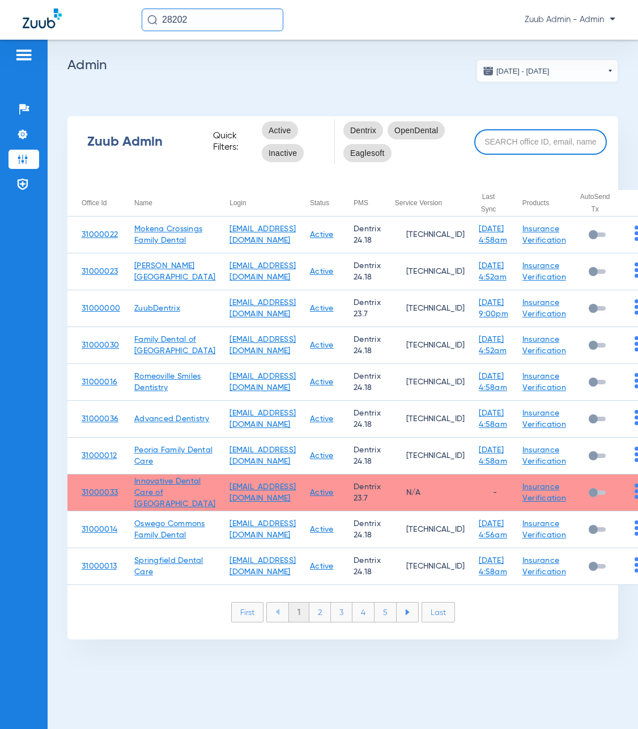
click at [534, 141] on input at bounding box center [540, 141] width 133 height 25
type input "0"
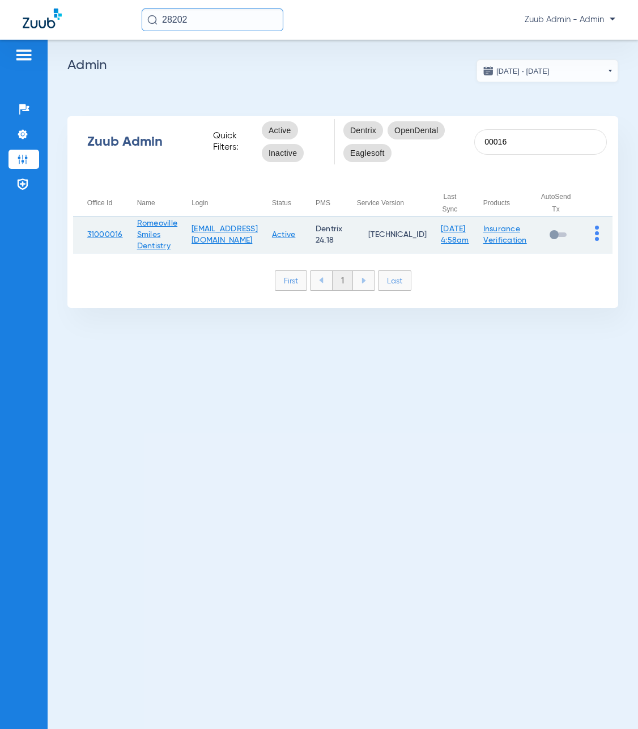
type input "00016"
click at [599, 235] on img at bounding box center [597, 233] width 4 height 15
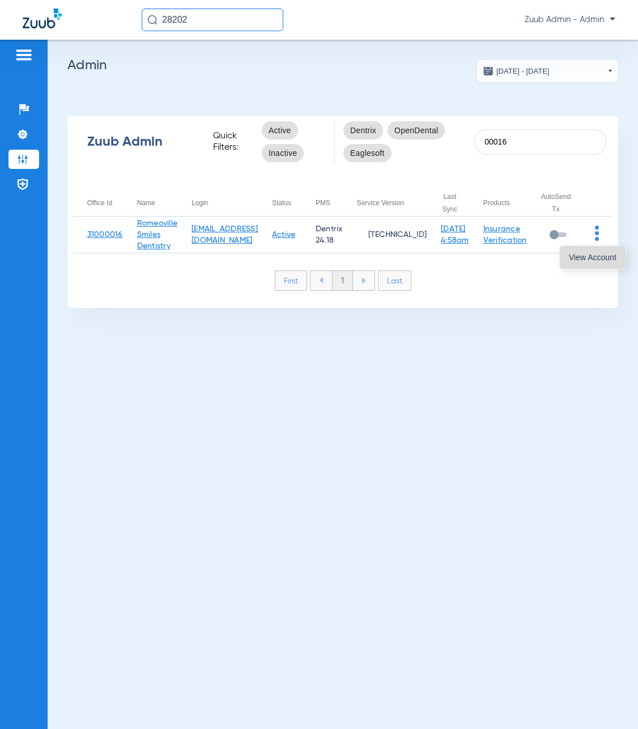
click at [603, 263] on button "View Account" at bounding box center [593, 257] width 66 height 23
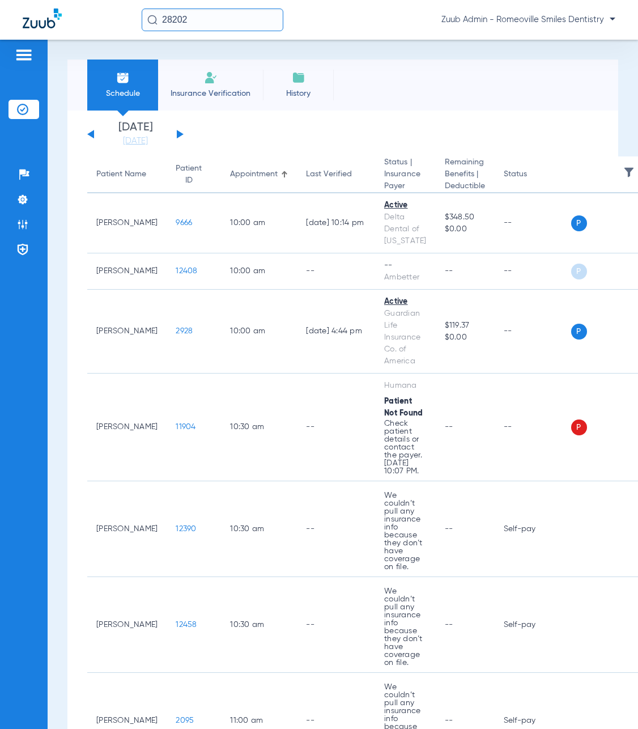
drag, startPoint x: 192, startPoint y: 21, endPoint x: 161, endPoint y: 19, distance: 30.7
click at [161, 19] on input "28202" at bounding box center [213, 19] width 142 height 23
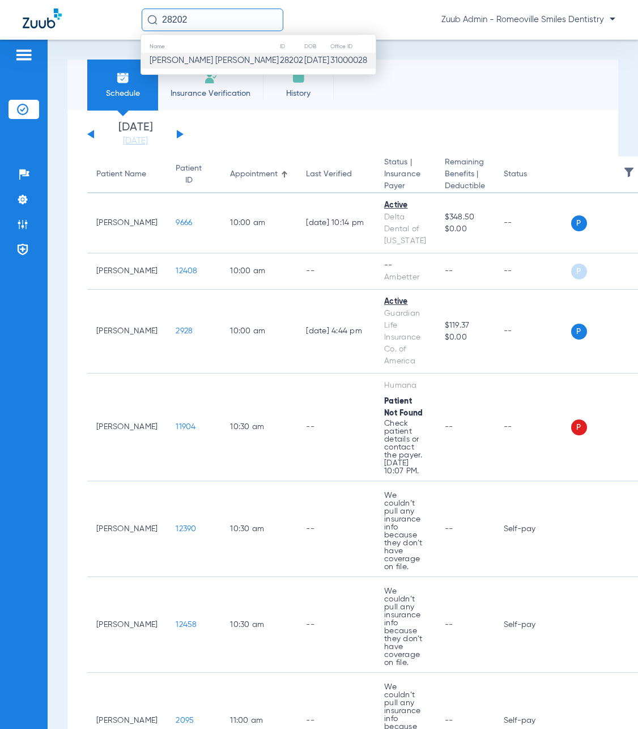
paste input "12175"
type input "12175"
click at [218, 65] on td "[PERSON_NAME]" at bounding box center [188, 61] width 94 height 16
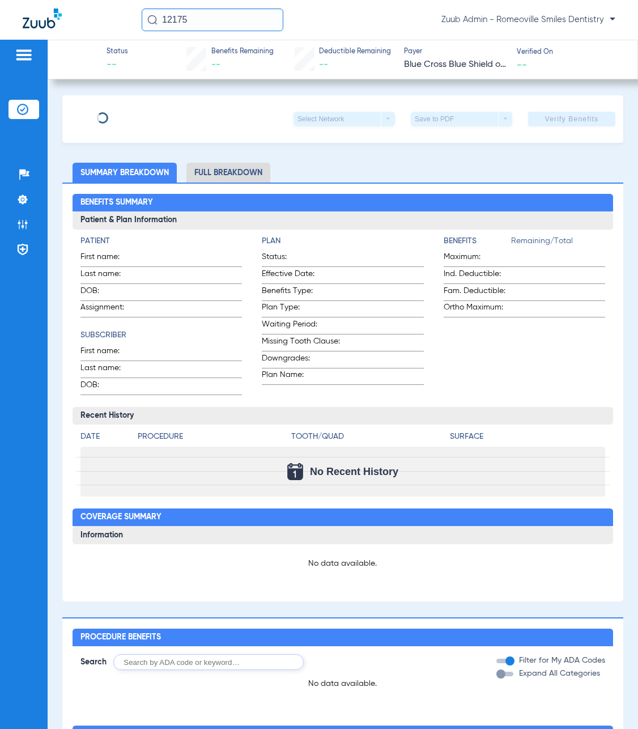
type input "[PERSON_NAME]"
type input "[DATE]"
type input "346900667"
type input "P13885"
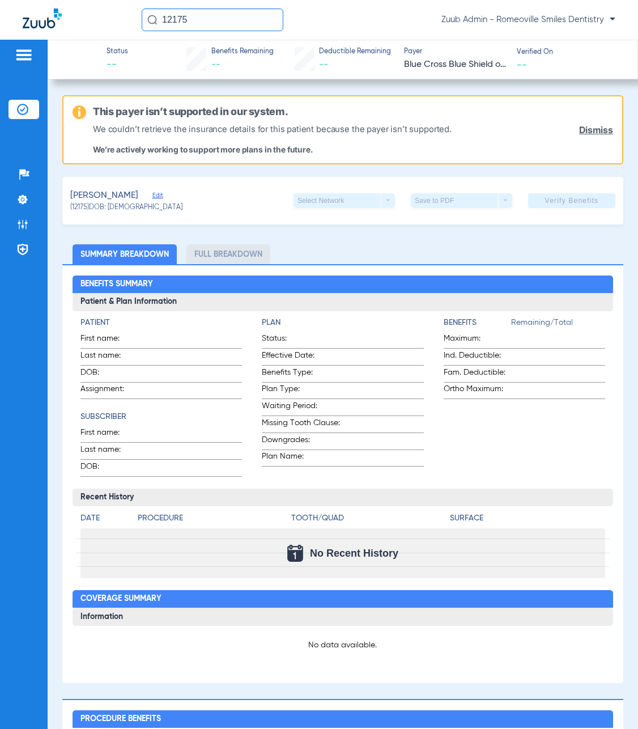
click at [161, 192] on span "Edit" at bounding box center [157, 197] width 10 height 11
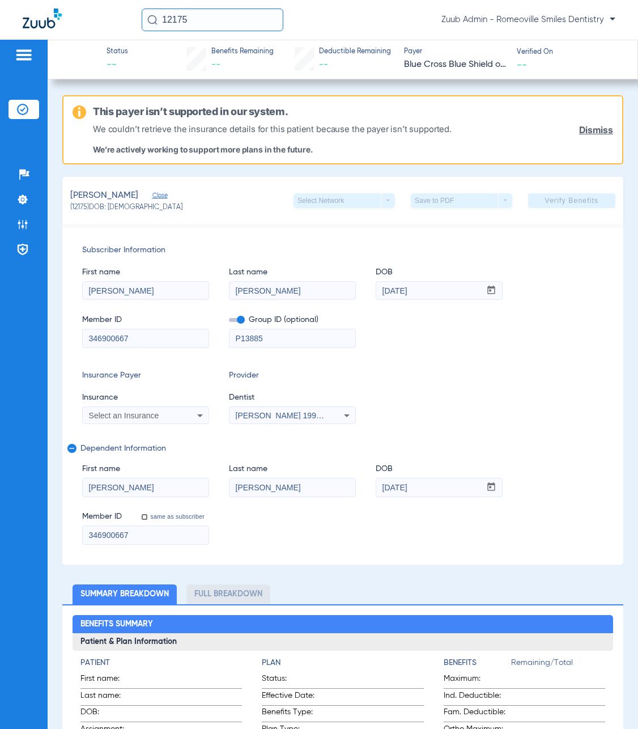
drag, startPoint x: 140, startPoint y: 341, endPoint x: 78, endPoint y: 331, distance: 63.1
click at [78, 331] on div "Subscriber Information First name [PERSON_NAME] Last name [PERSON_NAME] mm / dd…" at bounding box center [342, 394] width 561 height 340
drag, startPoint x: 430, startPoint y: 487, endPoint x: 369, endPoint y: 481, distance: 60.4
click at [369, 481] on div "First name [PERSON_NAME] Last name [PERSON_NAME] mm / dd / yyyy [DATE]" at bounding box center [342, 475] width 521 height 44
drag, startPoint x: 196, startPoint y: 20, endPoint x: 145, endPoint y: 17, distance: 51.1
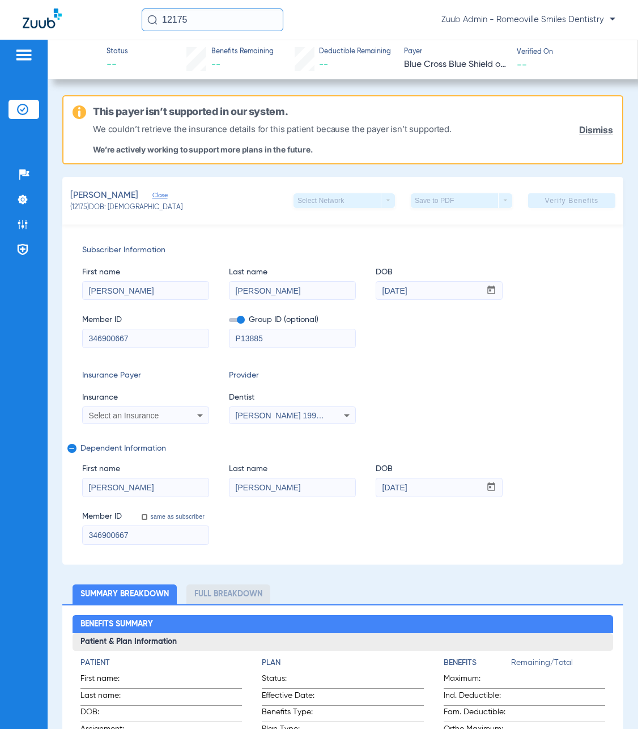
click at [145, 17] on input "12175" at bounding box center [213, 19] width 142 height 23
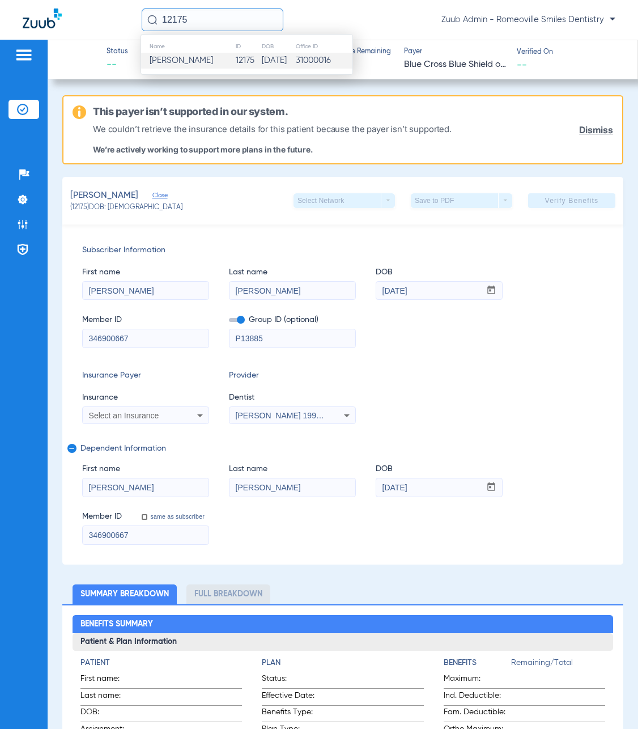
drag, startPoint x: 203, startPoint y: 18, endPoint x: 128, endPoint y: 15, distance: 74.8
click at [128, 15] on div "12175 Name ID DOB Office ID [PERSON_NAME] 12175 [DATE] 31000016 Zuub Admin - Ro…" at bounding box center [319, 20] width 638 height 40
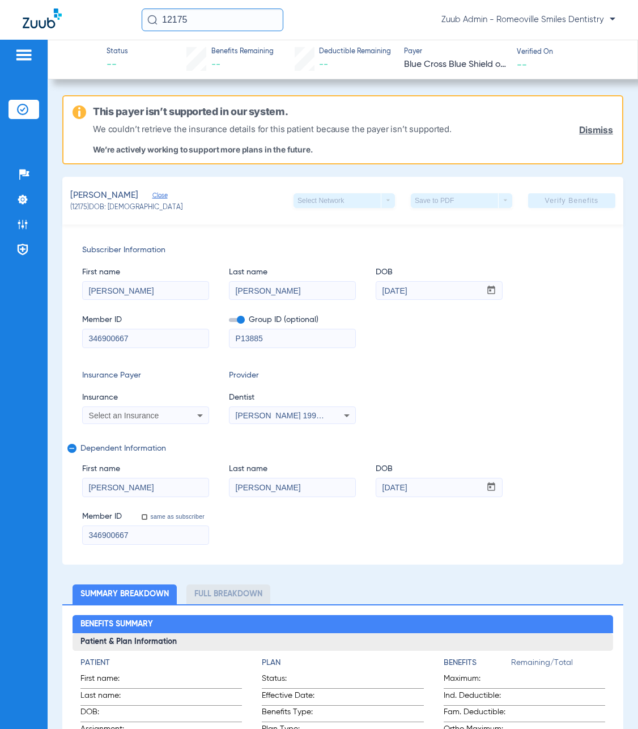
paste input "3920"
type input "3920"
click at [205, 20] on input "3920" at bounding box center [213, 19] width 142 height 23
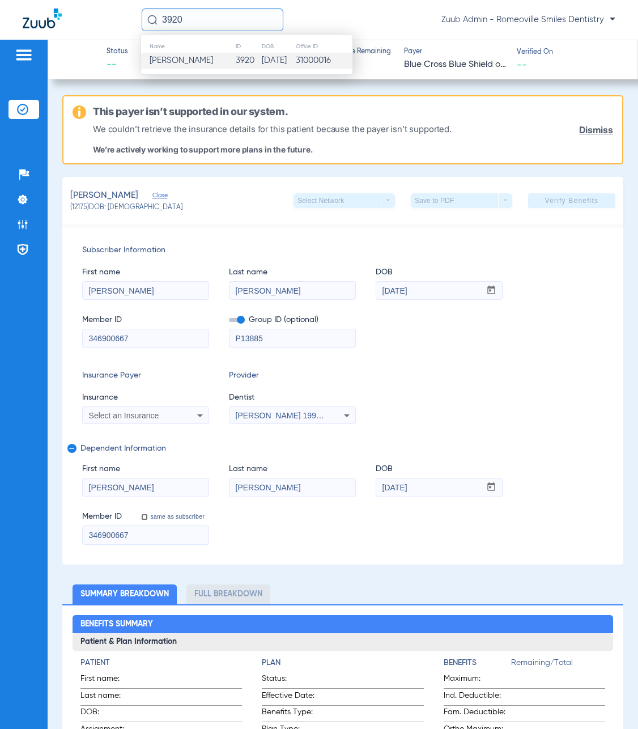
click at [204, 63] on td "[PERSON_NAME]" at bounding box center [188, 61] width 94 height 16
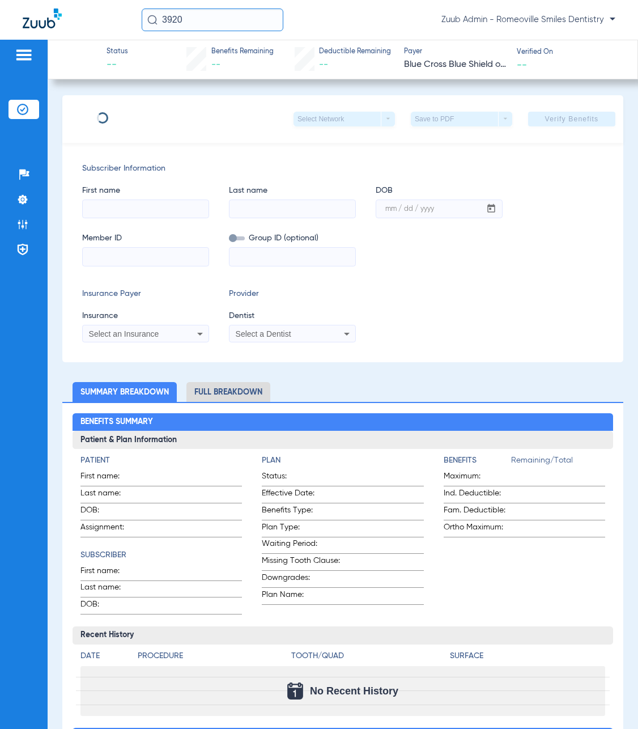
type input "[PERSON_NAME]"
type input "Brands"
type input "[DATE]"
type input "8157063879"
type input "E00629"
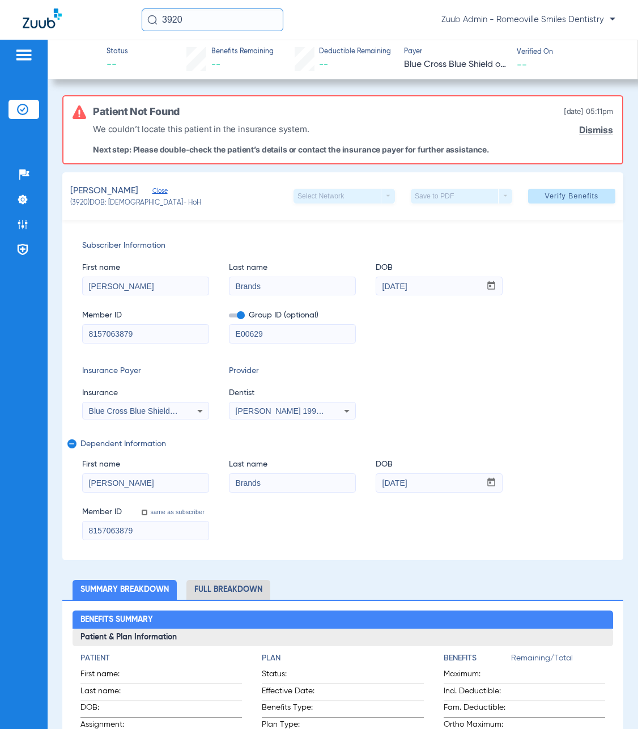
drag, startPoint x: 186, startPoint y: 20, endPoint x: 160, endPoint y: 17, distance: 26.8
click at [160, 17] on input "3920" at bounding box center [213, 19] width 142 height 23
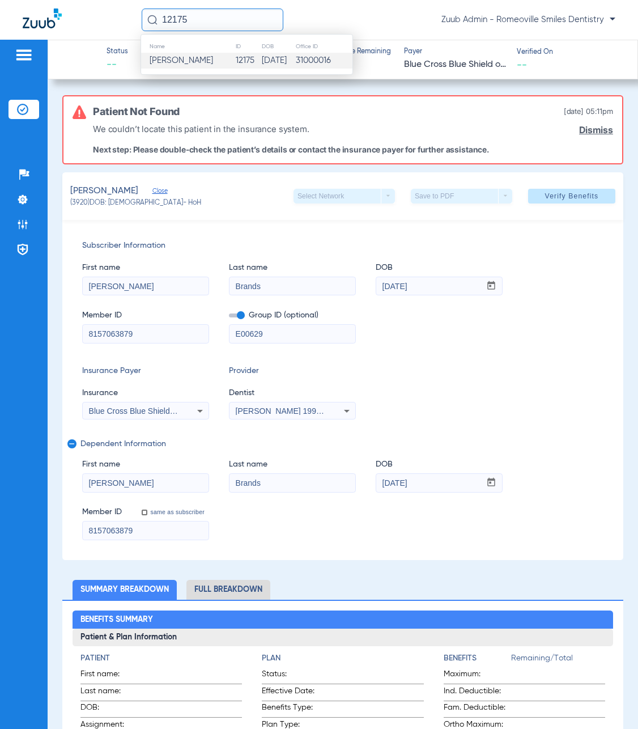
type input "12175"
click at [182, 63] on span "[PERSON_NAME]" at bounding box center [181, 60] width 63 height 8
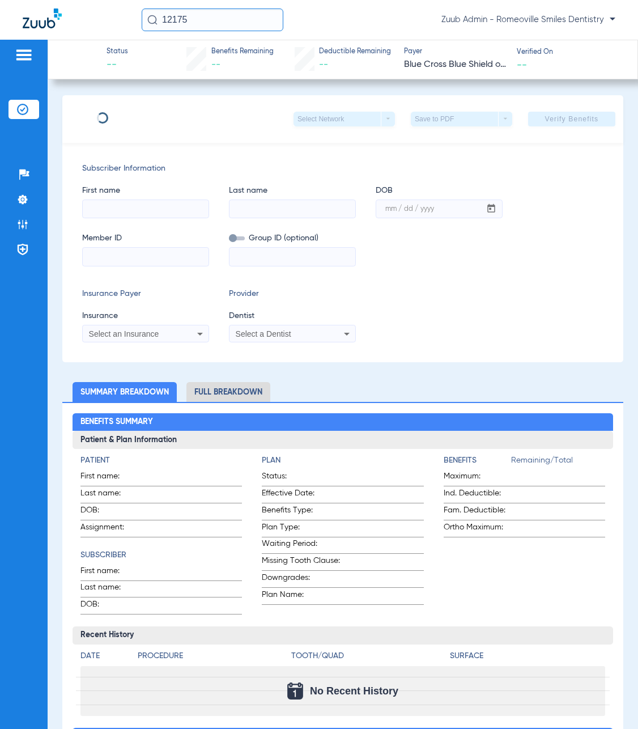
type input "[PERSON_NAME]"
type input "[DATE]"
type input "346900667"
type input "P13885"
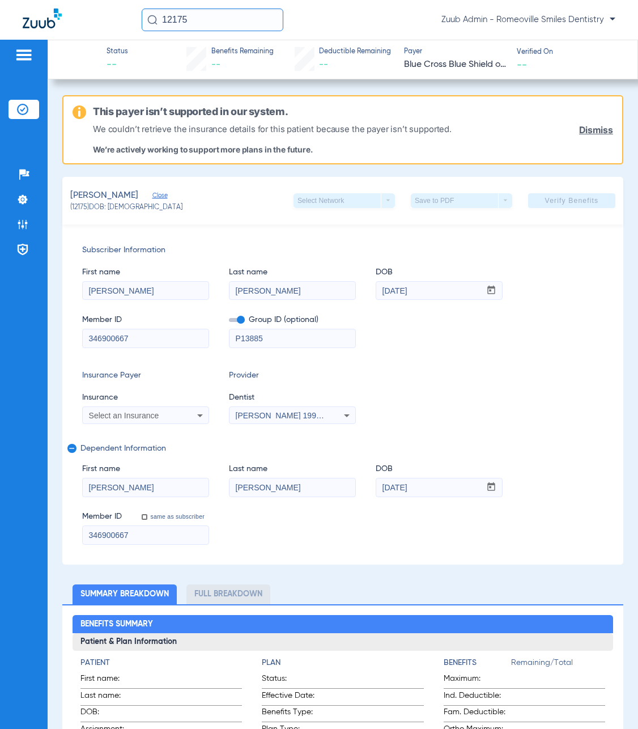
click at [186, 417] on div "Select an Insurance" at bounding box center [146, 416] width 126 height 14
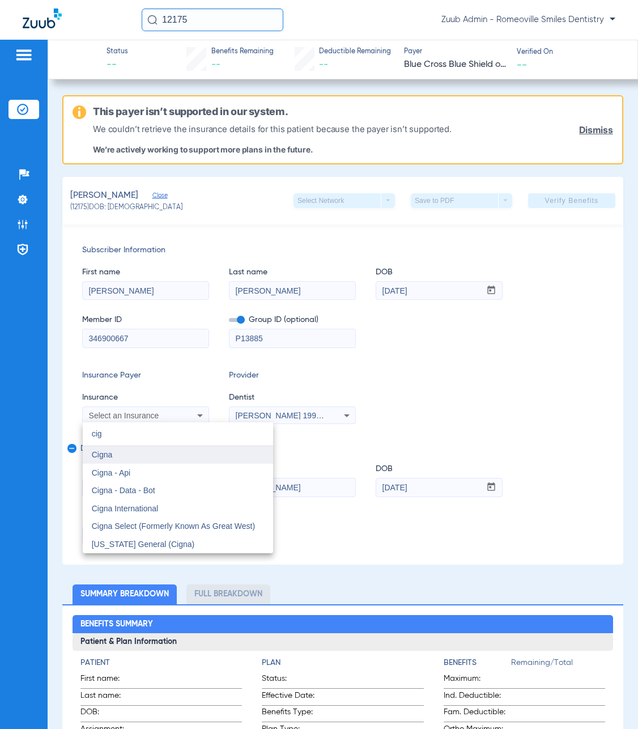
type input "cig"
click at [181, 452] on mat-option "Cigna" at bounding box center [178, 455] width 190 height 18
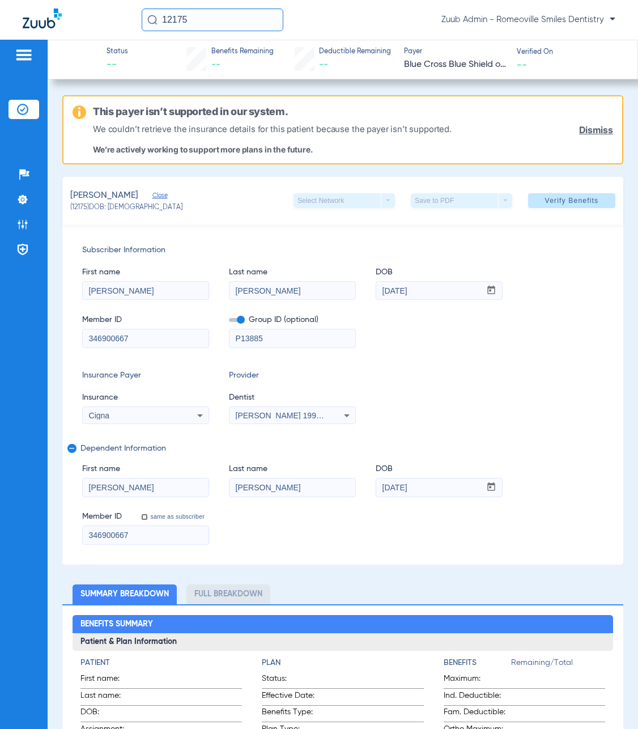
click at [584, 130] on link "Dismiss" at bounding box center [596, 130] width 34 height 11
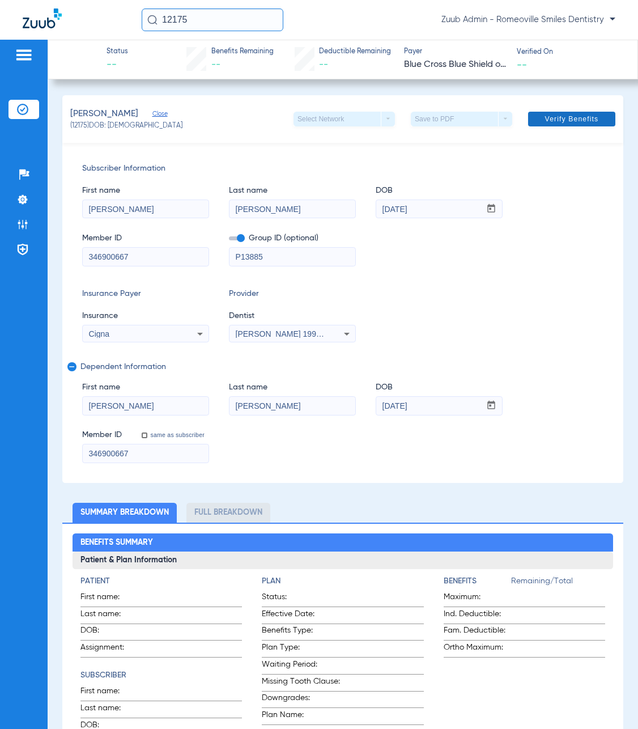
click at [573, 121] on span "Verify Benefits" at bounding box center [572, 118] width 54 height 9
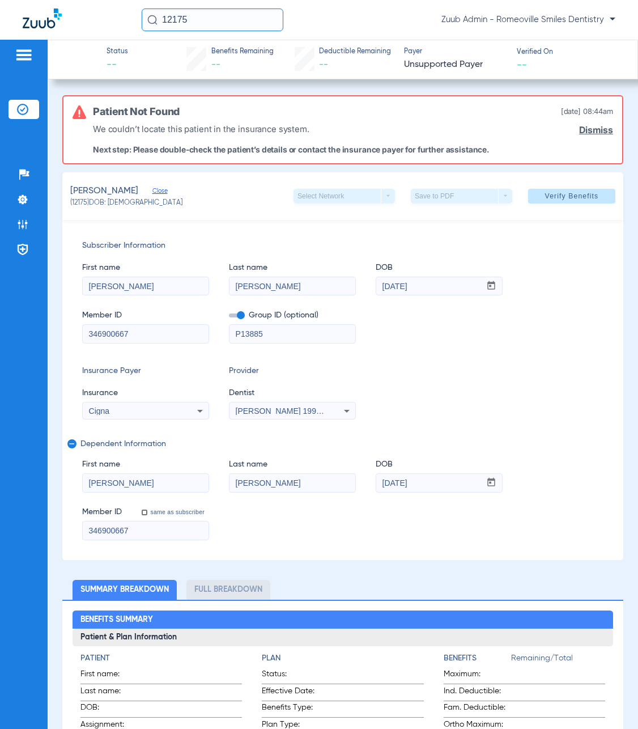
drag, startPoint x: 212, startPoint y: 22, endPoint x: 148, endPoint y: 19, distance: 64.7
click at [148, 19] on div "12175" at bounding box center [213, 19] width 142 height 23
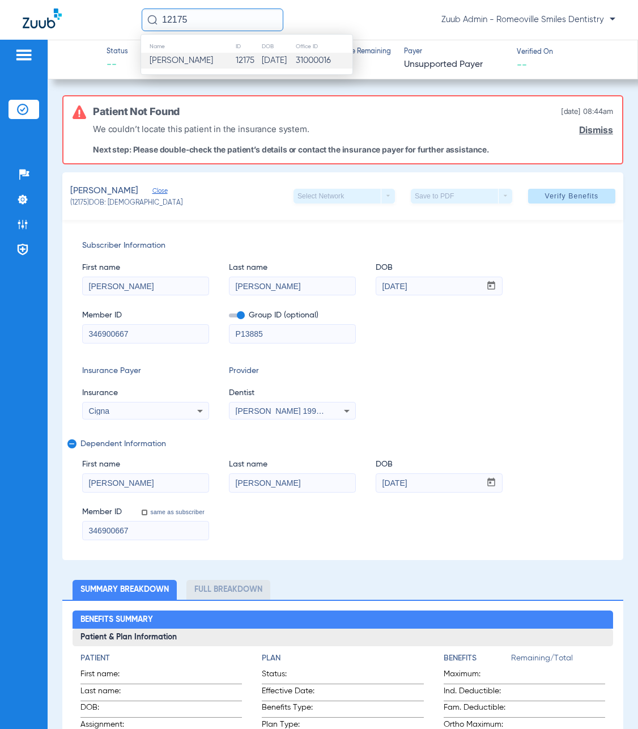
paste input "369"
type input "12369"
click at [193, 62] on span "[PERSON_NAME]" at bounding box center [181, 60] width 63 height 8
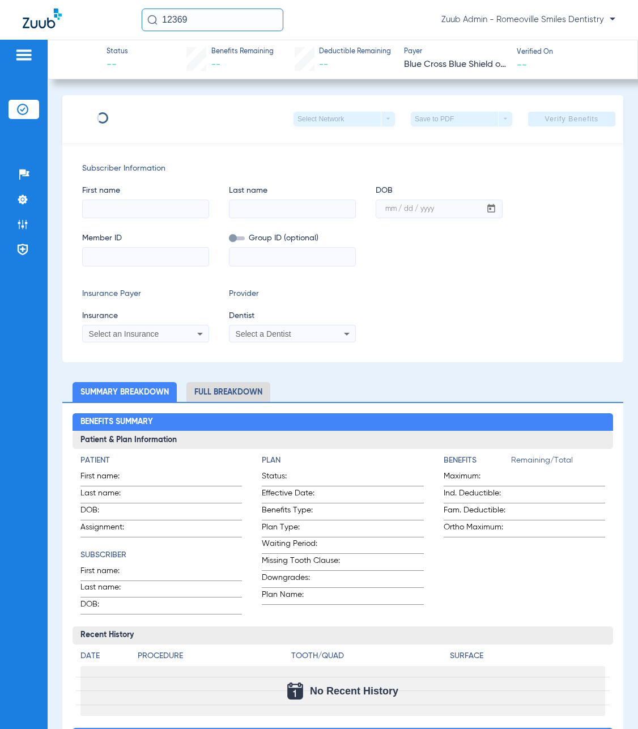
type input "[PERSON_NAME]"
type input "[DATE]"
type input "803622509"
type input "P13885"
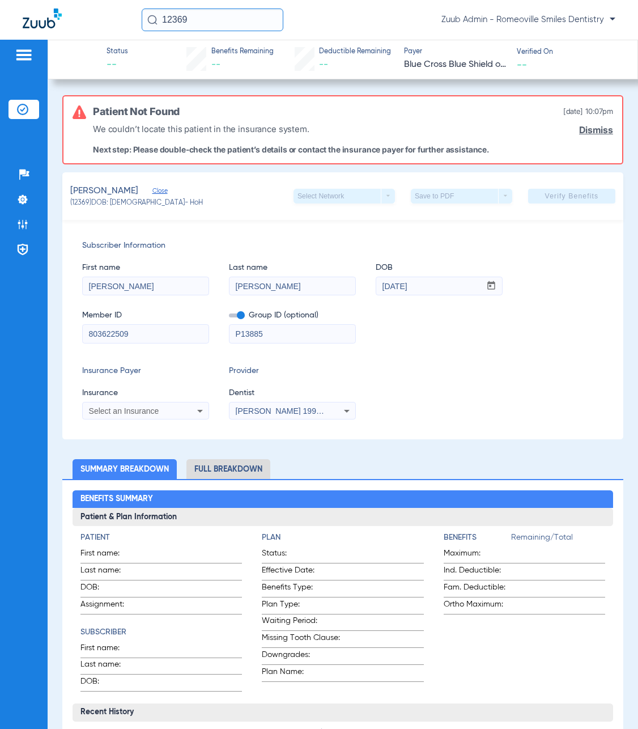
drag, startPoint x: 139, startPoint y: 332, endPoint x: 53, endPoint y: 330, distance: 86.1
click at [53, 330] on app-member-insurance-verification-view "Status -- Benefits Remaining -- Deductible Remaining -- Payer Blue Cross Blue S…" at bounding box center [343, 683] width 590 height 1286
drag, startPoint x: 451, startPoint y: 286, endPoint x: 351, endPoint y: 284, distance: 100.3
click at [351, 284] on div "First name [PERSON_NAME] Last name [PERSON_NAME] mm / dd / yyyy [DATE]" at bounding box center [342, 274] width 521 height 44
drag, startPoint x: 202, startPoint y: 23, endPoint x: 124, endPoint y: 15, distance: 78.5
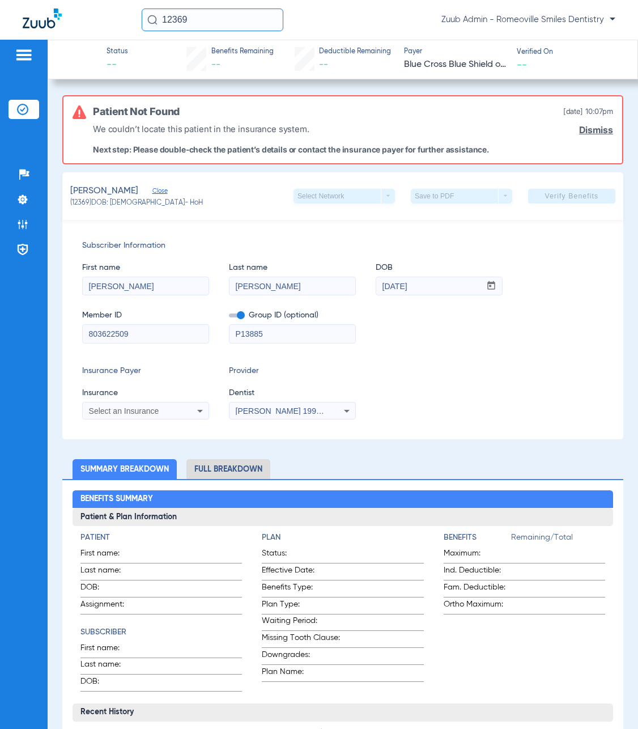
click at [124, 15] on div "12369 Zuub Admin - Romeoville Smiles Dentistry" at bounding box center [319, 20] width 638 height 40
paste input "3920"
click at [196, 20] on input "3920" at bounding box center [213, 19] width 142 height 23
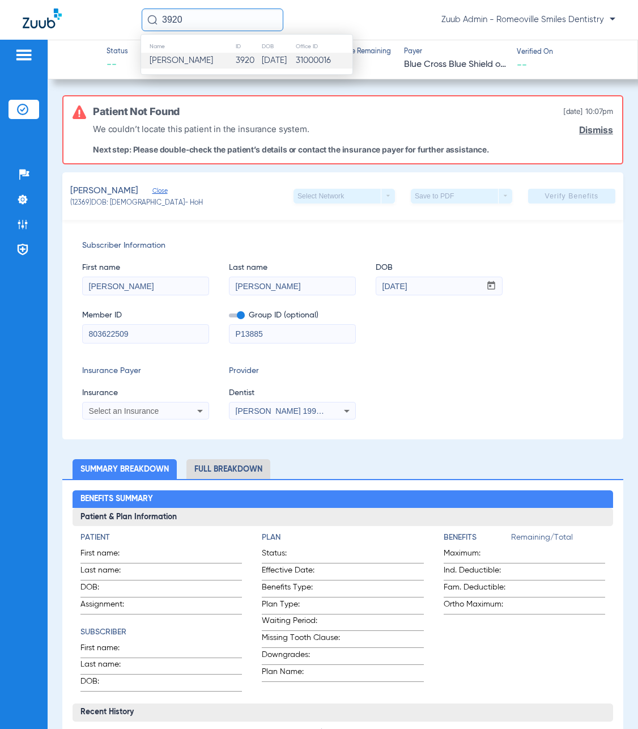
type input "3920"
click at [210, 59] on td "[PERSON_NAME]" at bounding box center [188, 61] width 94 height 16
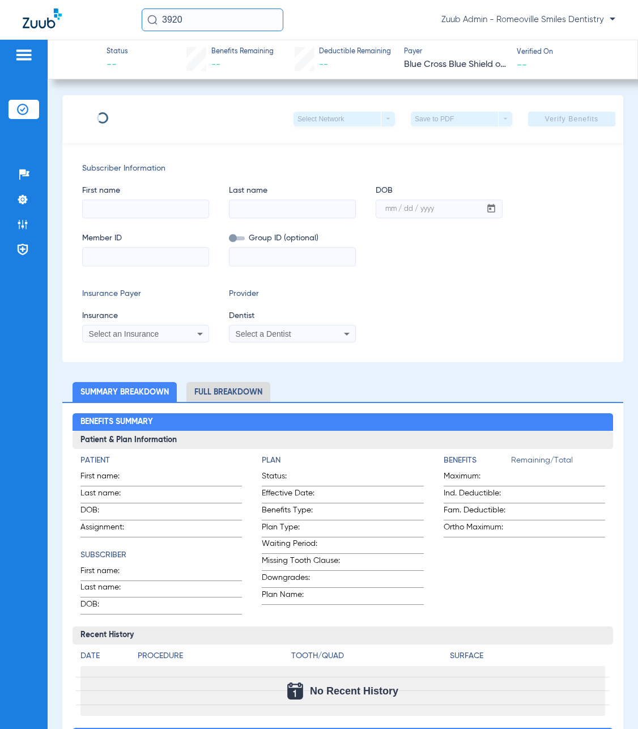
type input "[PERSON_NAME]"
type input "Brands"
type input "[DATE]"
type input "8157063879"
type input "E00629"
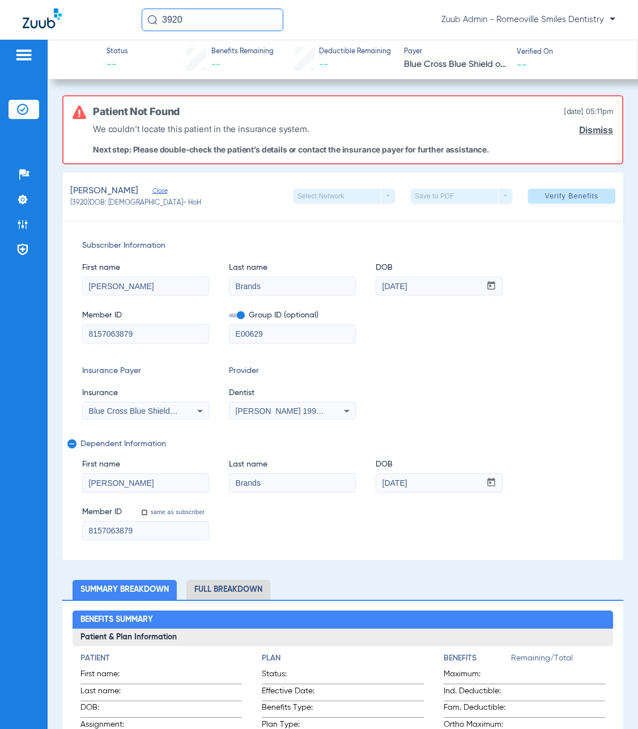
drag, startPoint x: 146, startPoint y: 532, endPoint x: 67, endPoint y: 524, distance: 79.2
click at [67, 524] on div "Subscriber Information First name [PERSON_NAME] Last name Brands DOB mm / dd / …" at bounding box center [342, 390] width 561 height 340
drag, startPoint x: 429, startPoint y: 481, endPoint x: 382, endPoint y: 478, distance: 46.6
click at [382, 478] on input "[DATE]" at bounding box center [428, 483] width 104 height 18
drag, startPoint x: 201, startPoint y: 19, endPoint x: 157, endPoint y: 15, distance: 44.4
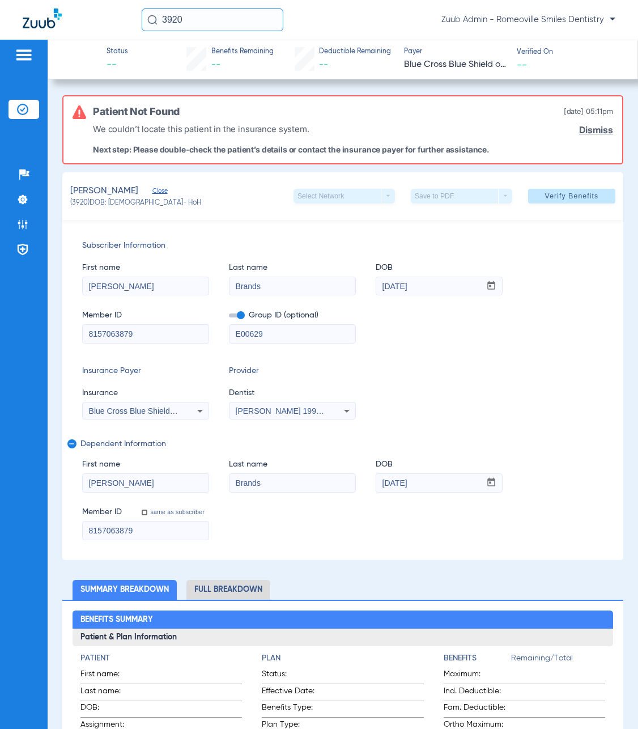
click at [157, 15] on div "3920" at bounding box center [213, 19] width 142 height 23
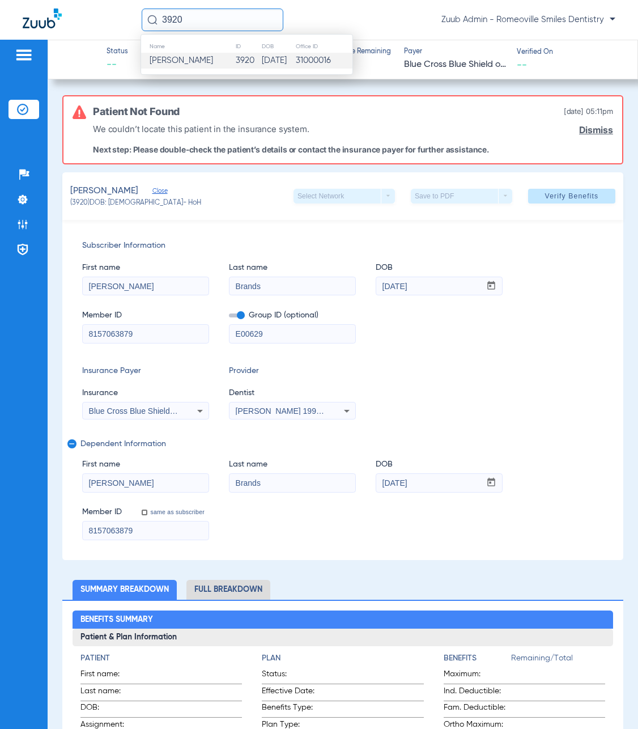
paste input "12368"
type input "12368"
click at [192, 67] on td "[PERSON_NAME]" at bounding box center [187, 61] width 93 height 16
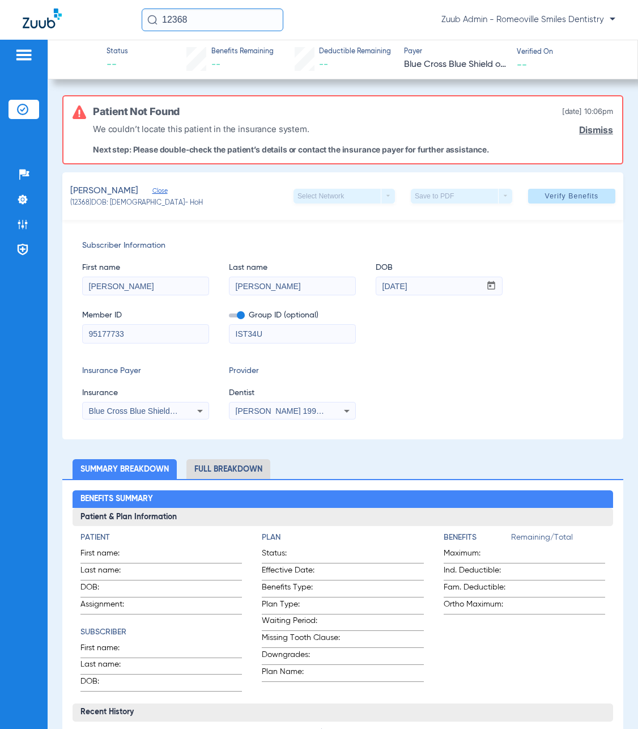
drag, startPoint x: 138, startPoint y: 333, endPoint x: 65, endPoint y: 326, distance: 73.4
click at [65, 326] on div "Subscriber Information First name [PERSON_NAME] Last name [PERSON_NAME] DOB mm …" at bounding box center [342, 329] width 561 height 219
drag, startPoint x: 436, startPoint y: 289, endPoint x: 380, endPoint y: 288, distance: 56.1
click at [380, 288] on input "[DATE]" at bounding box center [428, 286] width 104 height 18
drag, startPoint x: 171, startPoint y: 15, endPoint x: 139, endPoint y: 12, distance: 31.8
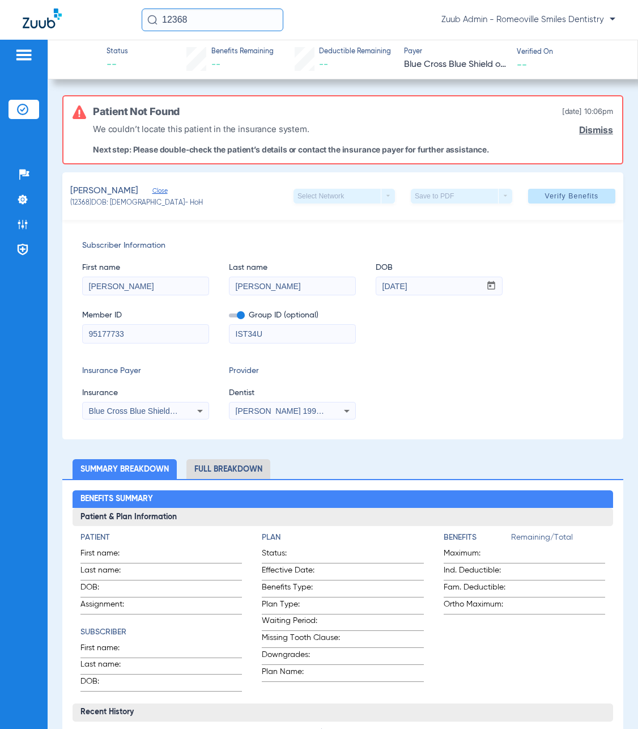
click at [139, 12] on div "12368 Zuub Admin - Romeoville Smiles Dentistry" at bounding box center [319, 20] width 638 height 40
paste input "6162"
click at [212, 21] on input "6162" at bounding box center [213, 19] width 142 height 23
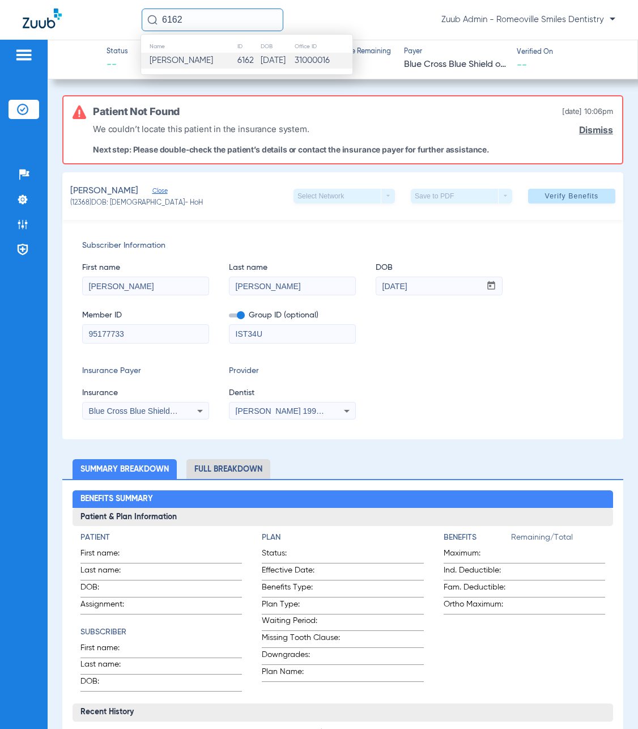
click at [224, 61] on td "[PERSON_NAME]" at bounding box center [189, 61] width 96 height 16
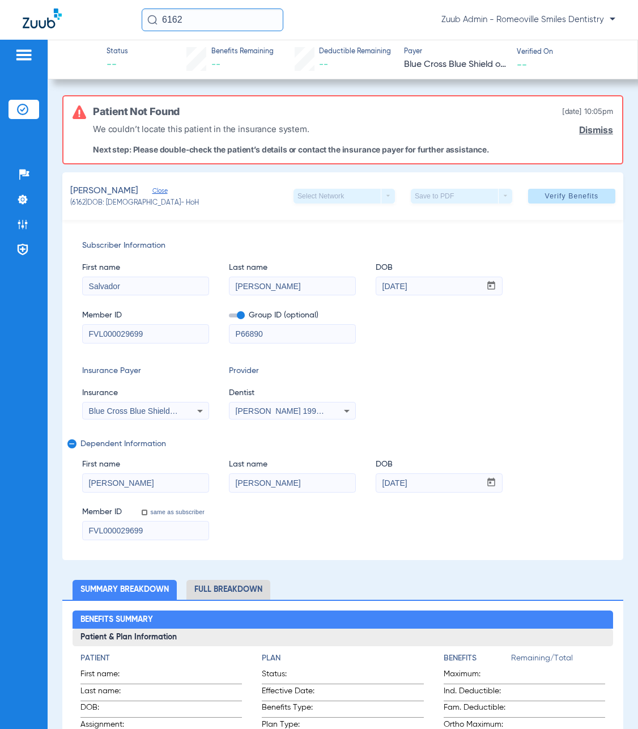
drag, startPoint x: 159, startPoint y: 532, endPoint x: 67, endPoint y: 528, distance: 91.3
click at [67, 528] on div "Subscriber Information First name [PERSON_NAME] Last name [PERSON_NAME] mm / dd…" at bounding box center [342, 390] width 561 height 340
drag, startPoint x: 423, startPoint y: 482, endPoint x: 375, endPoint y: 479, distance: 47.7
click at [376, 479] on div "mm / dd / yyyy [DATE]" at bounding box center [439, 482] width 127 height 19
click at [197, 22] on input "6162" at bounding box center [213, 19] width 142 height 23
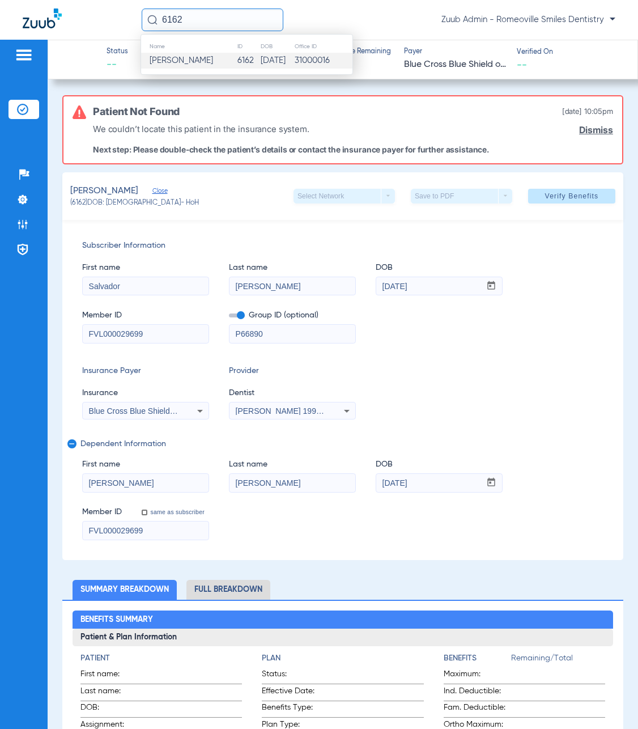
paste input "761"
click at [206, 65] on td "[PERSON_NAME]" at bounding box center [189, 61] width 96 height 16
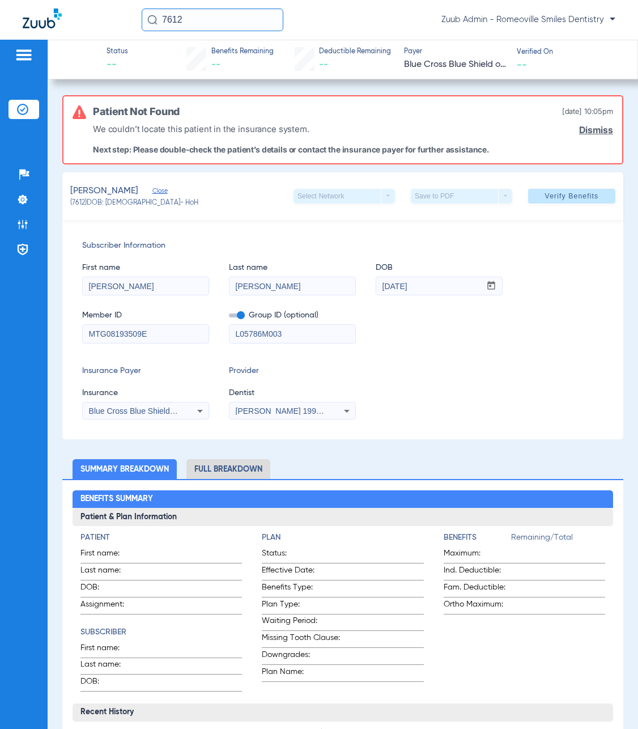
drag, startPoint x: 153, startPoint y: 333, endPoint x: 65, endPoint y: 333, distance: 88.4
click at [65, 333] on div "Subscriber Information First name [PERSON_NAME] Last name [PERSON_NAME] DOB mm …" at bounding box center [342, 329] width 561 height 219
drag, startPoint x: 424, startPoint y: 285, endPoint x: 359, endPoint y: 278, distance: 65.5
click at [359, 278] on div "First name [PERSON_NAME] Last name [PERSON_NAME] DOB mm / dd / yyyy [DATE]" at bounding box center [342, 274] width 521 height 44
